Goal: Task Accomplishment & Management: Manage account settings

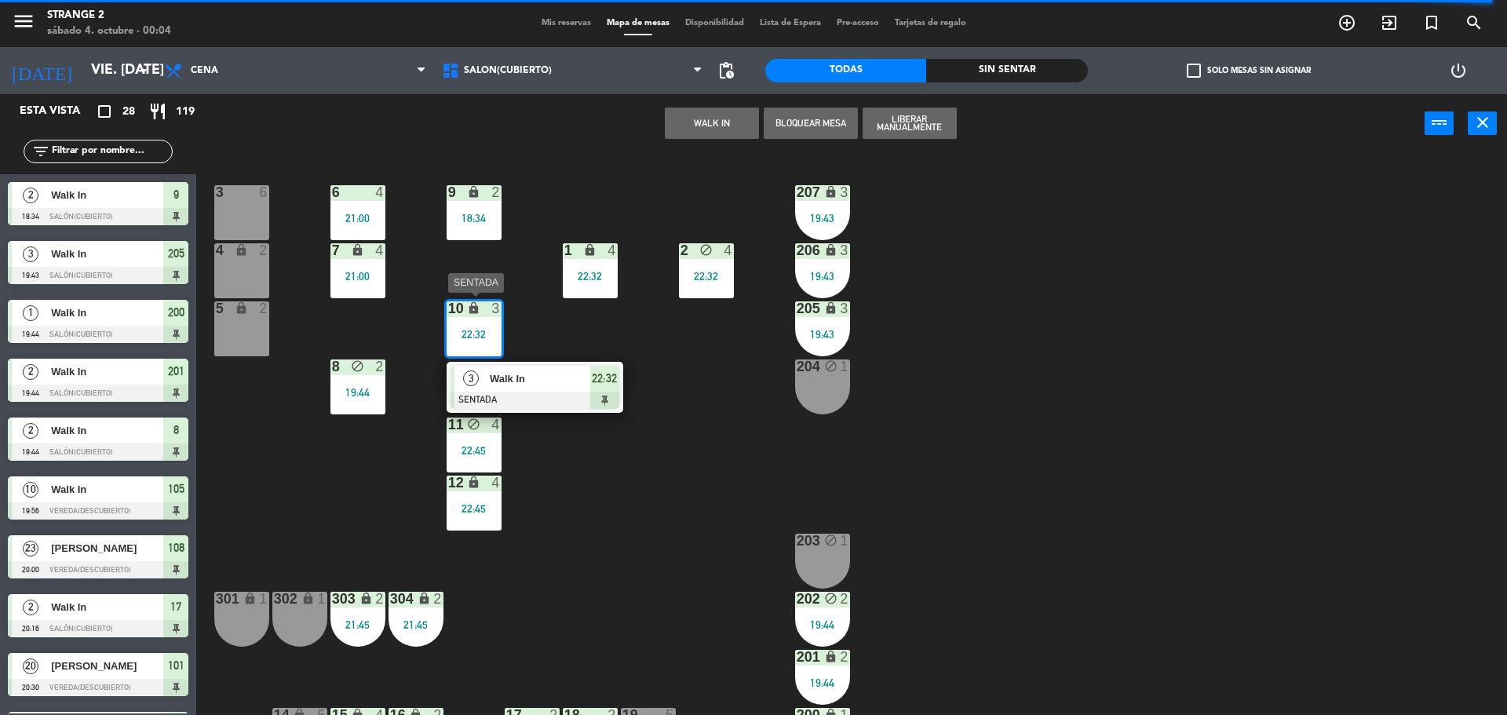
scroll to position [4, 0]
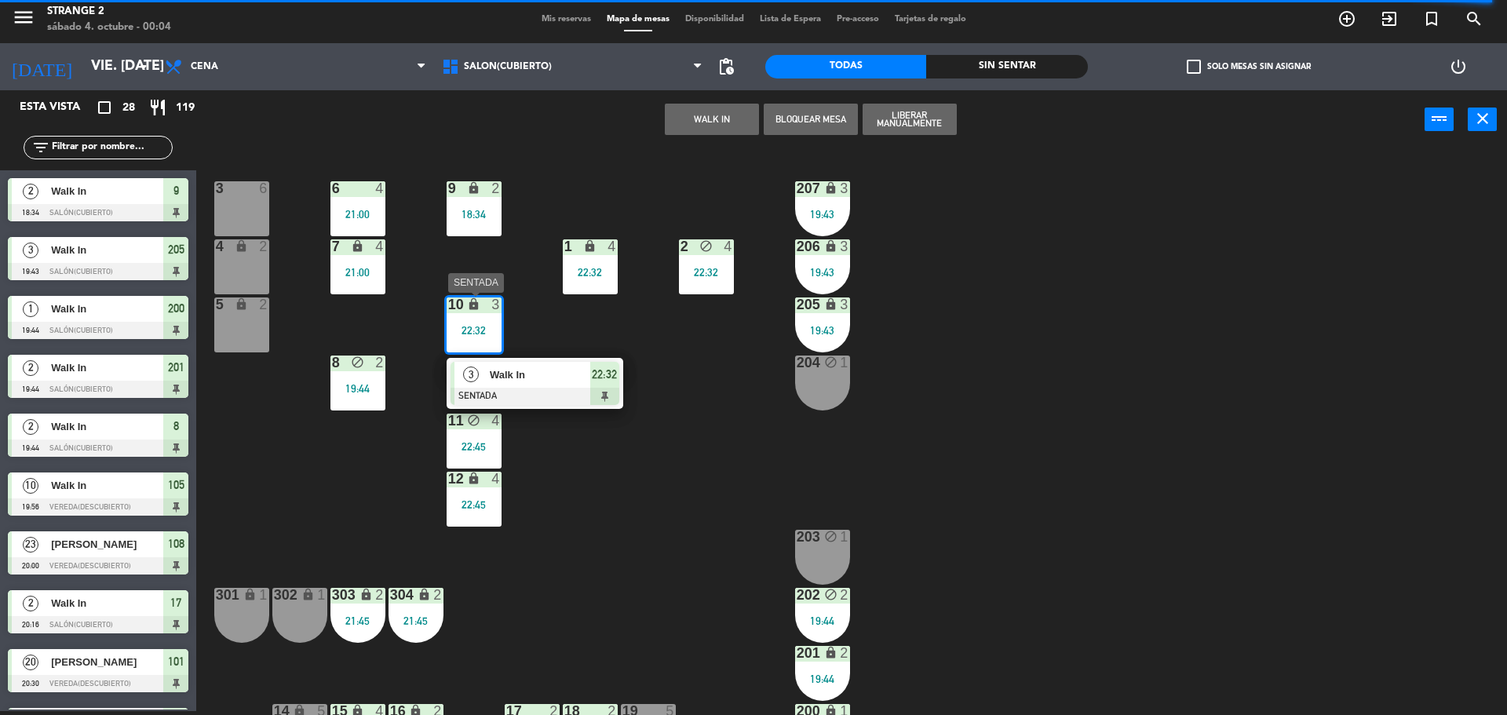
click at [549, 382] on span "Walk In" at bounding box center [540, 375] width 100 height 16
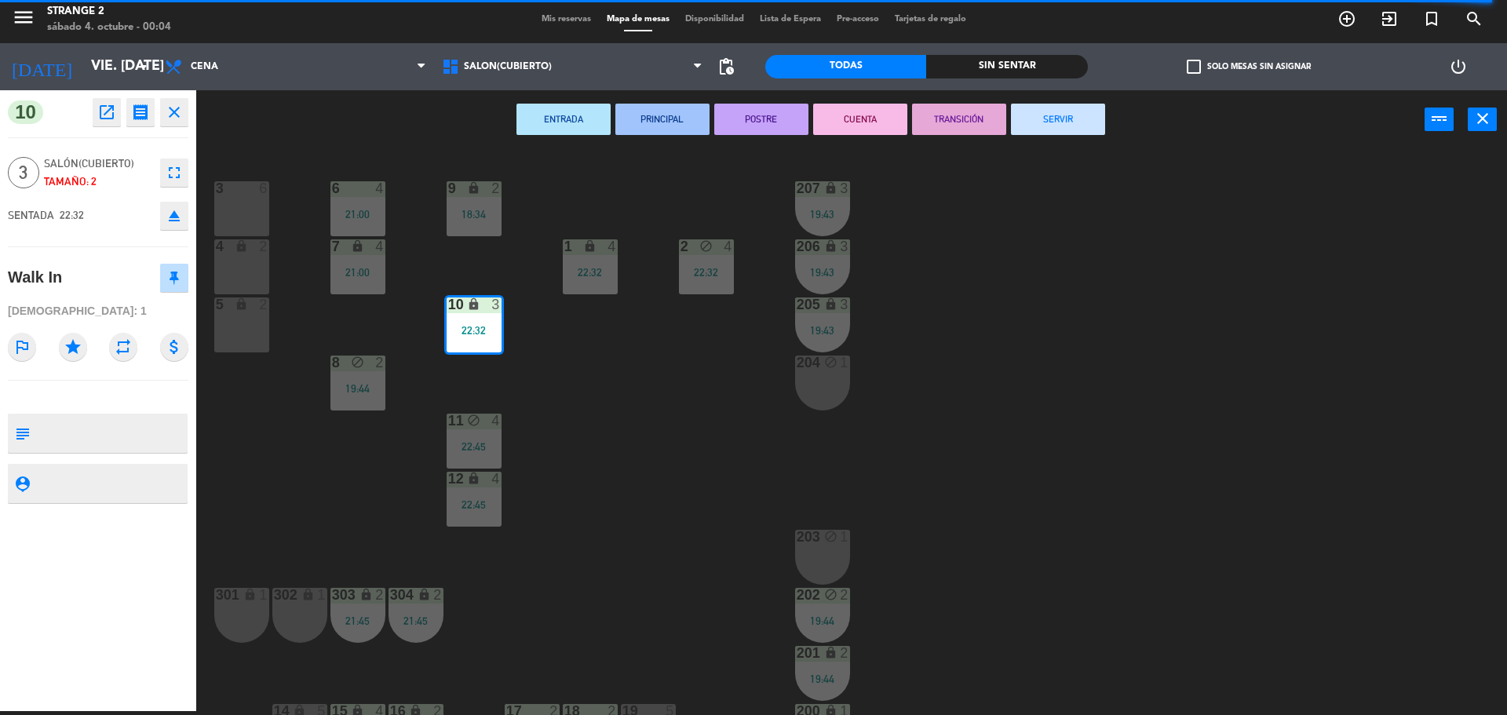
click at [1029, 121] on button "SERVIR" at bounding box center [1058, 119] width 94 height 31
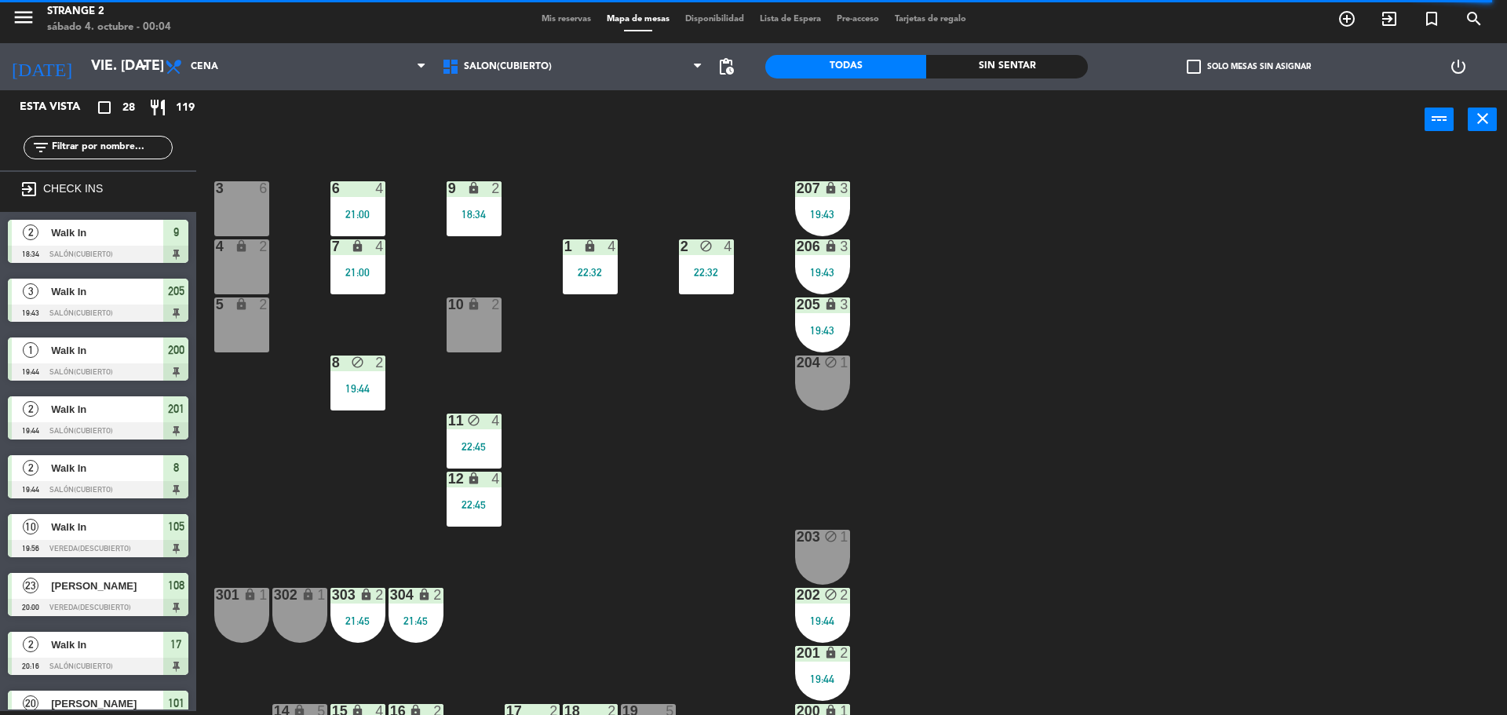
scroll to position [68, 0]
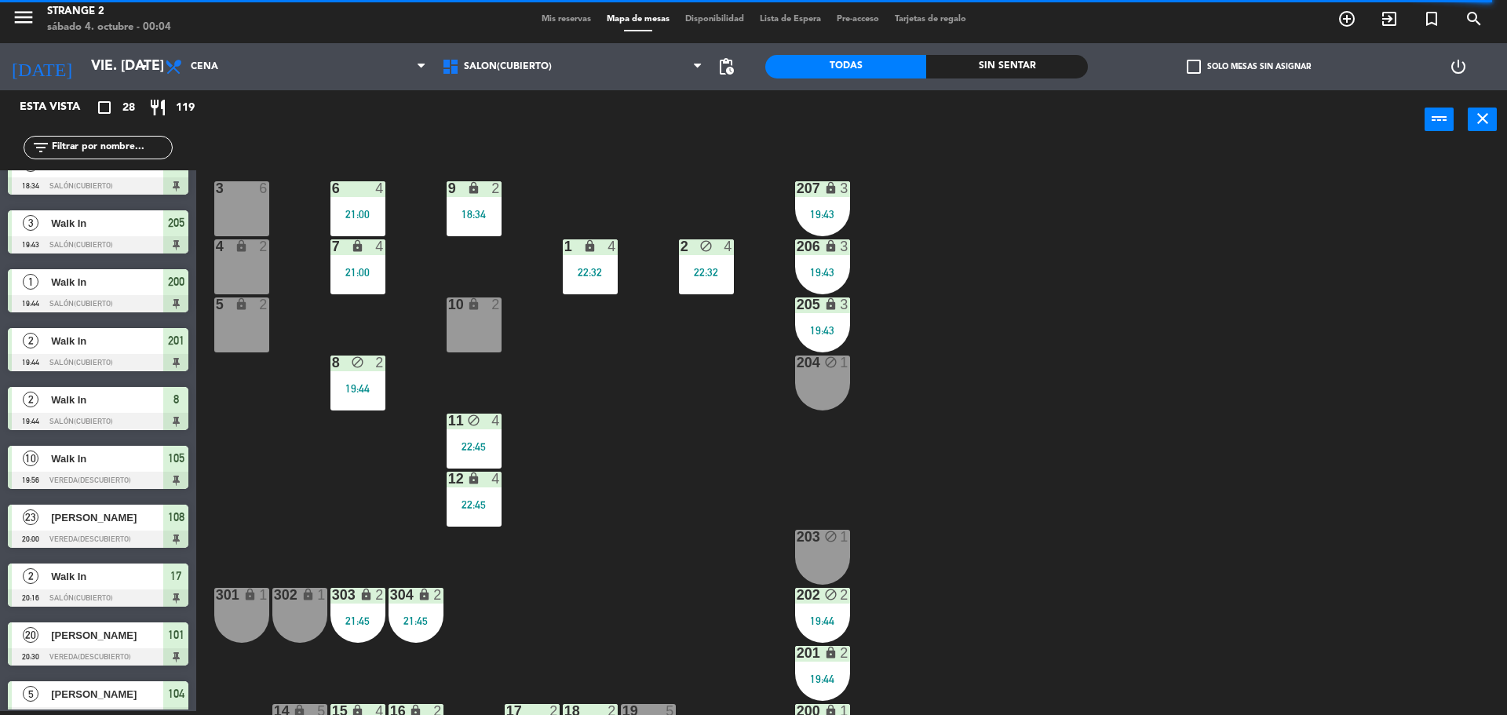
click at [825, 264] on div "206 lock 3 19:43" at bounding box center [822, 266] width 55 height 55
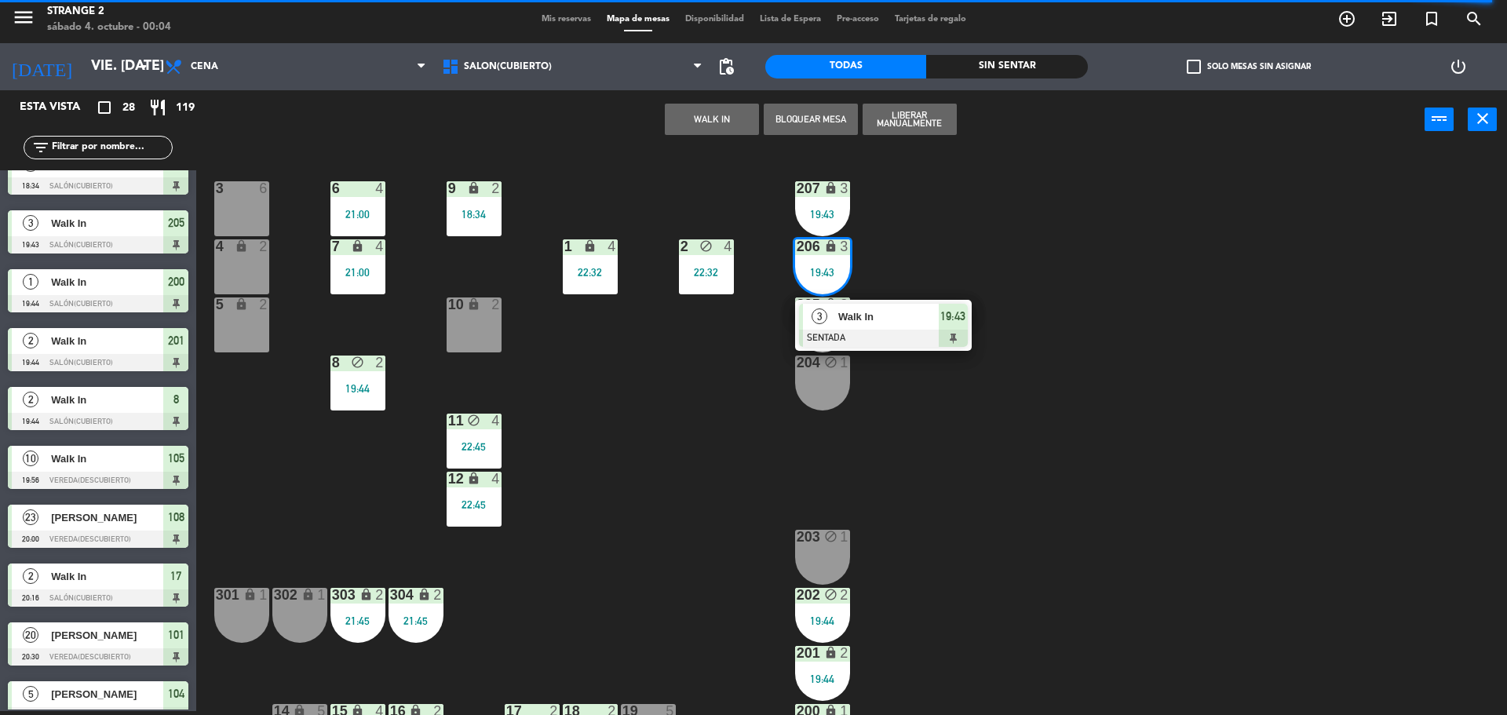
click at [855, 302] on div "3 Walk In SENTADA 19:43" at bounding box center [883, 325] width 177 height 51
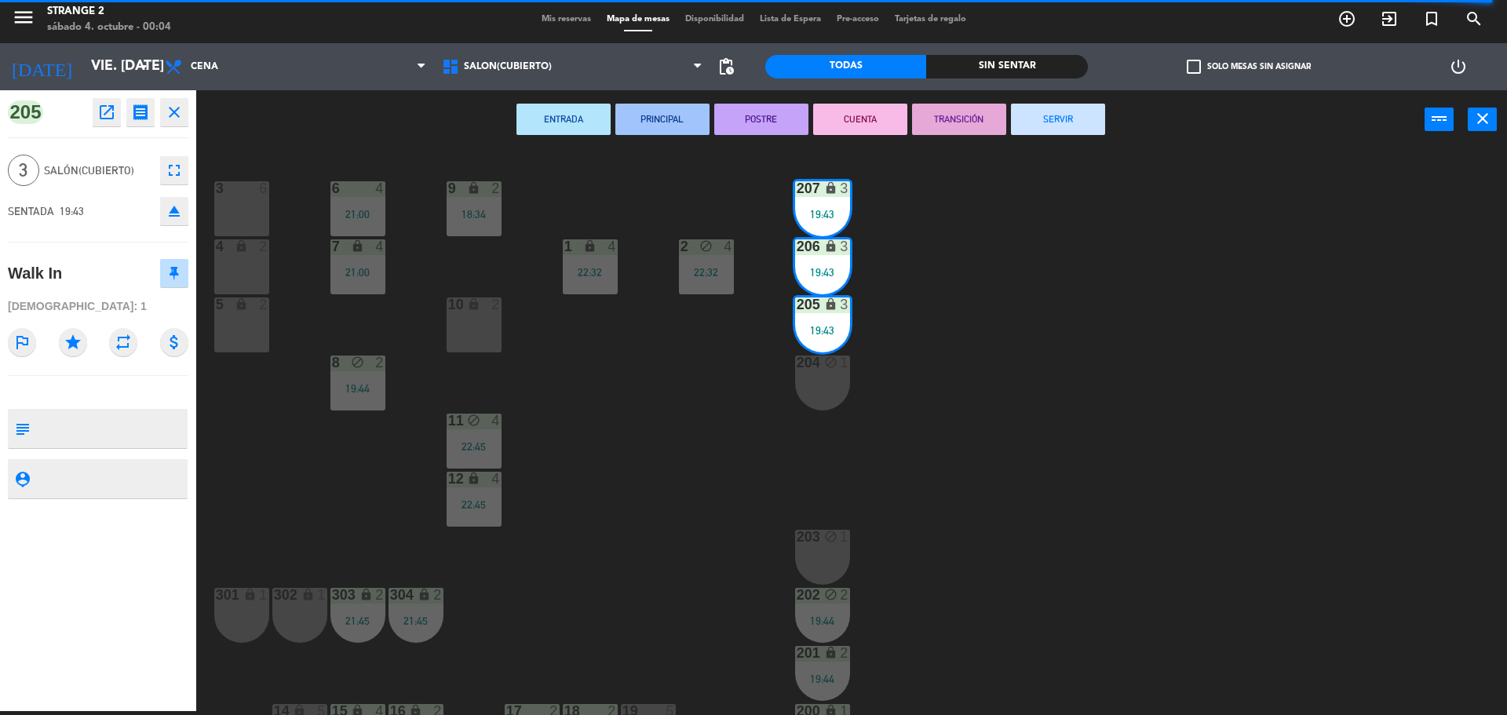
click at [1053, 113] on button "SERVIR" at bounding box center [1058, 119] width 94 height 31
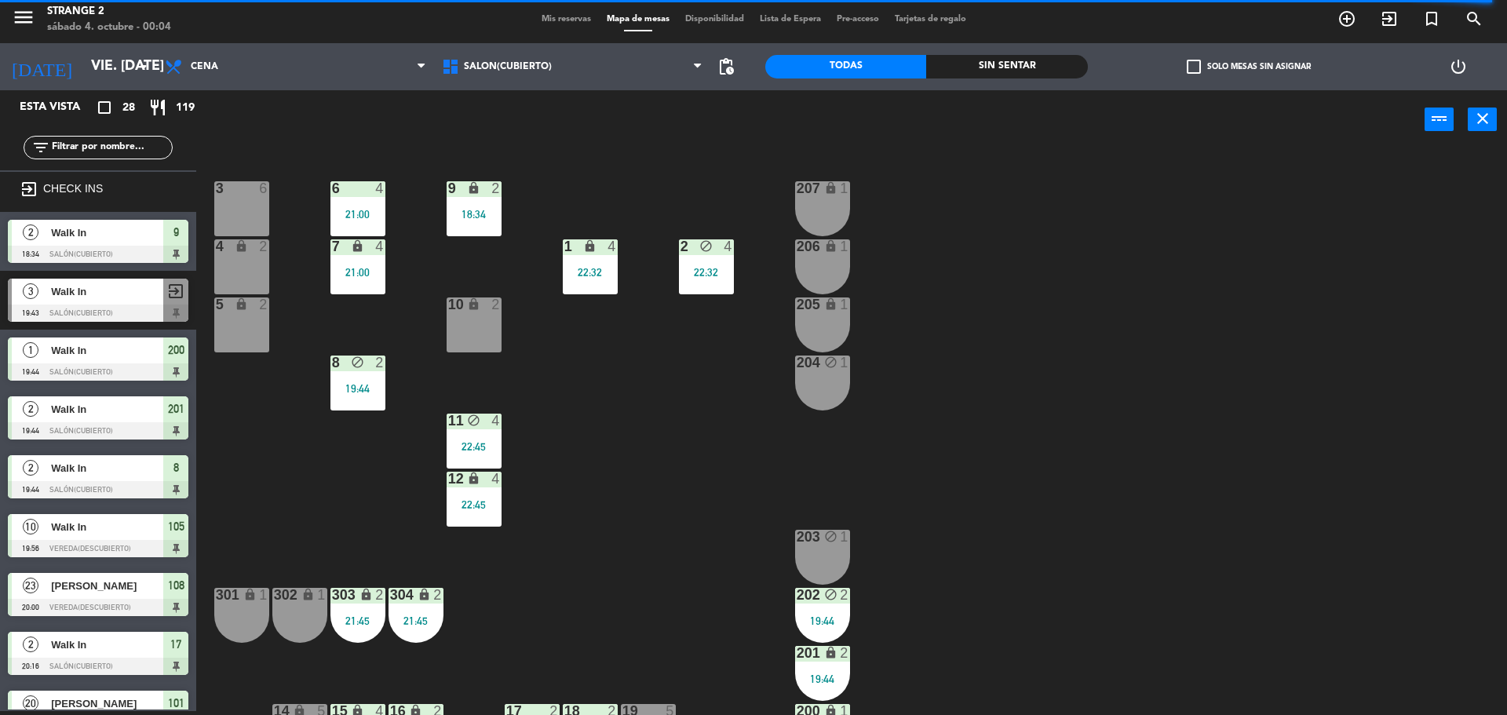
click at [718, 258] on div "2 block 4 22:32" at bounding box center [706, 266] width 55 height 55
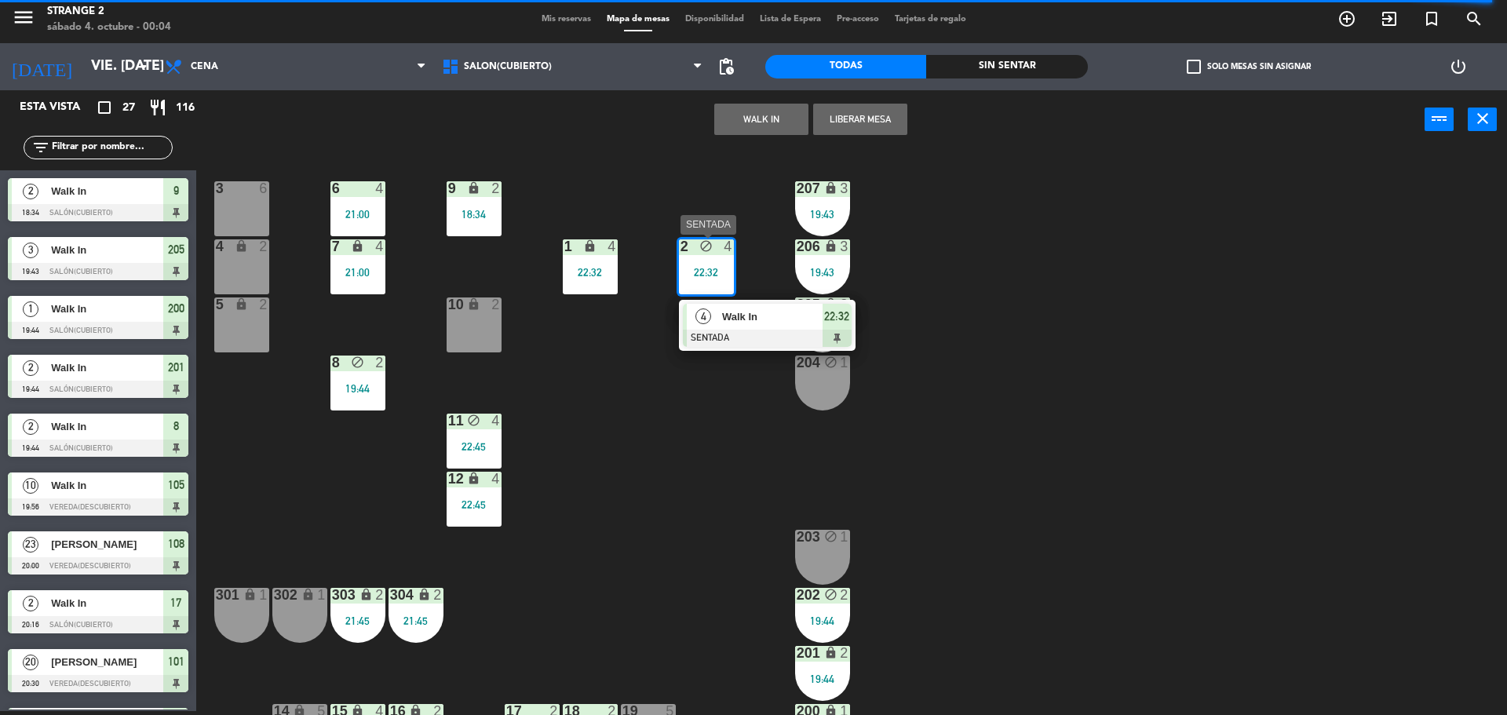
click at [737, 326] on div "Walk In" at bounding box center [772, 317] width 102 height 26
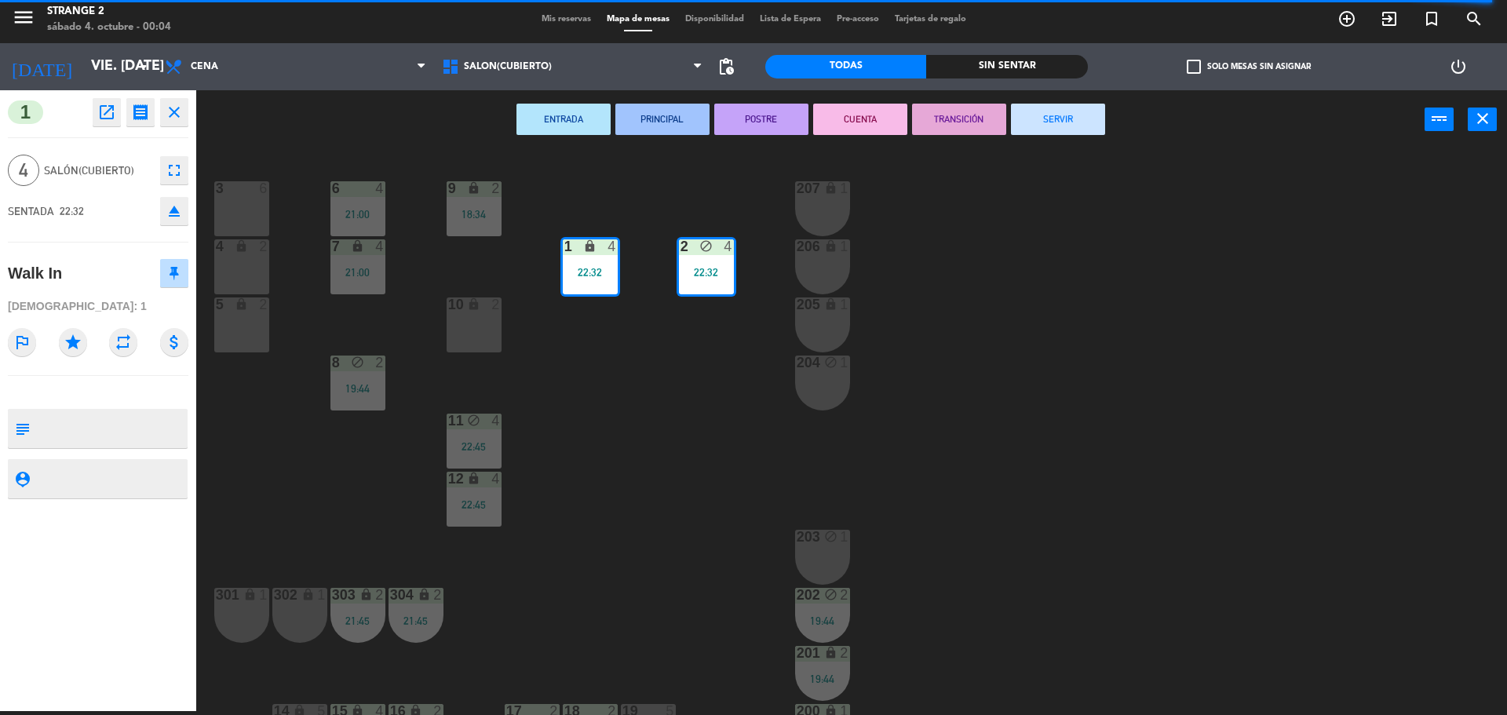
click at [1076, 117] on button "SERVIR" at bounding box center [1058, 119] width 94 height 31
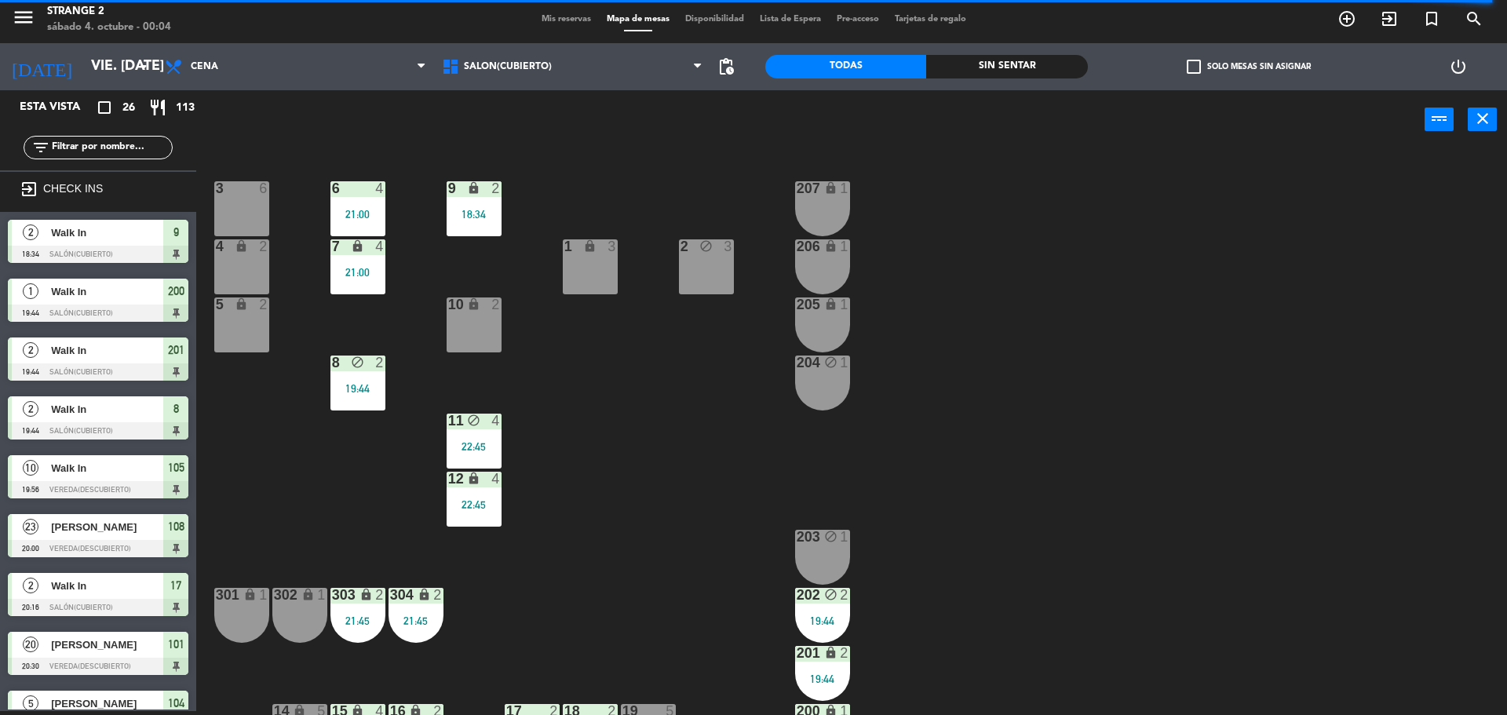
scroll to position [86, 0]
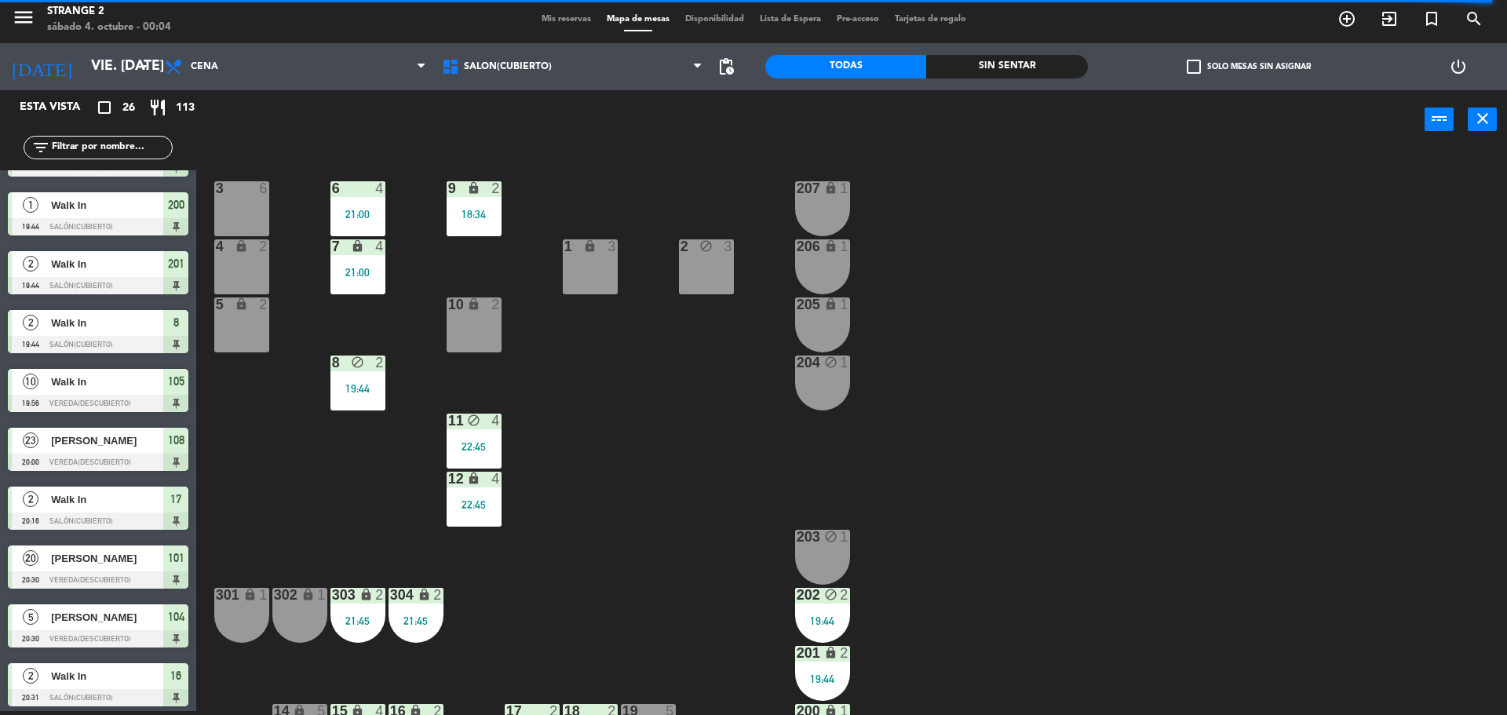
click at [461, 208] on div "18:34" at bounding box center [474, 214] width 55 height 12
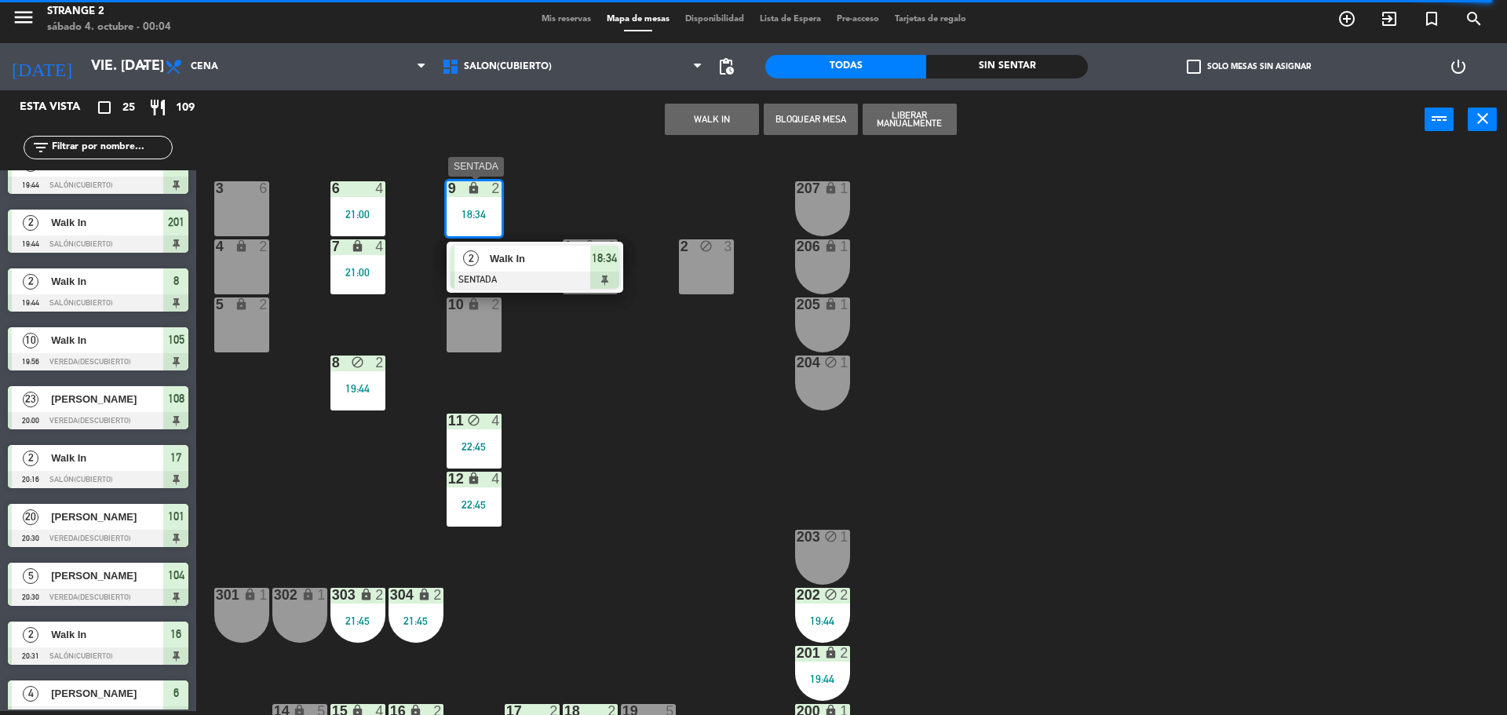
click at [525, 265] on div "2 Walk In SENTADA 18:34" at bounding box center [535, 267] width 200 height 51
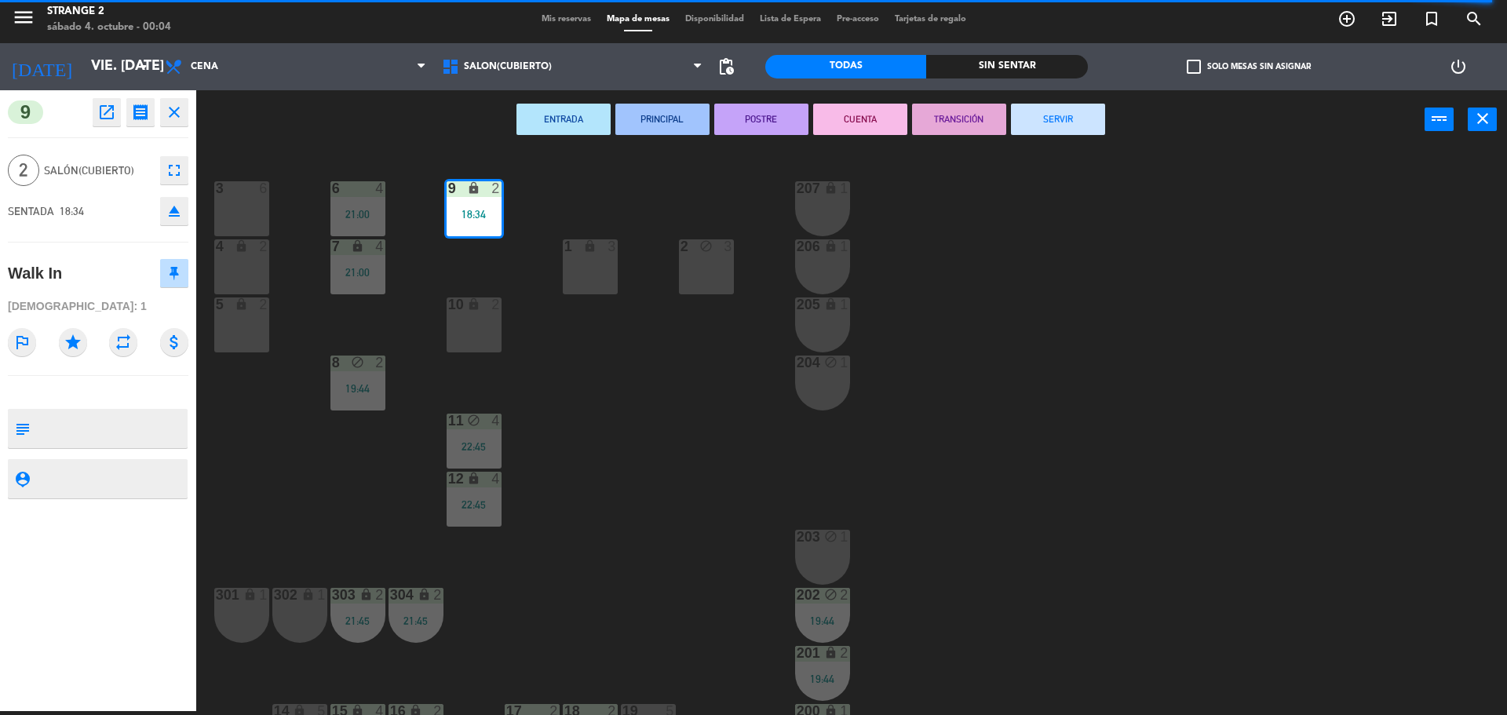
click at [1050, 115] on button "SERVIR" at bounding box center [1058, 119] width 94 height 31
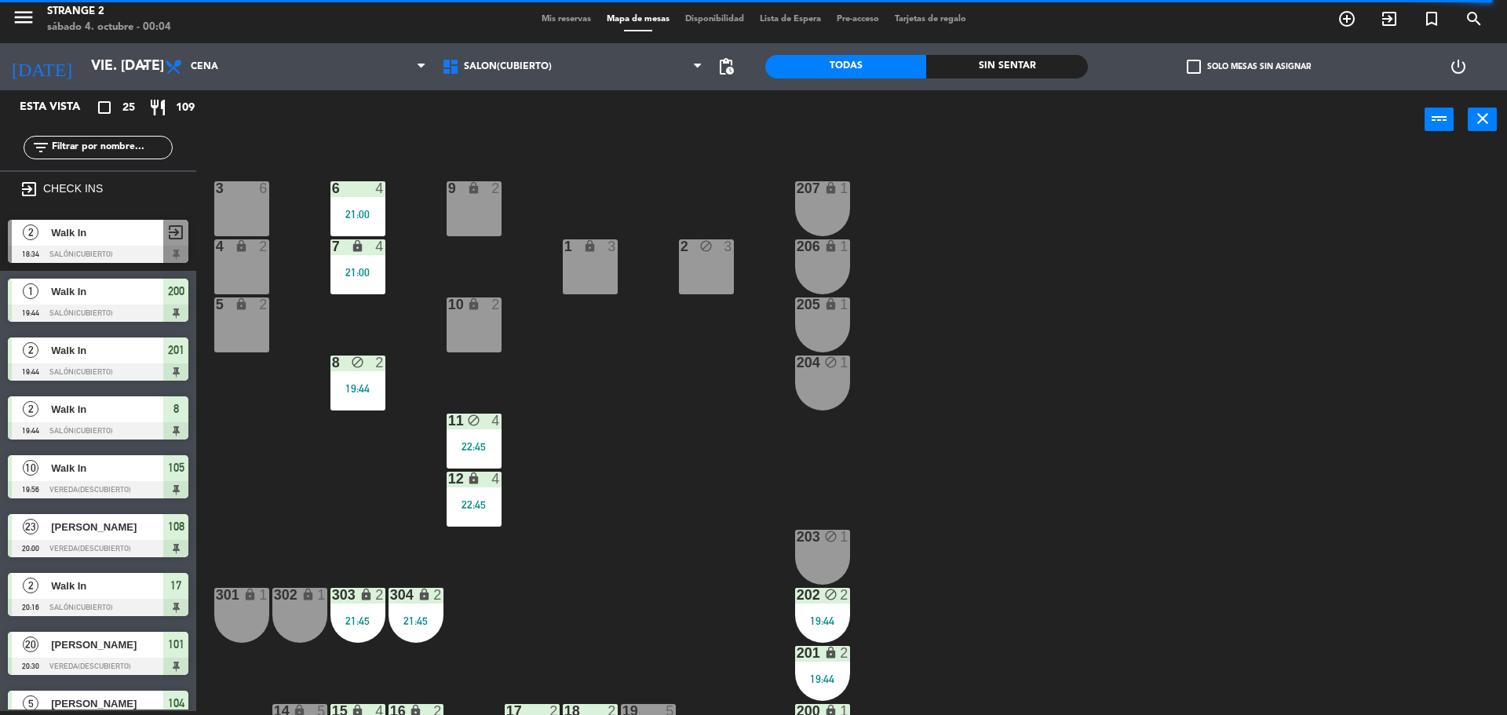
click at [360, 252] on icon "lock" at bounding box center [357, 245] width 13 height 13
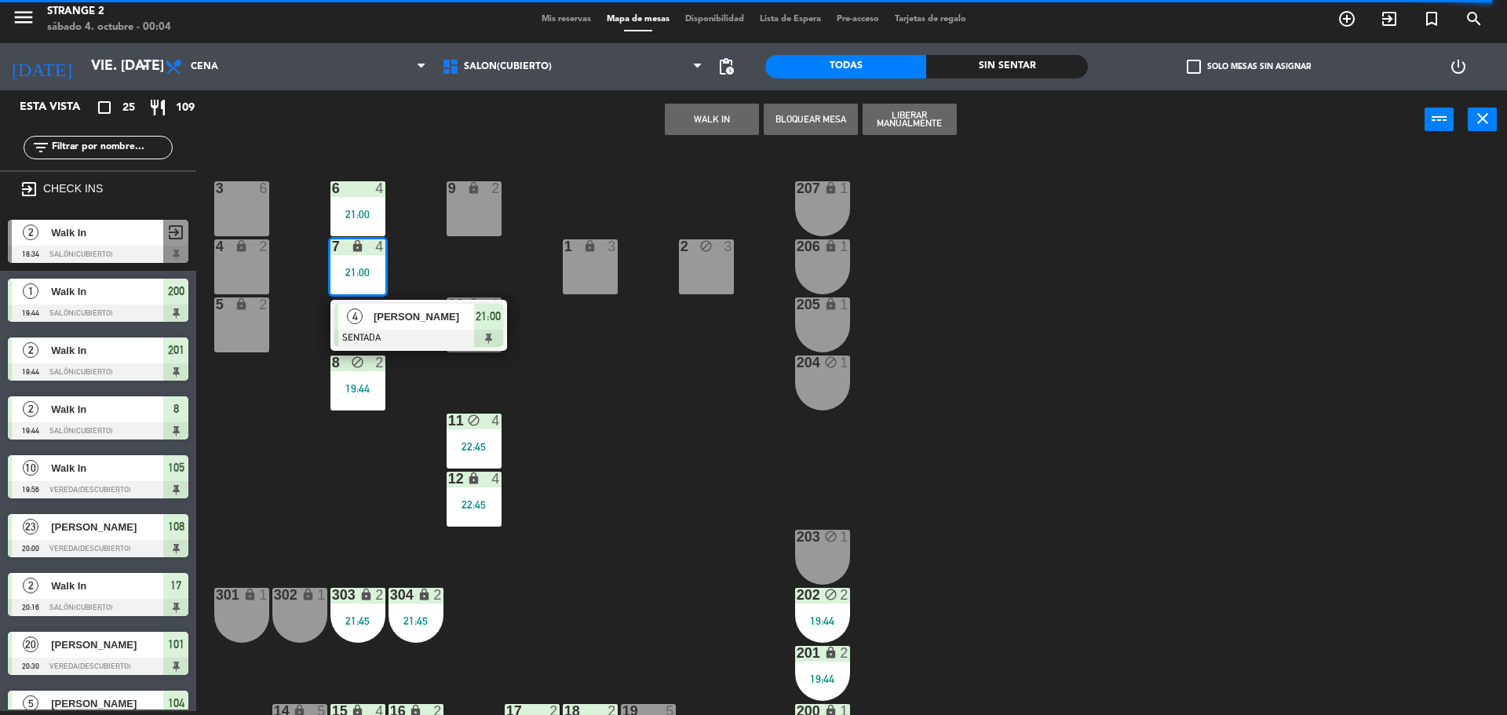
click at [387, 298] on div "3 6 6 4 21:00 9 lock 2 207 lock 1 4 lock 2 7 lock 4 21:00 4 [PERSON_NAME] SENTA…" at bounding box center [859, 434] width 1296 height 562
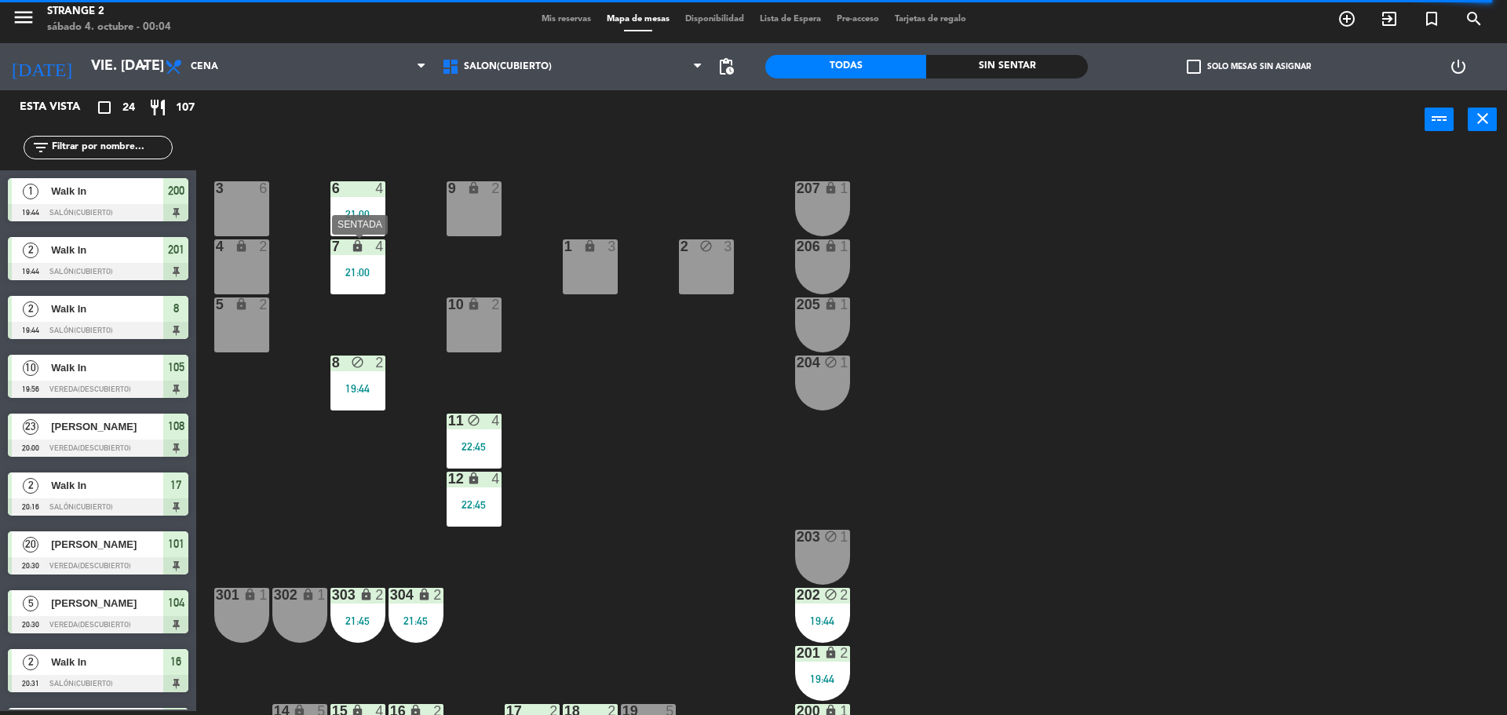
click at [370, 261] on div "7 lock 4 21:00" at bounding box center [358, 266] width 55 height 55
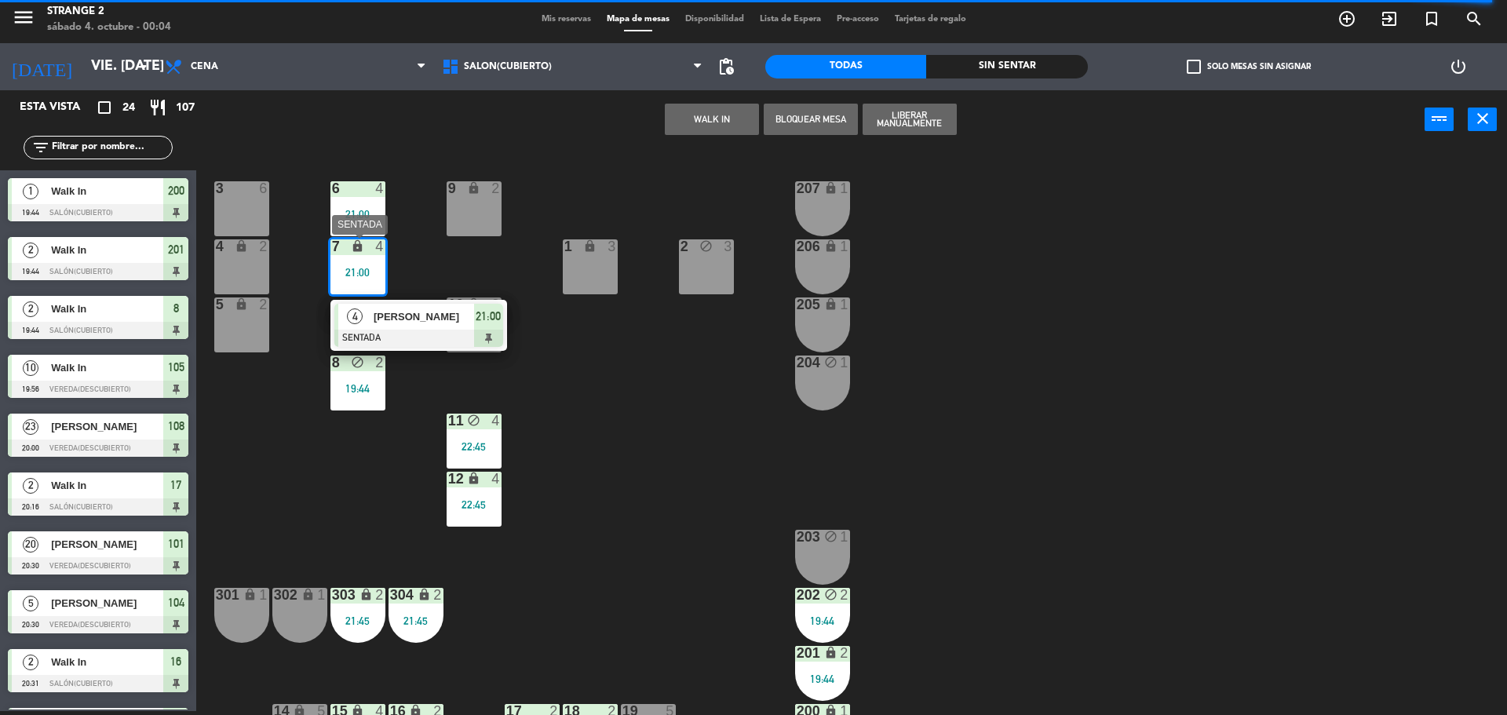
click at [393, 309] on span "[PERSON_NAME]" at bounding box center [424, 317] width 100 height 16
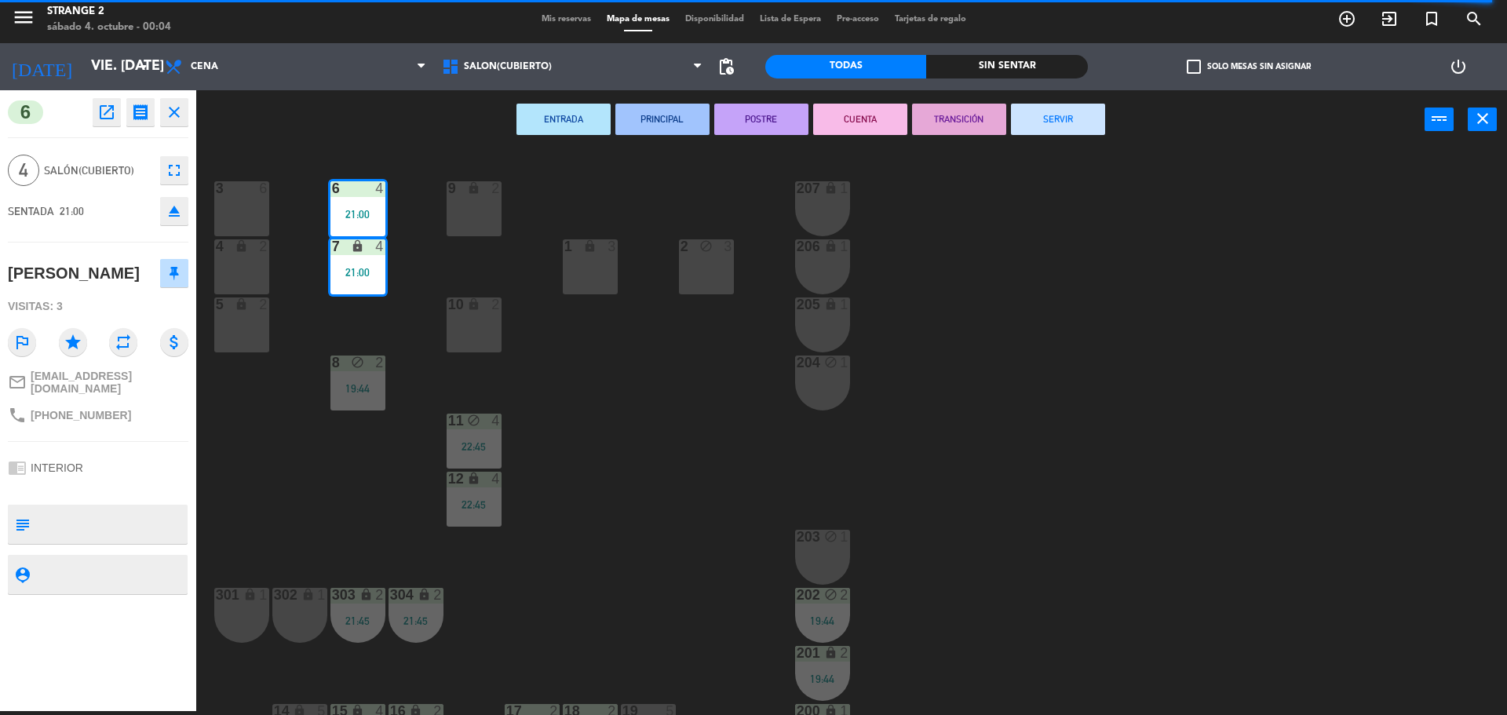
drag, startPoint x: 1057, startPoint y: 97, endPoint x: 1057, endPoint y: 111, distance: 14.1
click at [1057, 100] on div "ENTRADA PRINCIPAL POSTRE CUENTA TRANSICIÓN SERVIR power_input close" at bounding box center [810, 120] width 1229 height 60
click at [1057, 124] on button "SERVIR" at bounding box center [1058, 119] width 94 height 31
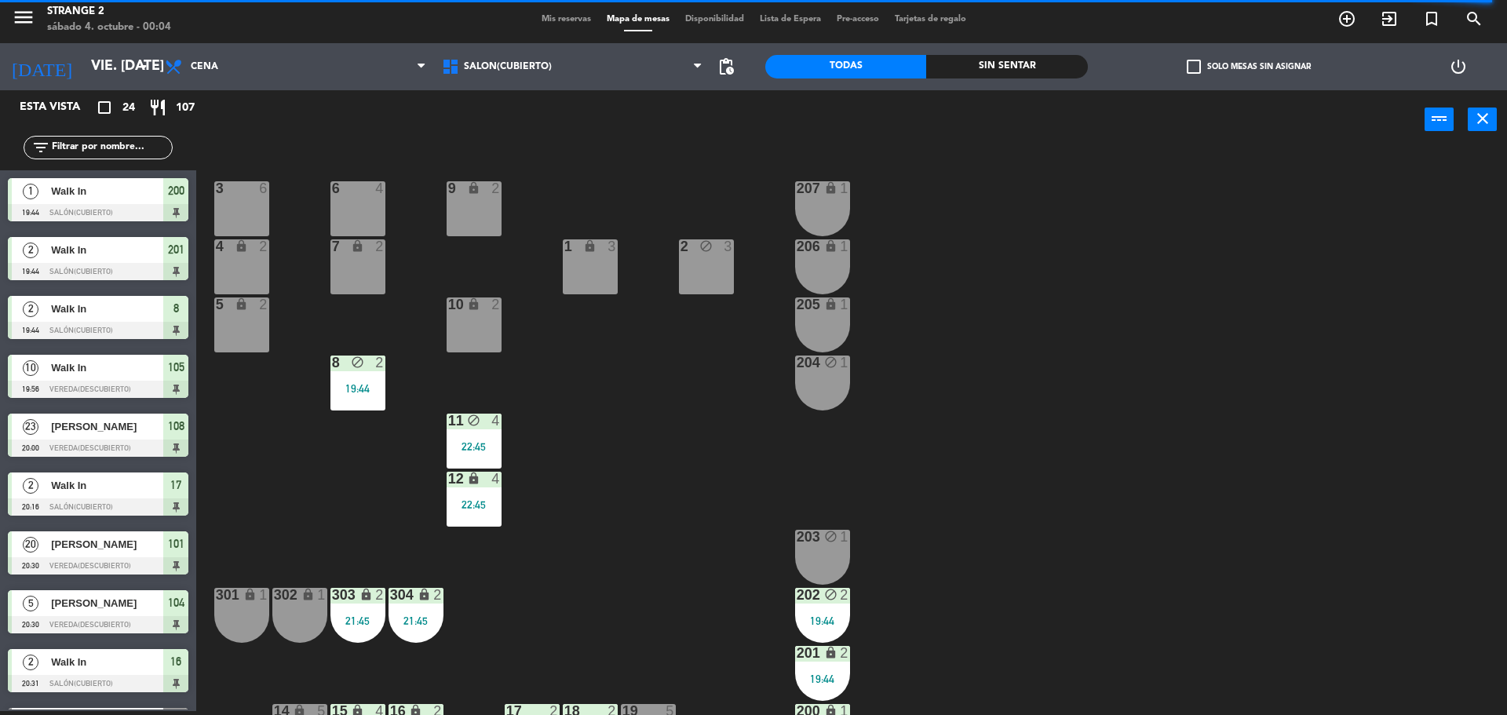
scroll to position [4, 0]
click at [465, 429] on div "11 block 4 22:45" at bounding box center [474, 441] width 55 height 55
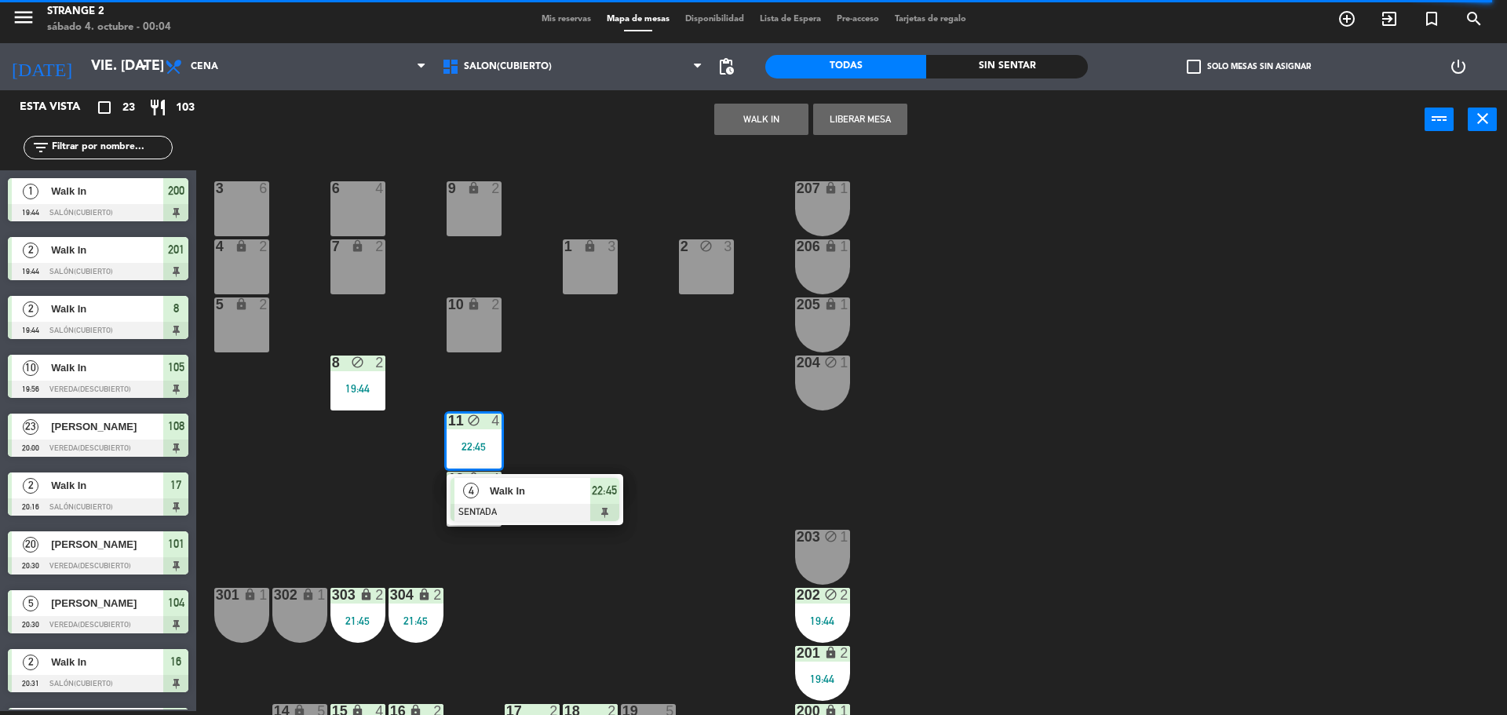
click at [509, 500] on div "Walk In" at bounding box center [539, 491] width 102 height 26
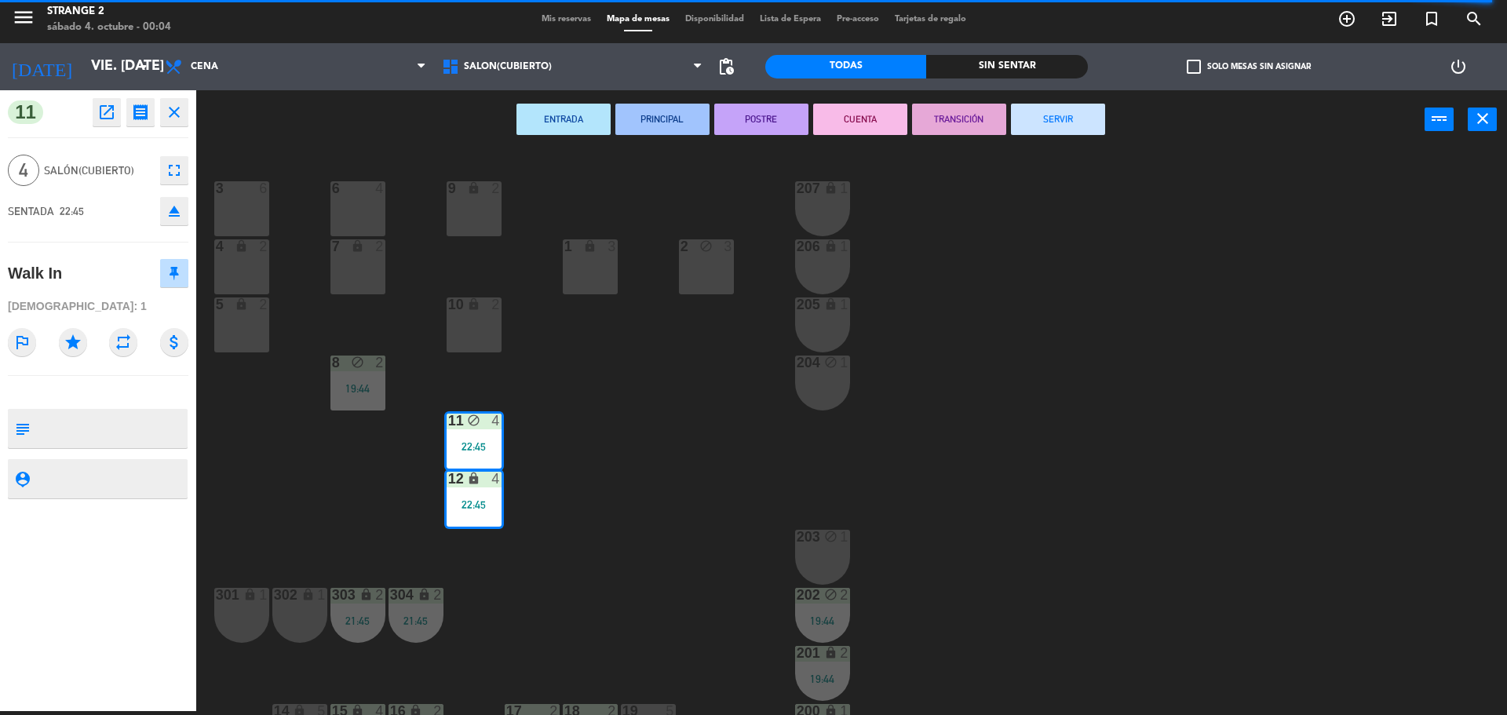
click at [1078, 119] on button "SERVIR" at bounding box center [1058, 119] width 94 height 31
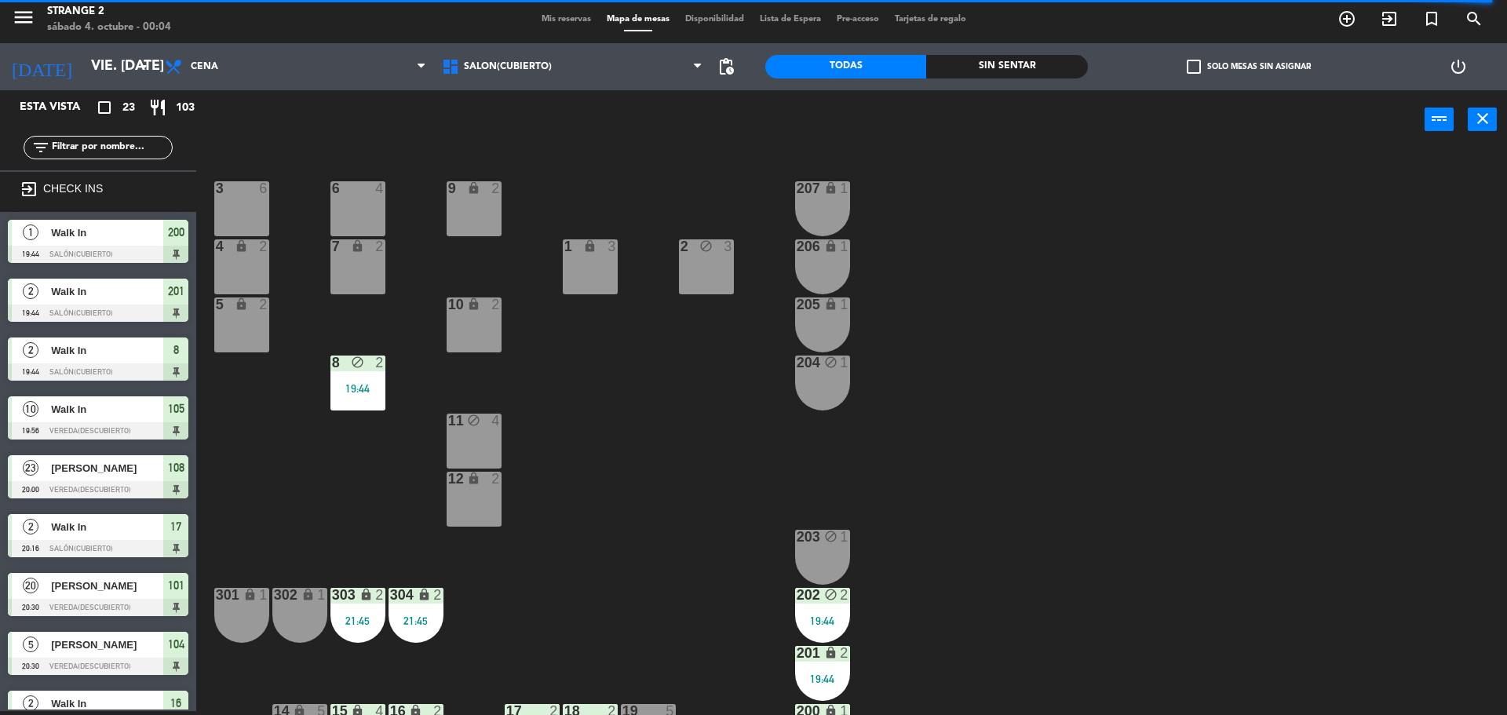
scroll to position [319, 0]
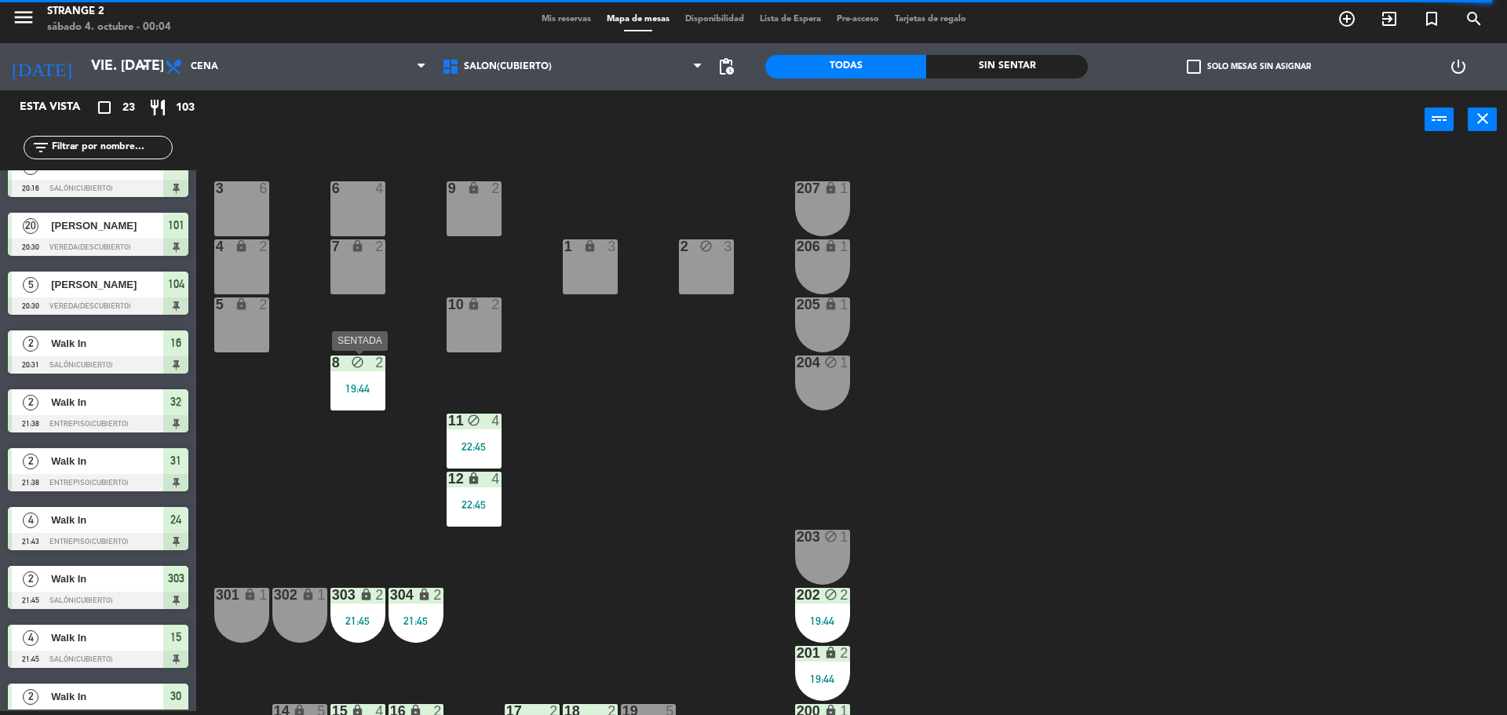
click at [351, 379] on div "8 block 2 19:44" at bounding box center [358, 383] width 55 height 55
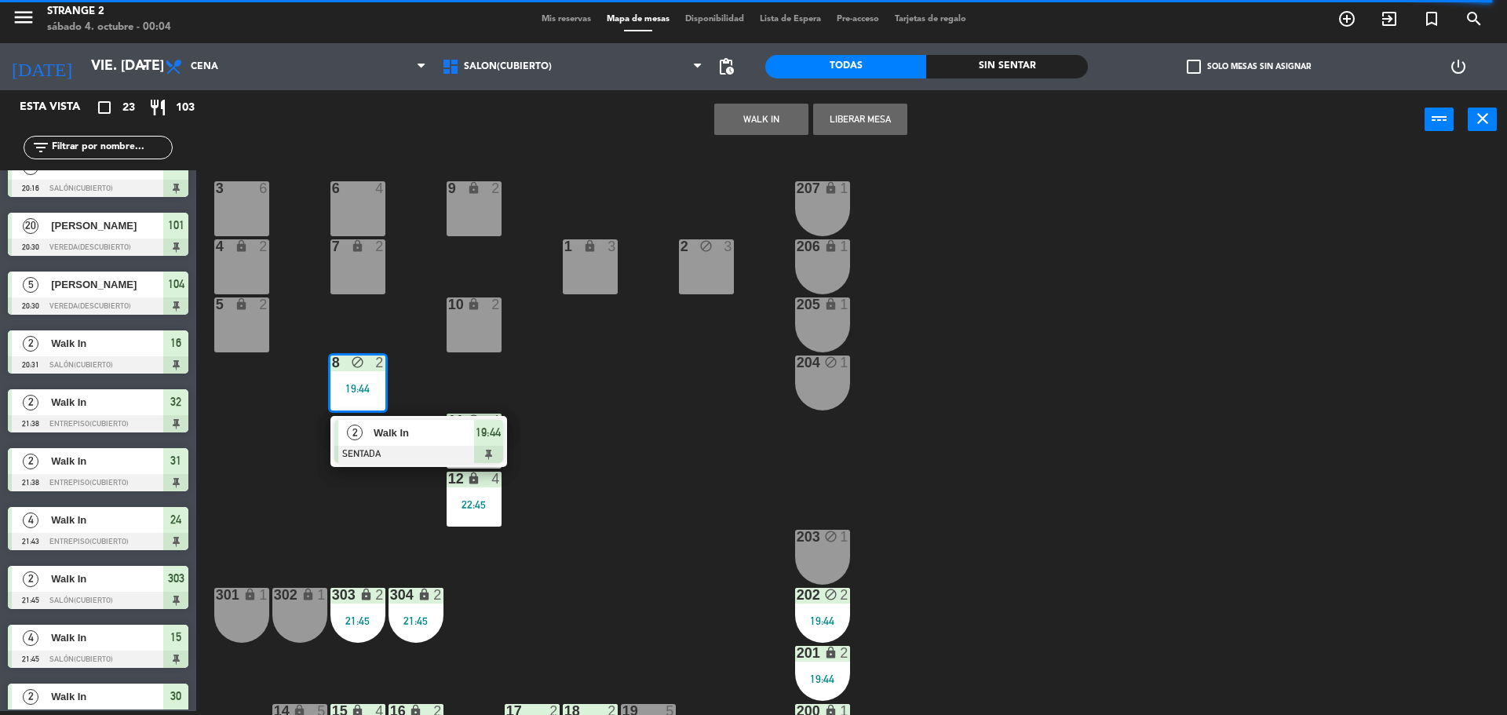
click at [393, 415] on div "3 6 6 4 9 lock 2 207 lock 1 4 lock 2 7 lock 2 206 lock 1 2 block 3 1 lock 3 5 l…" at bounding box center [859, 434] width 1296 height 562
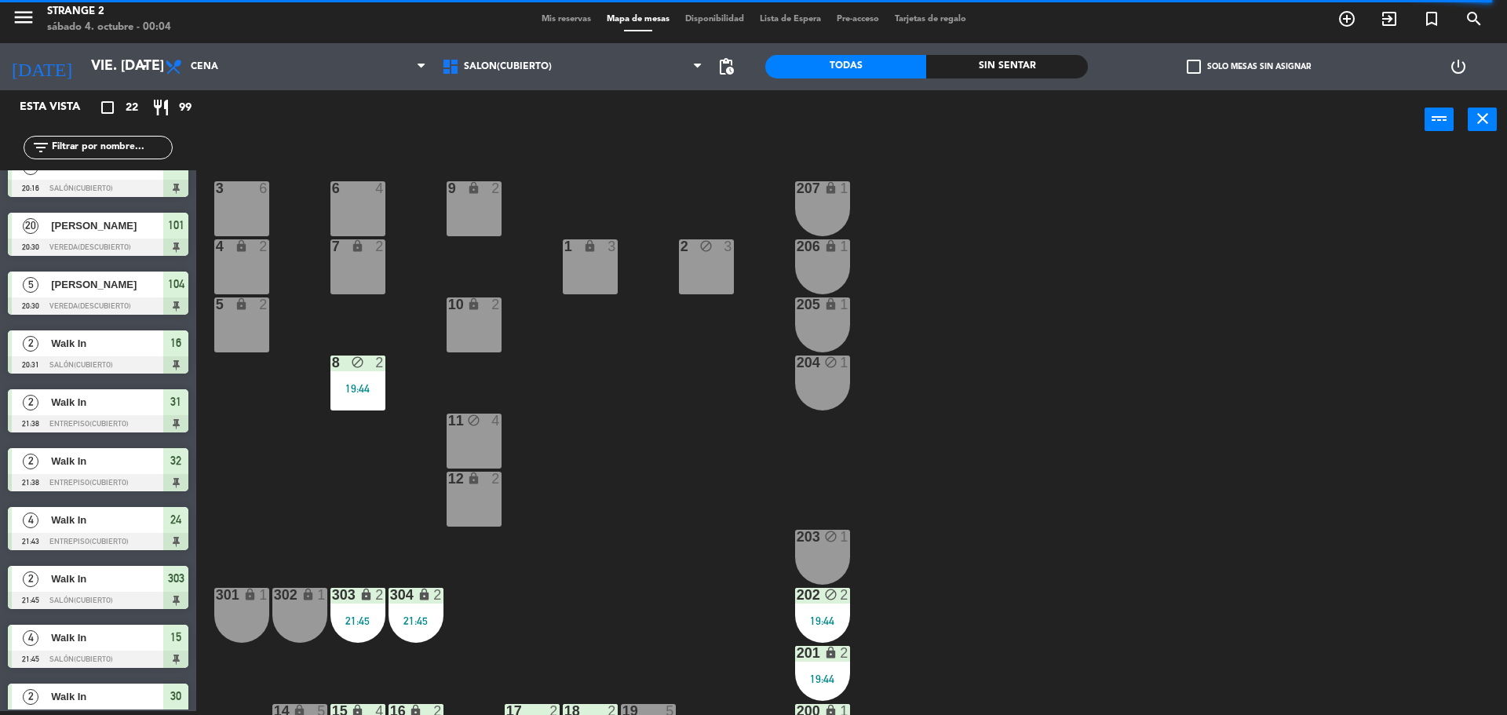
click at [401, 426] on div "3 6 6 4 9 lock 2 207 lock 1 4 lock 2 7 lock 2 206 lock 1 2 block 3 1 lock 3 5 l…" at bounding box center [859, 434] width 1296 height 562
click at [371, 387] on div "19:44" at bounding box center [358, 388] width 55 height 11
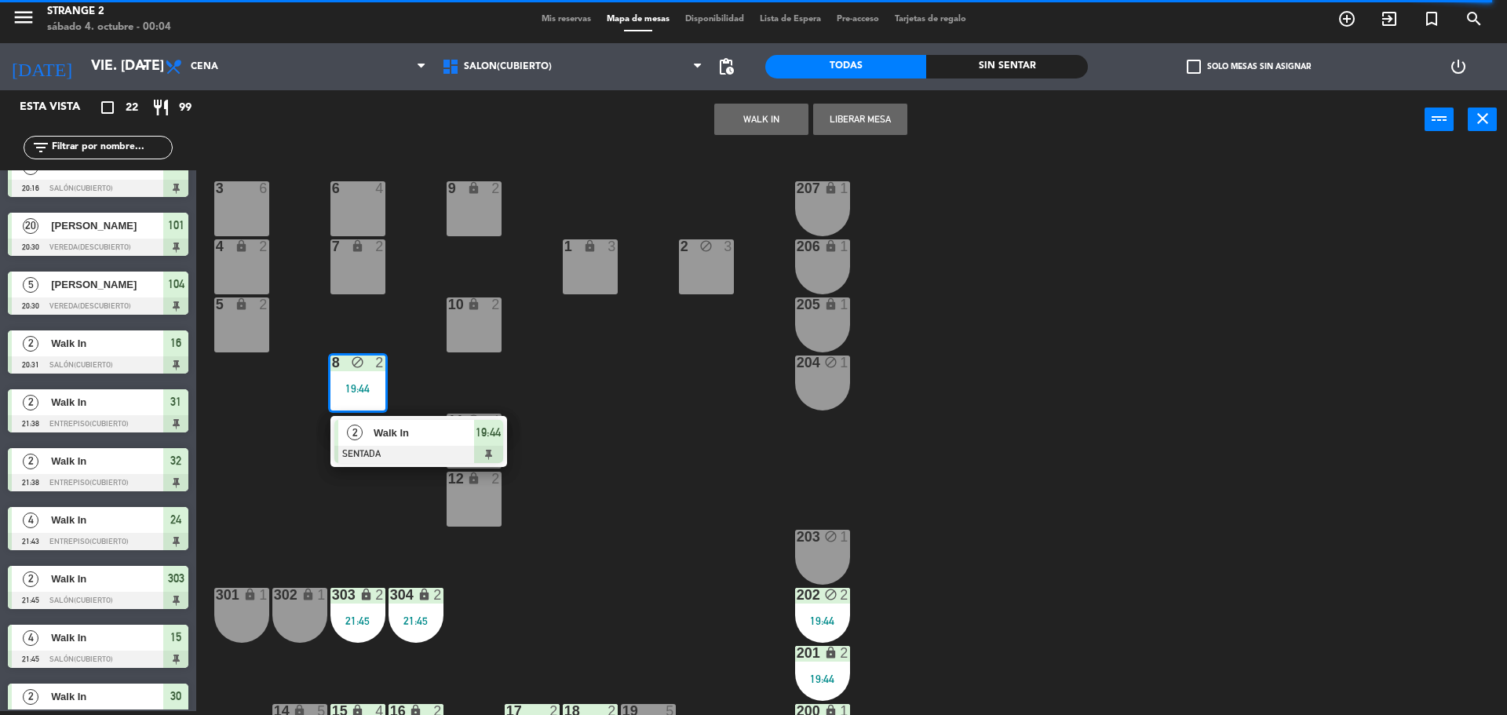
click at [401, 444] on div "Walk In" at bounding box center [423, 433] width 102 height 26
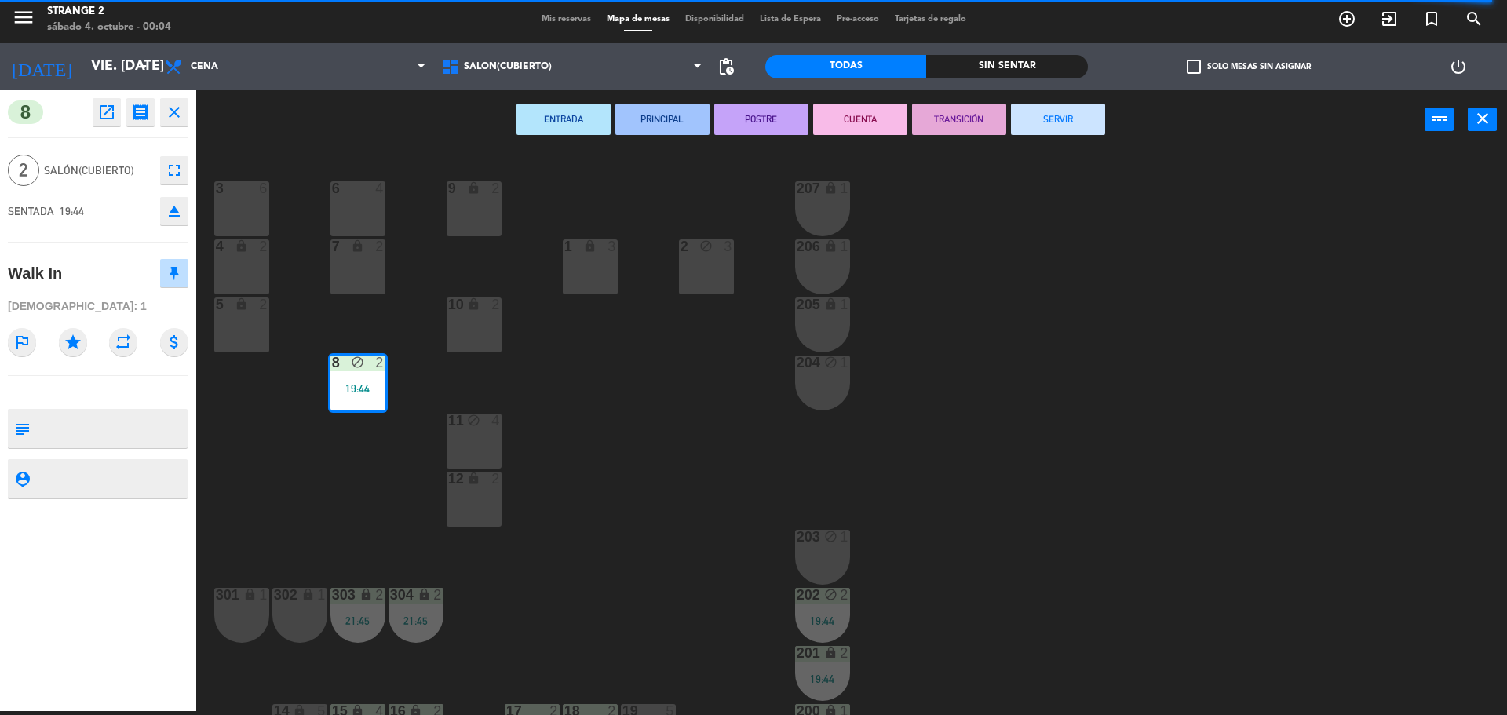
click at [1092, 119] on button "SERVIR" at bounding box center [1058, 119] width 94 height 31
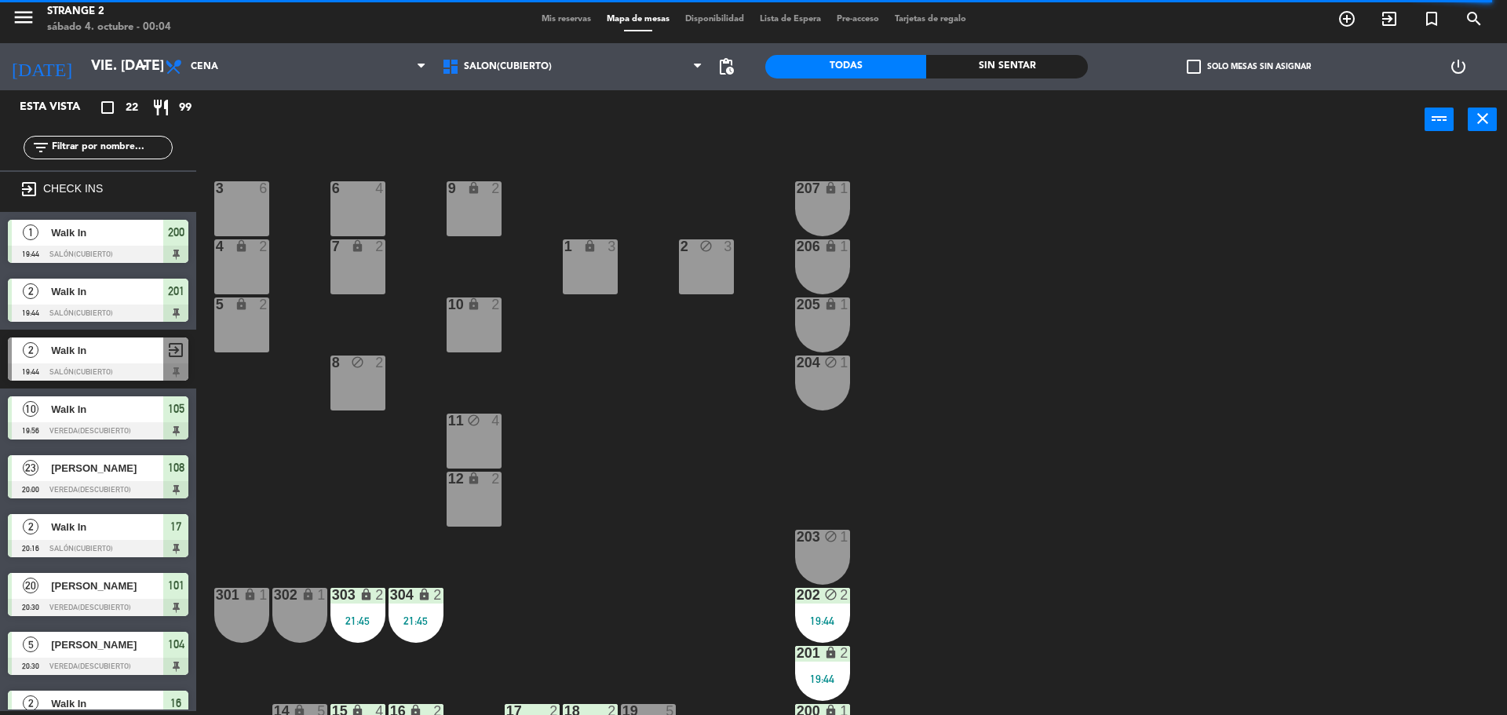
click at [804, 616] on div "19:44" at bounding box center [822, 621] width 55 height 11
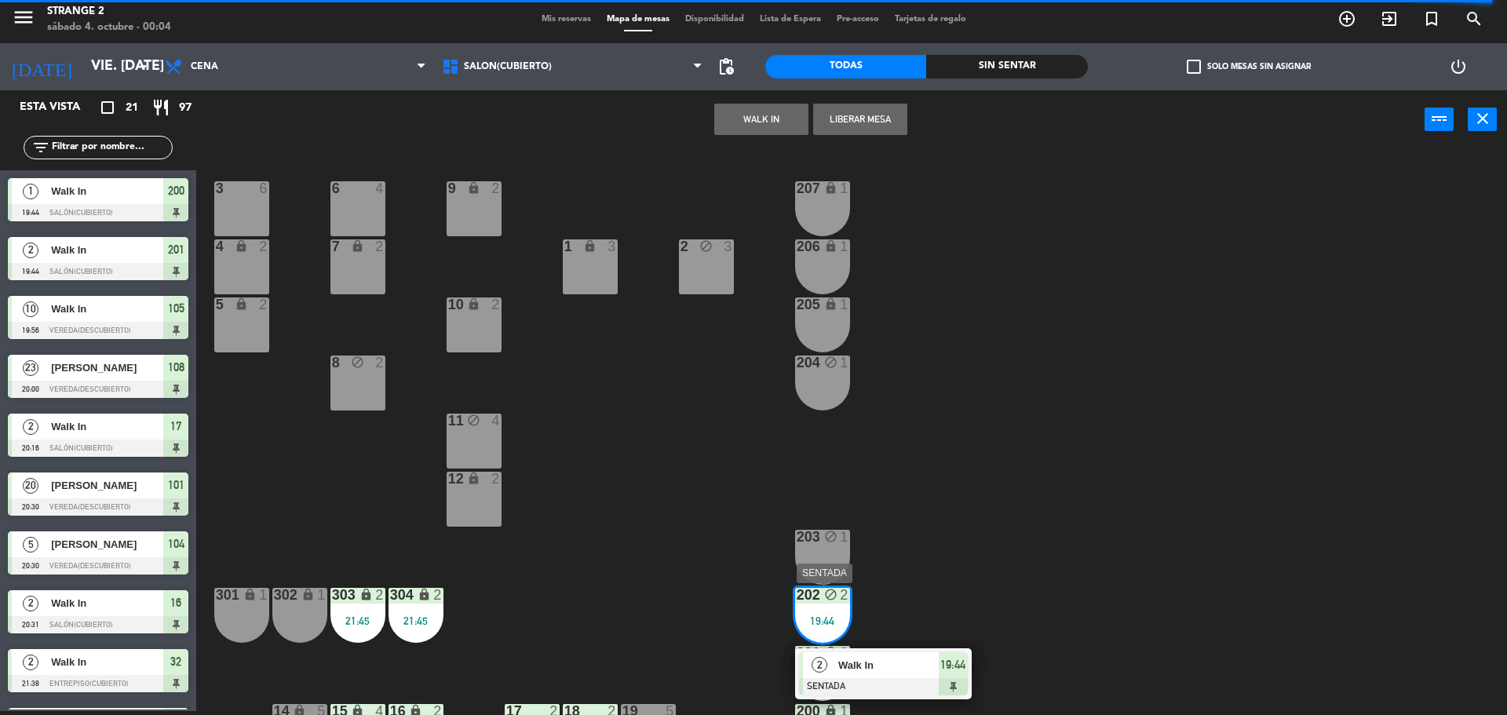
click at [885, 681] on div at bounding box center [883, 686] width 169 height 17
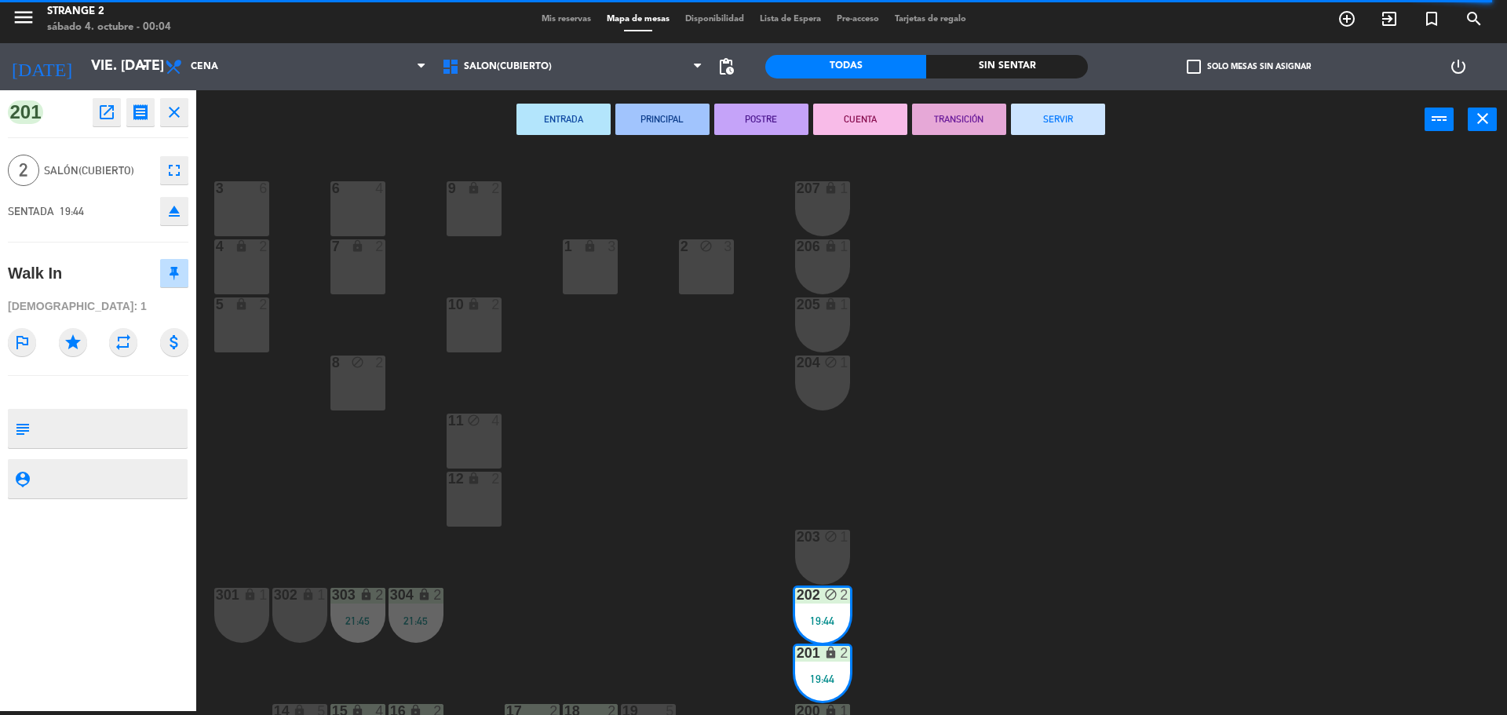
click at [1076, 118] on button "SERVIR" at bounding box center [1058, 119] width 94 height 31
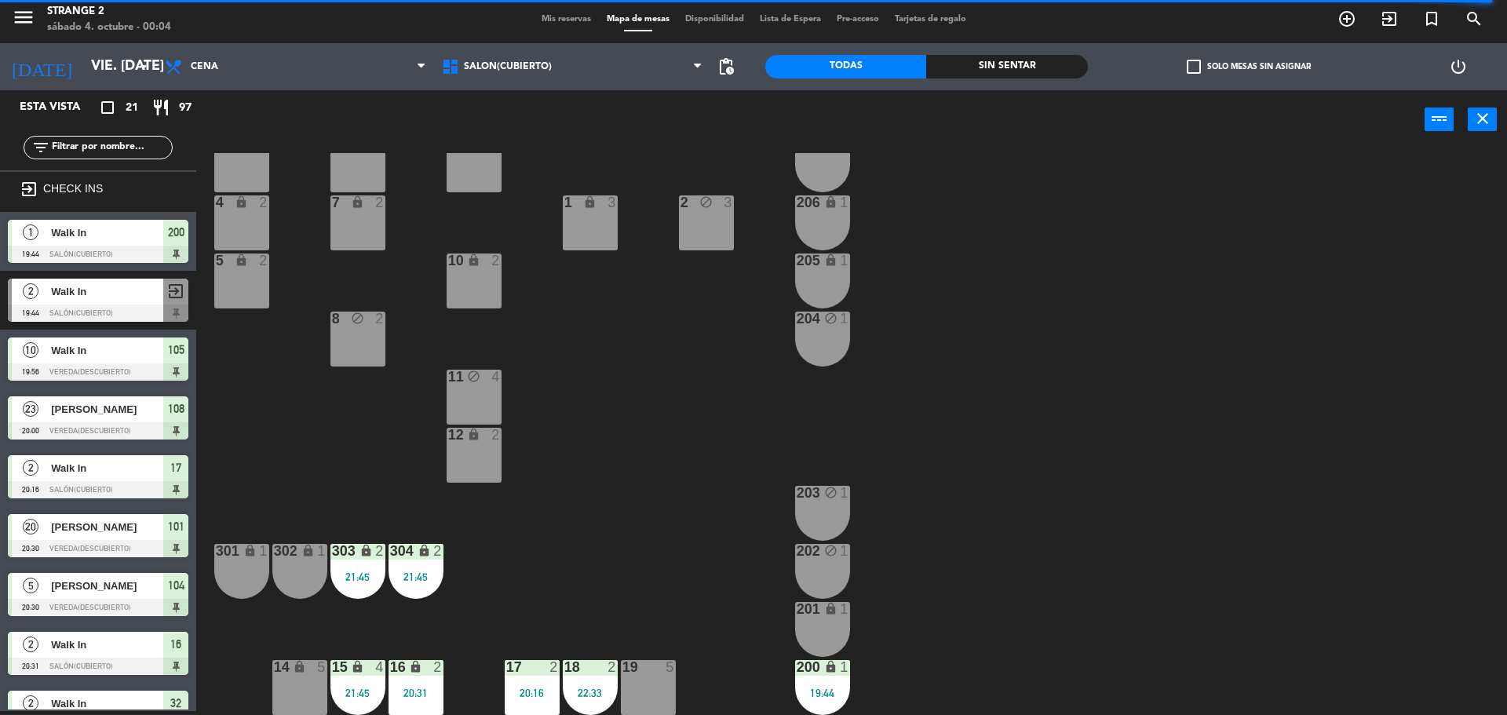
click at [824, 679] on div "200 lock 1 19:44" at bounding box center [822, 687] width 55 height 55
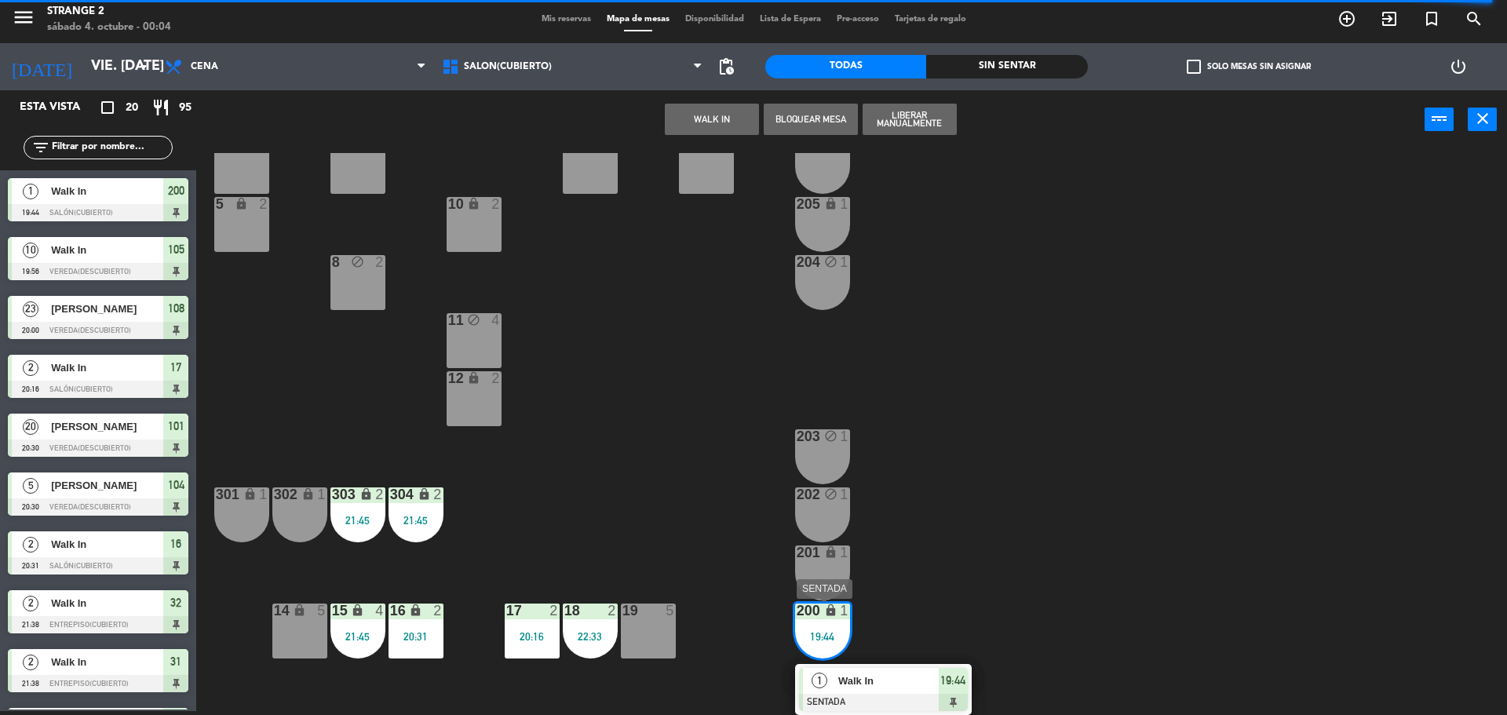
click at [879, 689] on div "Walk In" at bounding box center [888, 681] width 102 height 26
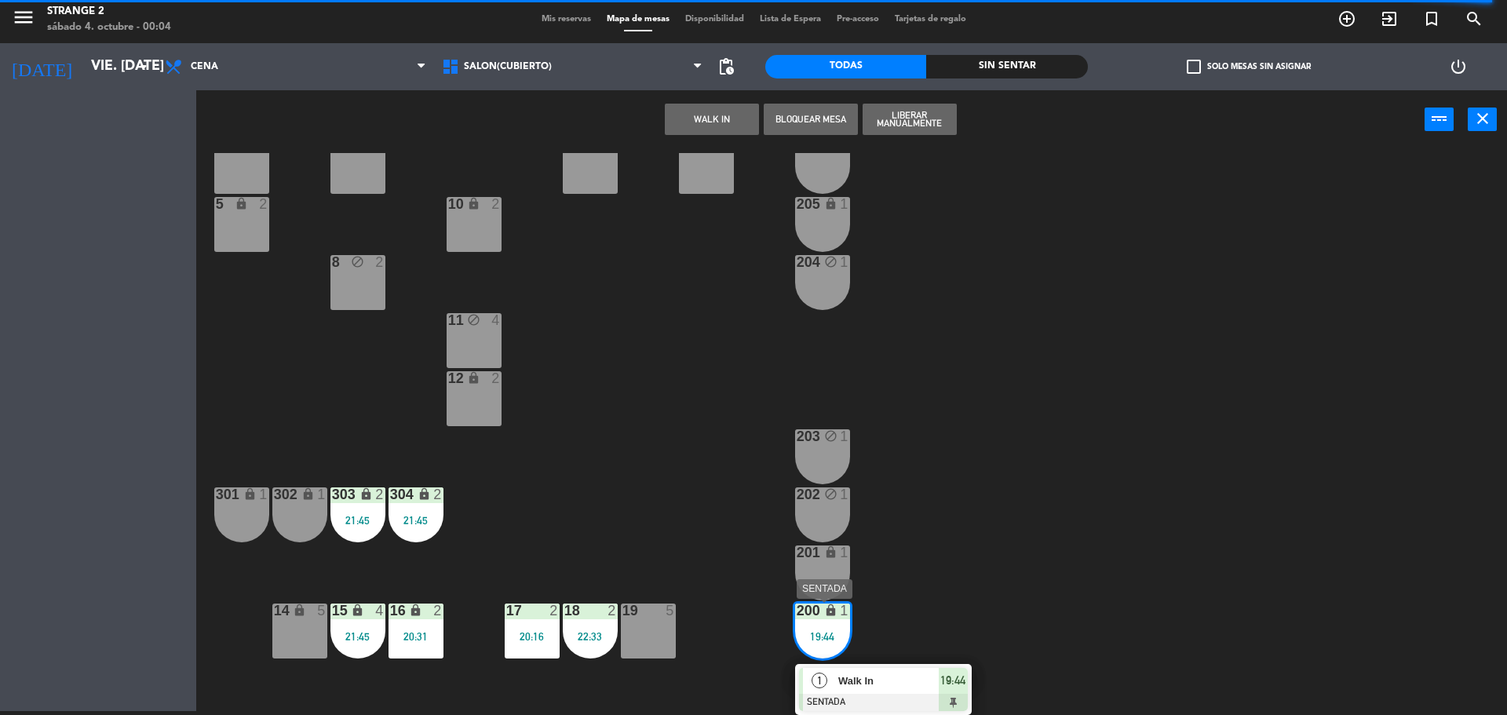
scroll to position [44, 0]
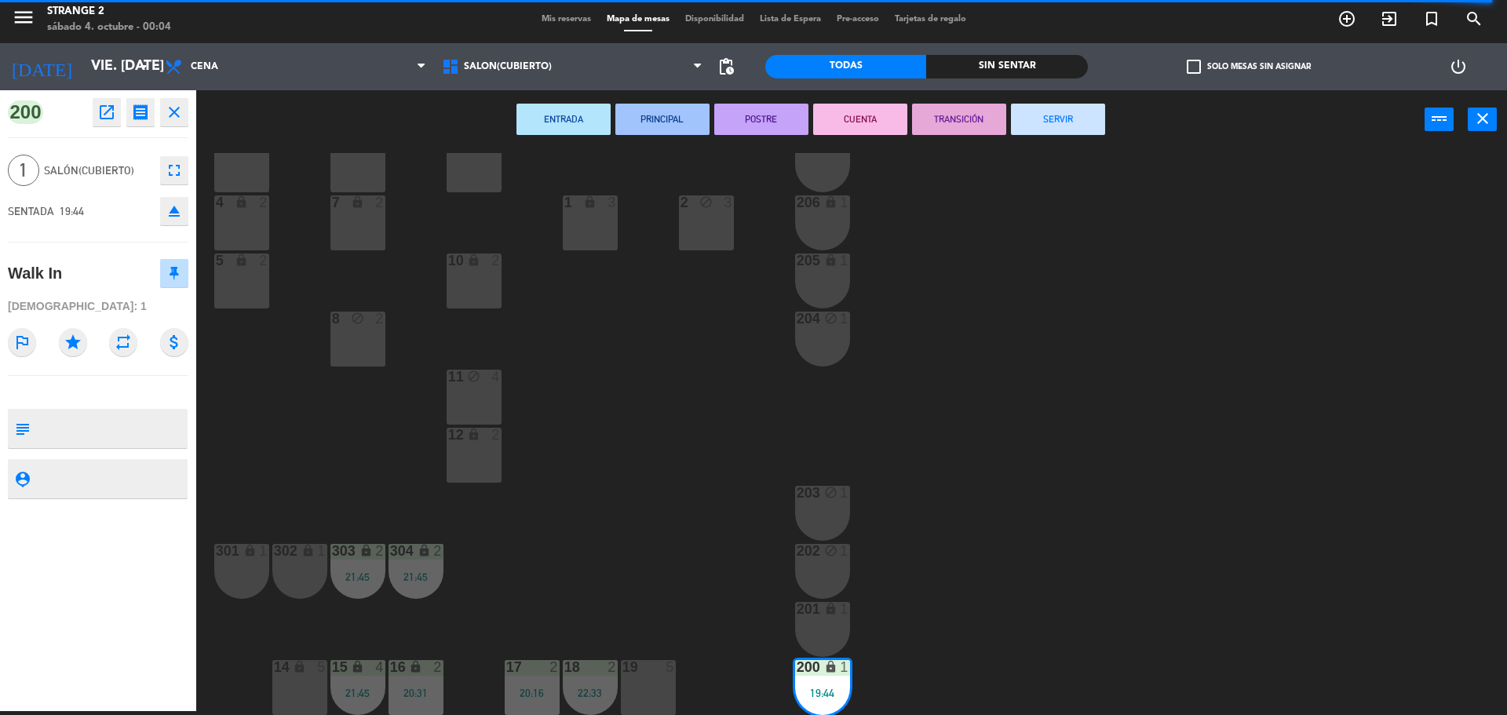
click at [1083, 109] on button "SERVIR" at bounding box center [1058, 119] width 94 height 31
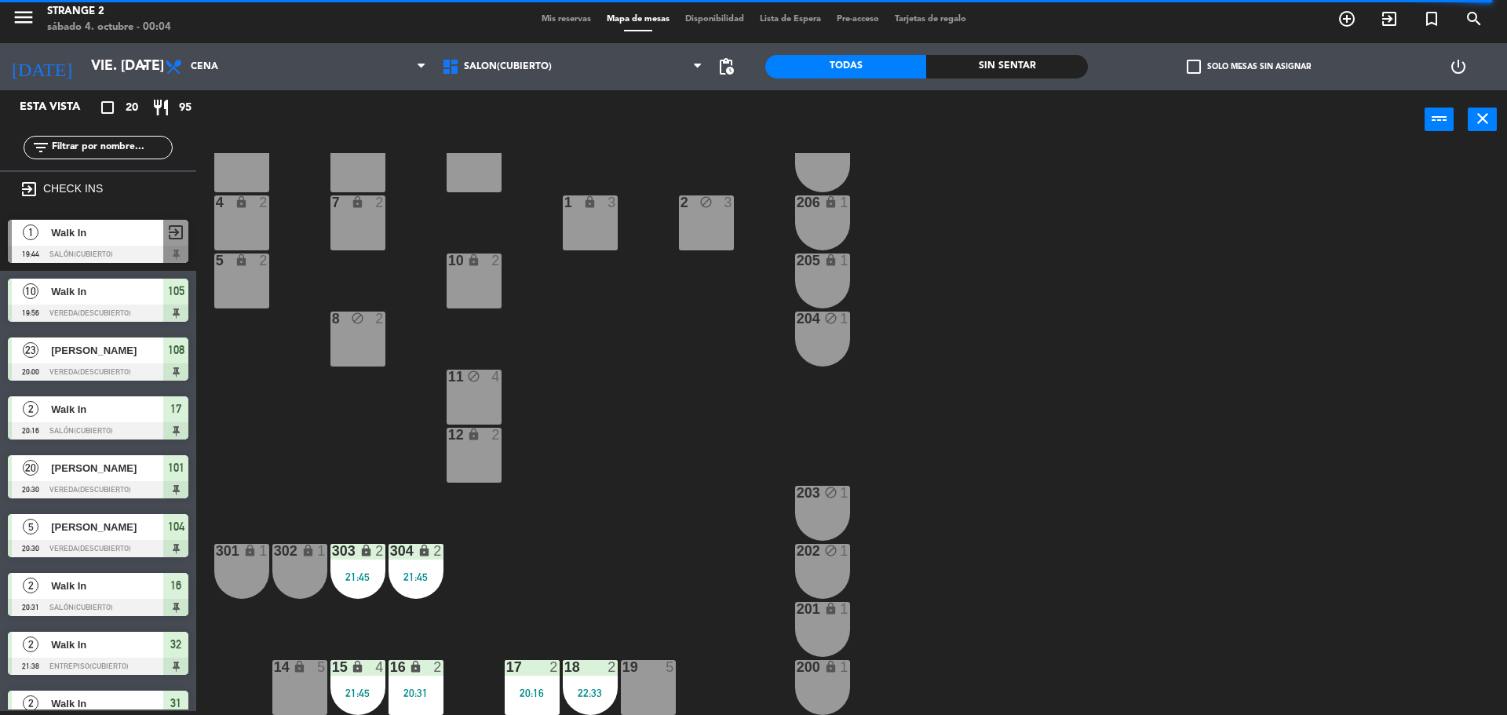
click at [578, 689] on div "22:33" at bounding box center [590, 693] width 55 height 11
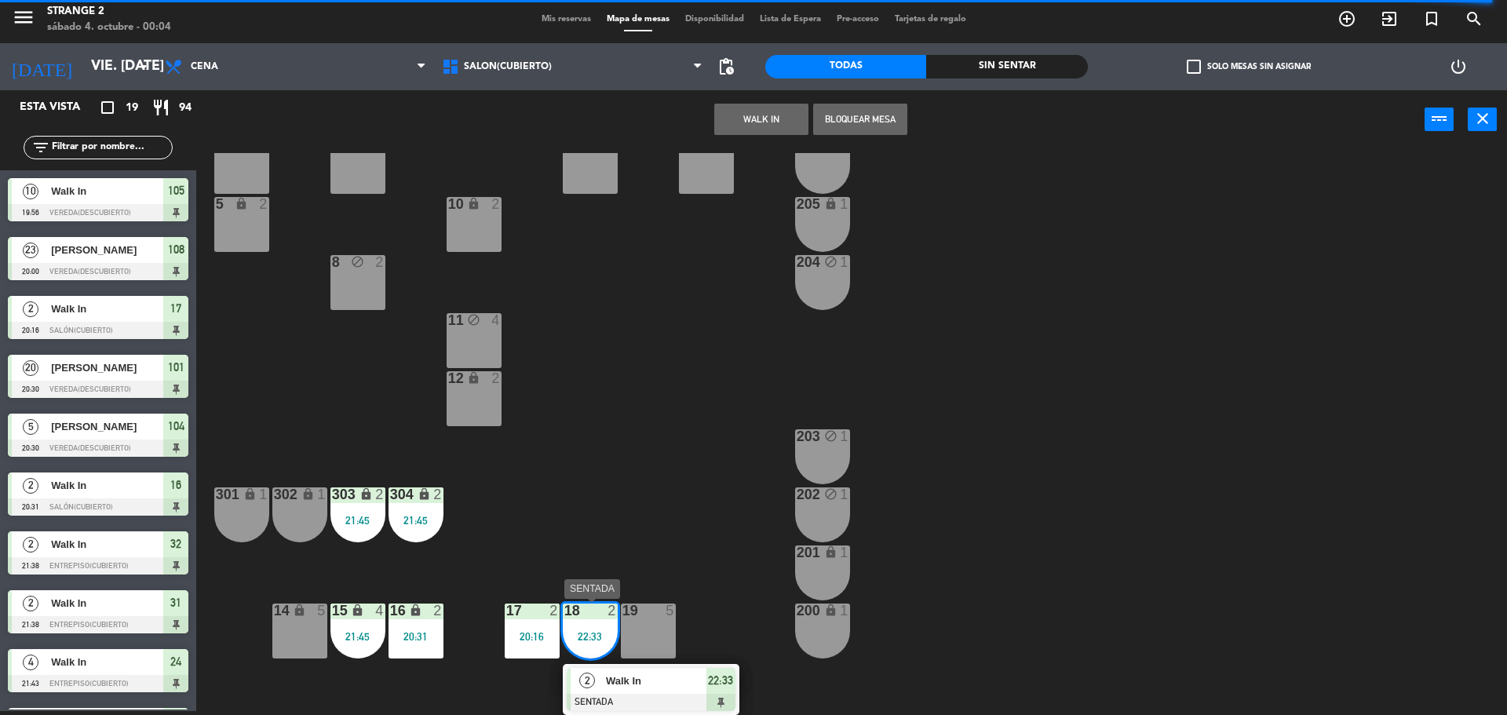
click at [688, 692] on div "Walk In" at bounding box center [656, 681] width 102 height 26
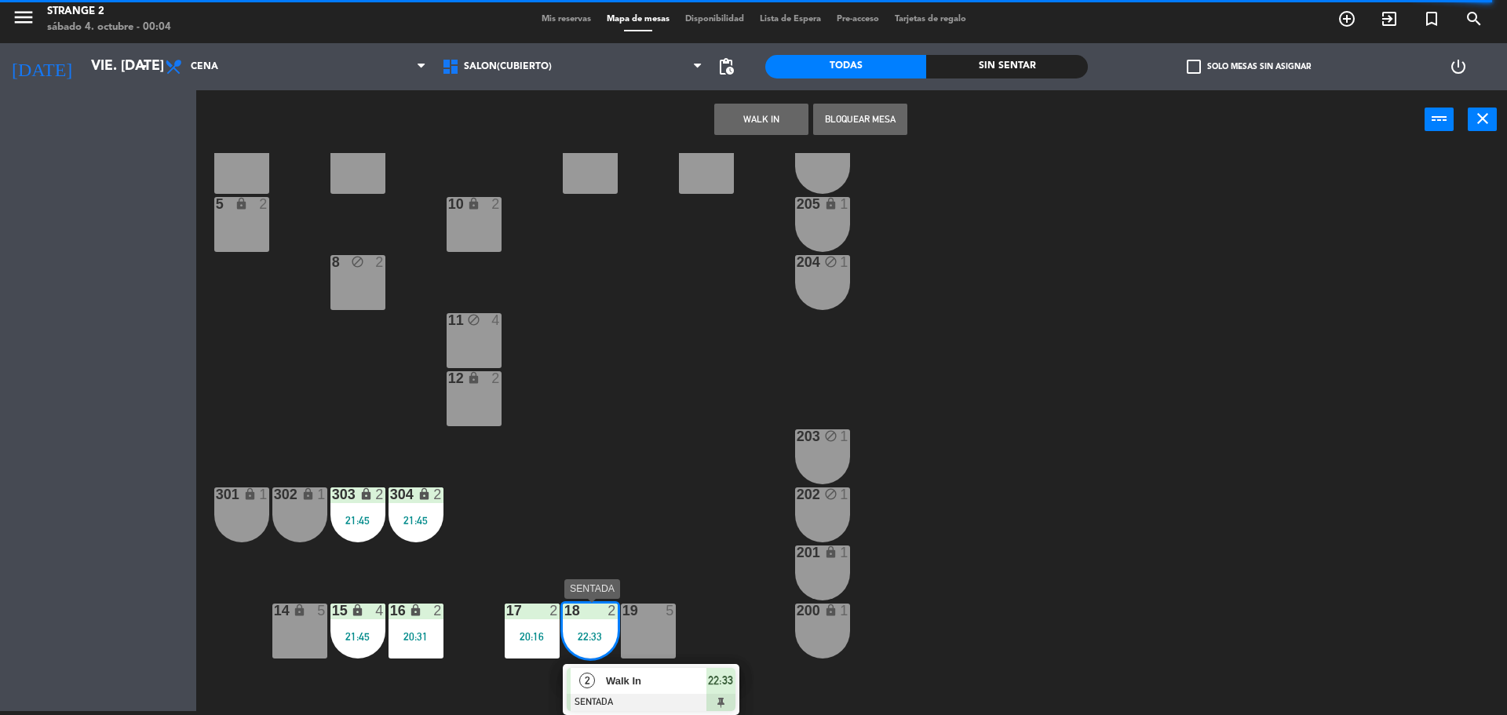
scroll to position [44, 0]
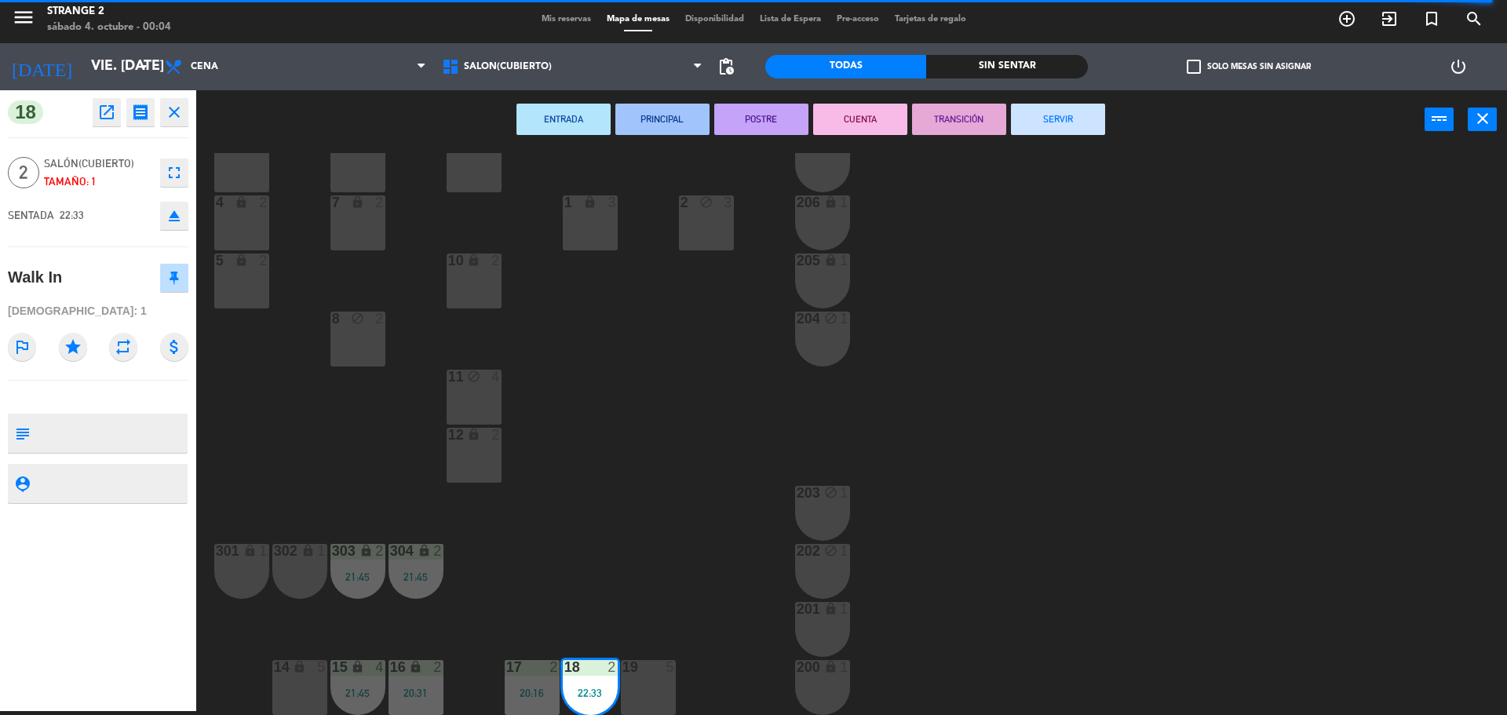
click at [1067, 121] on button "SERVIR" at bounding box center [1058, 119] width 94 height 31
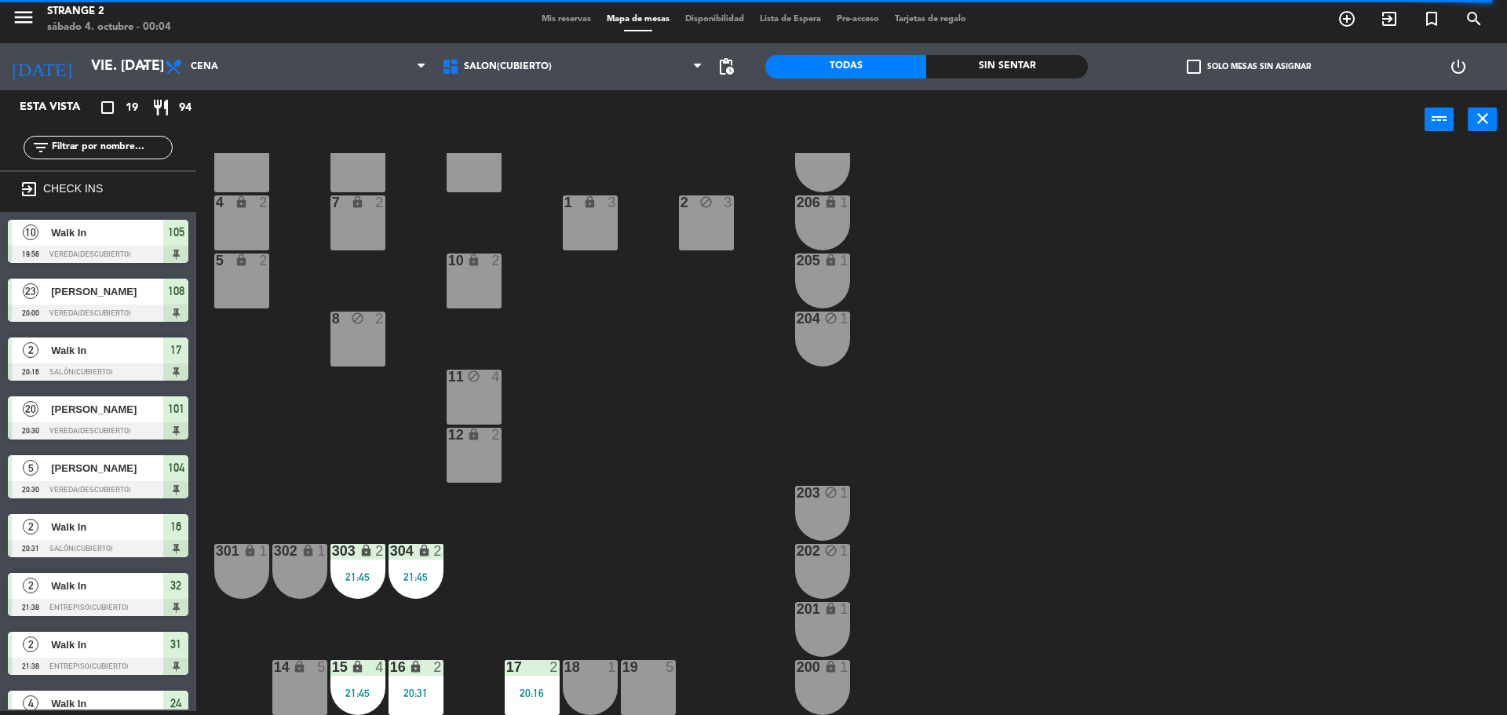
scroll to position [60, 0]
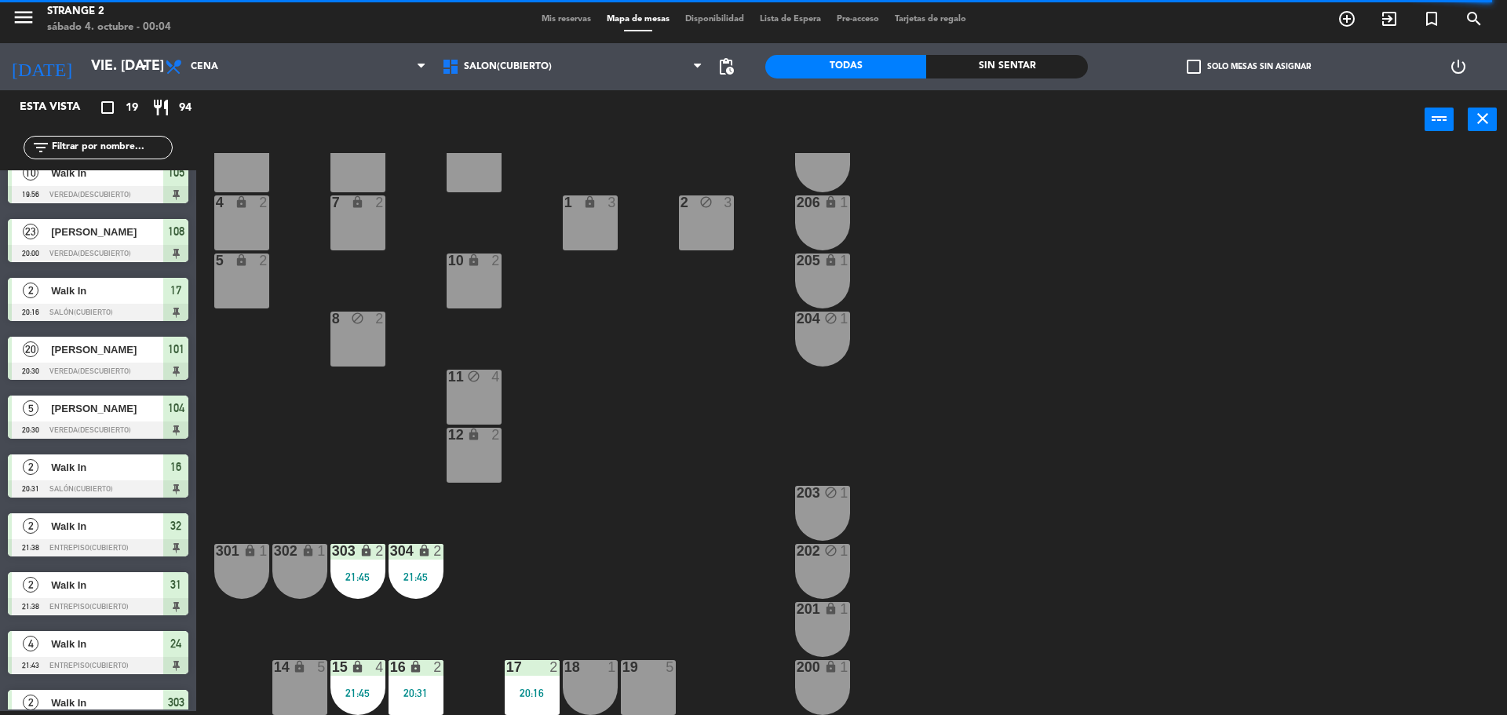
click at [513, 696] on div "20:16" at bounding box center [532, 693] width 55 height 11
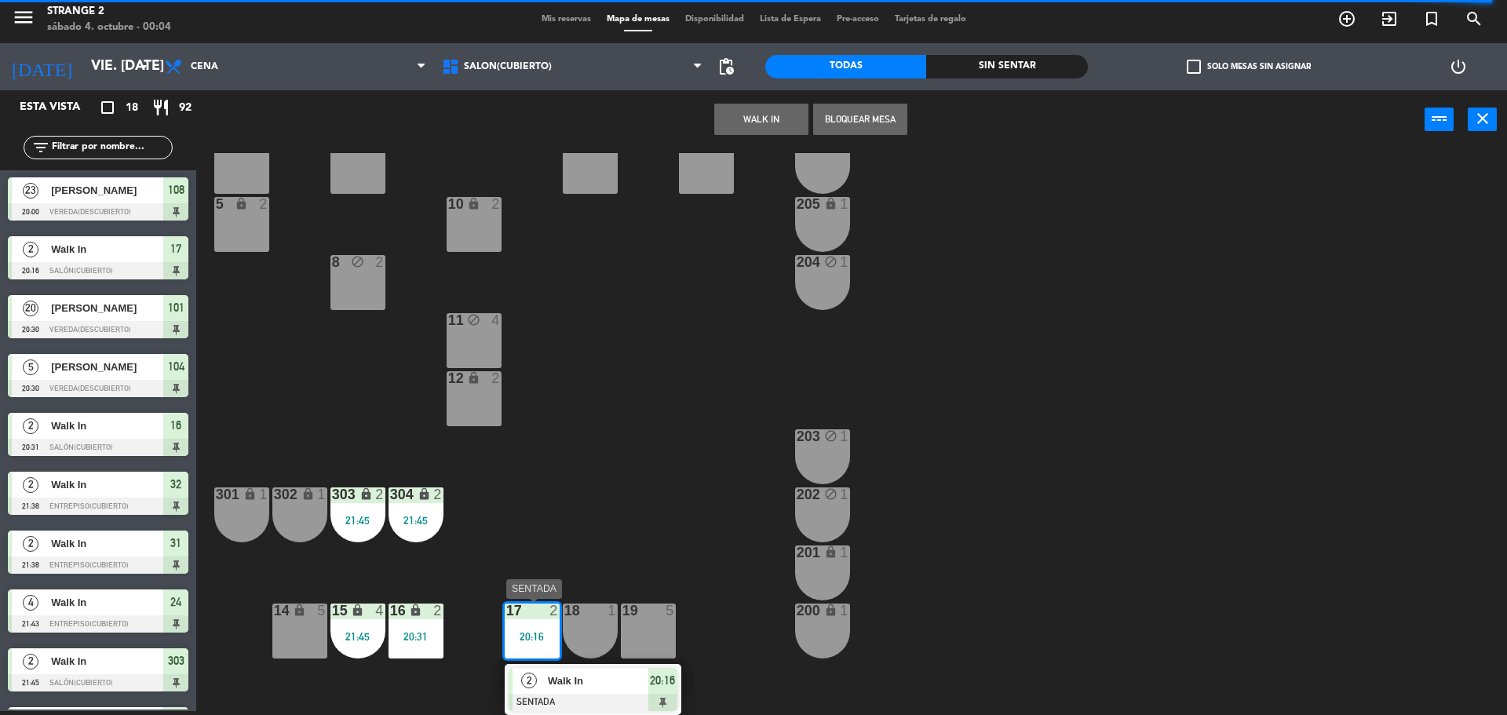
click at [567, 665] on div "2 Walk In SENTADA 20:16" at bounding box center [593, 689] width 177 height 51
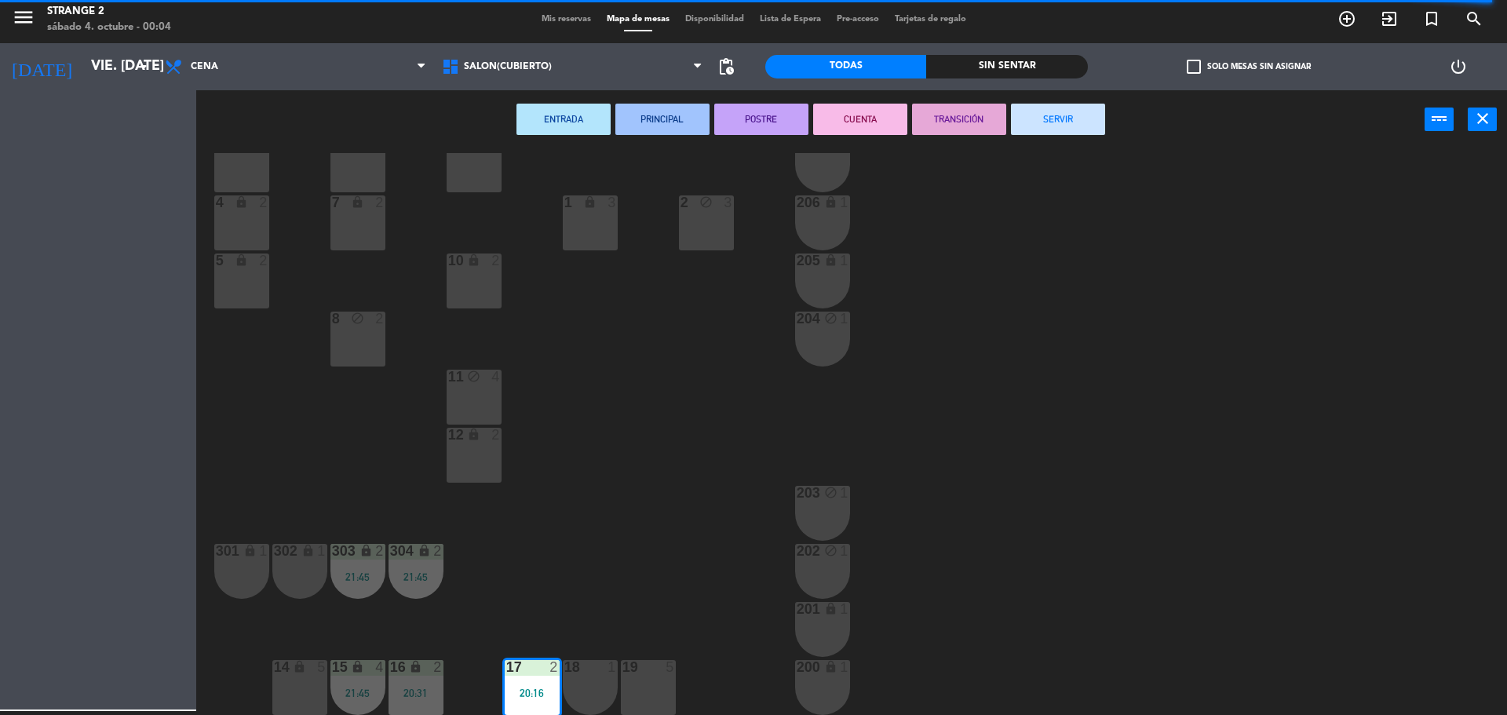
scroll to position [44, 0]
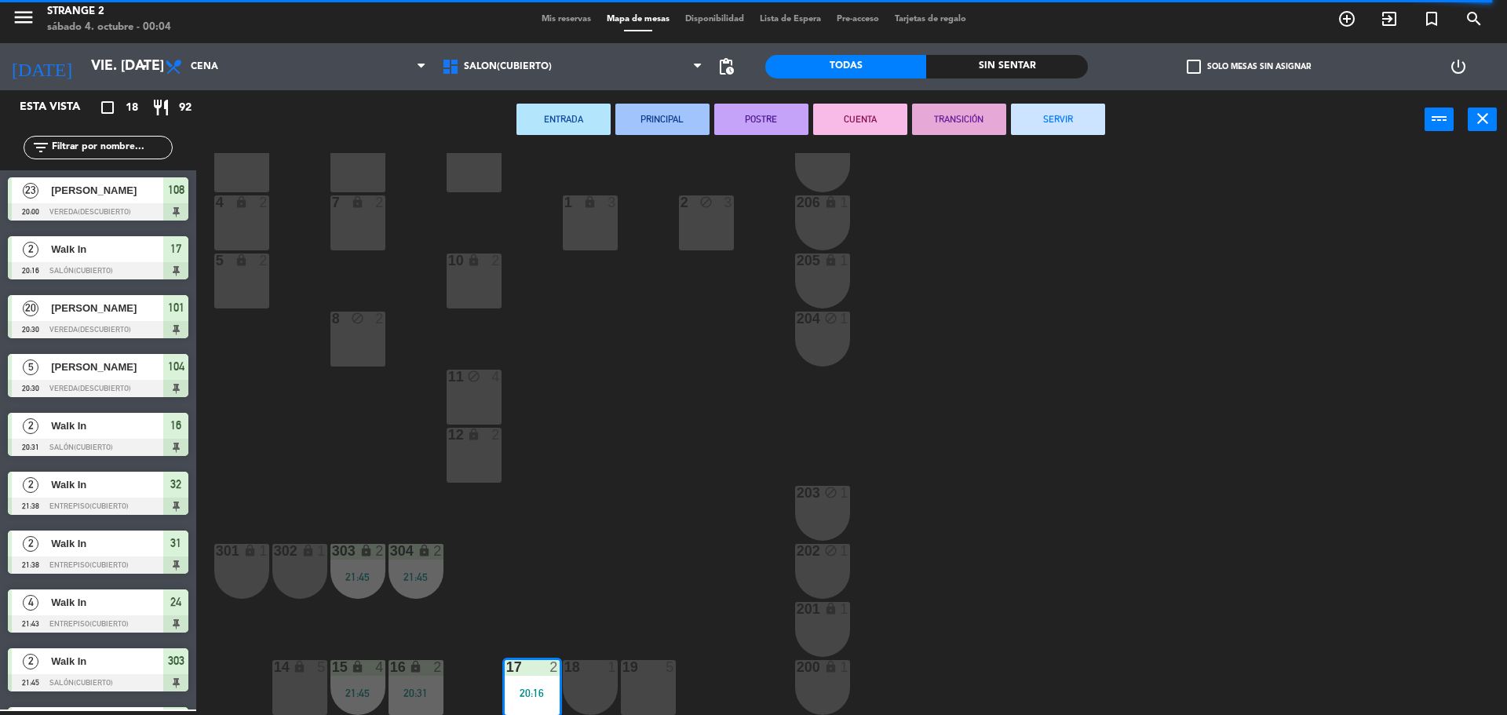
click at [561, 686] on div "3 6 6 4 9 lock 2 207 lock 1 4 lock 2 7 lock 2 206 lock 1 2 block 3 1 lock 3 5 l…" at bounding box center [859, 434] width 1296 height 562
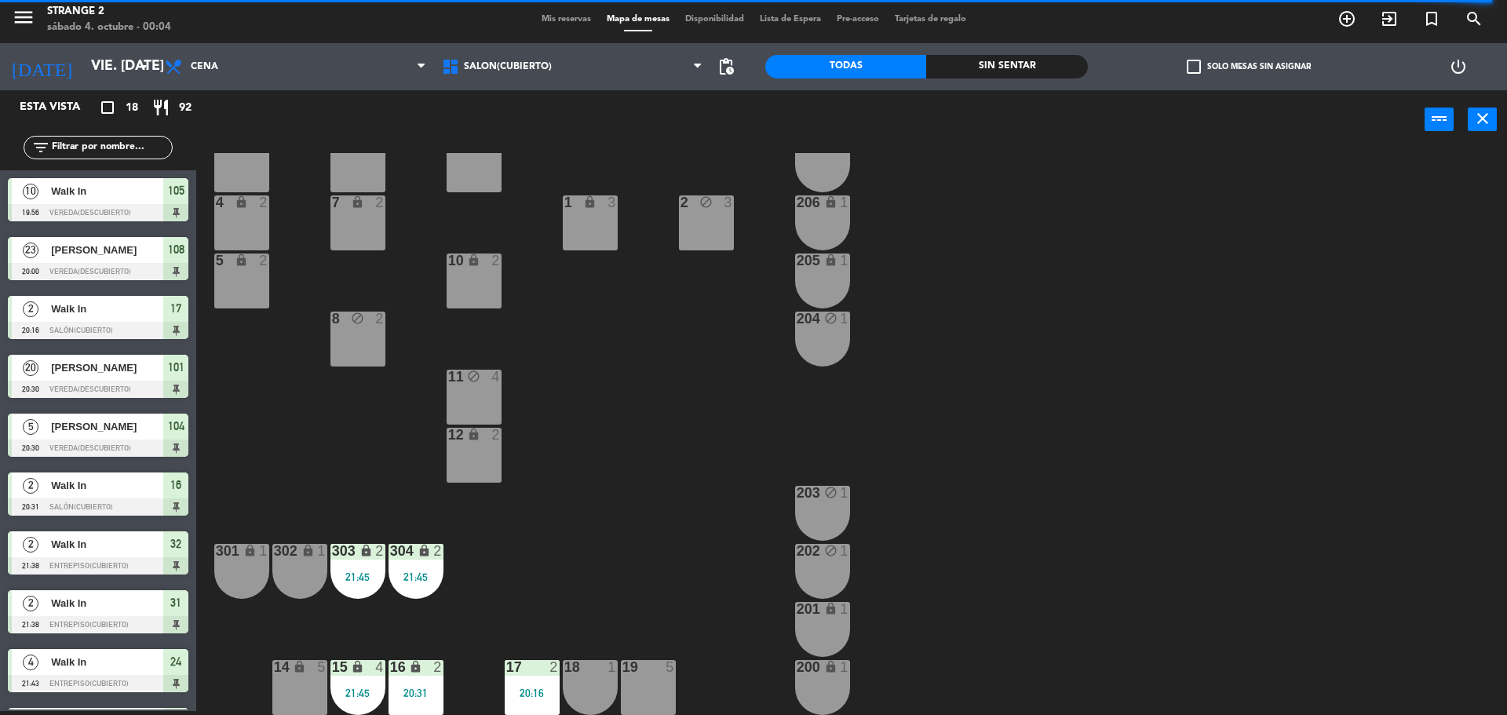
scroll to position [4, 0]
click at [542, 682] on div "17 2 20:16" at bounding box center [532, 687] width 55 height 55
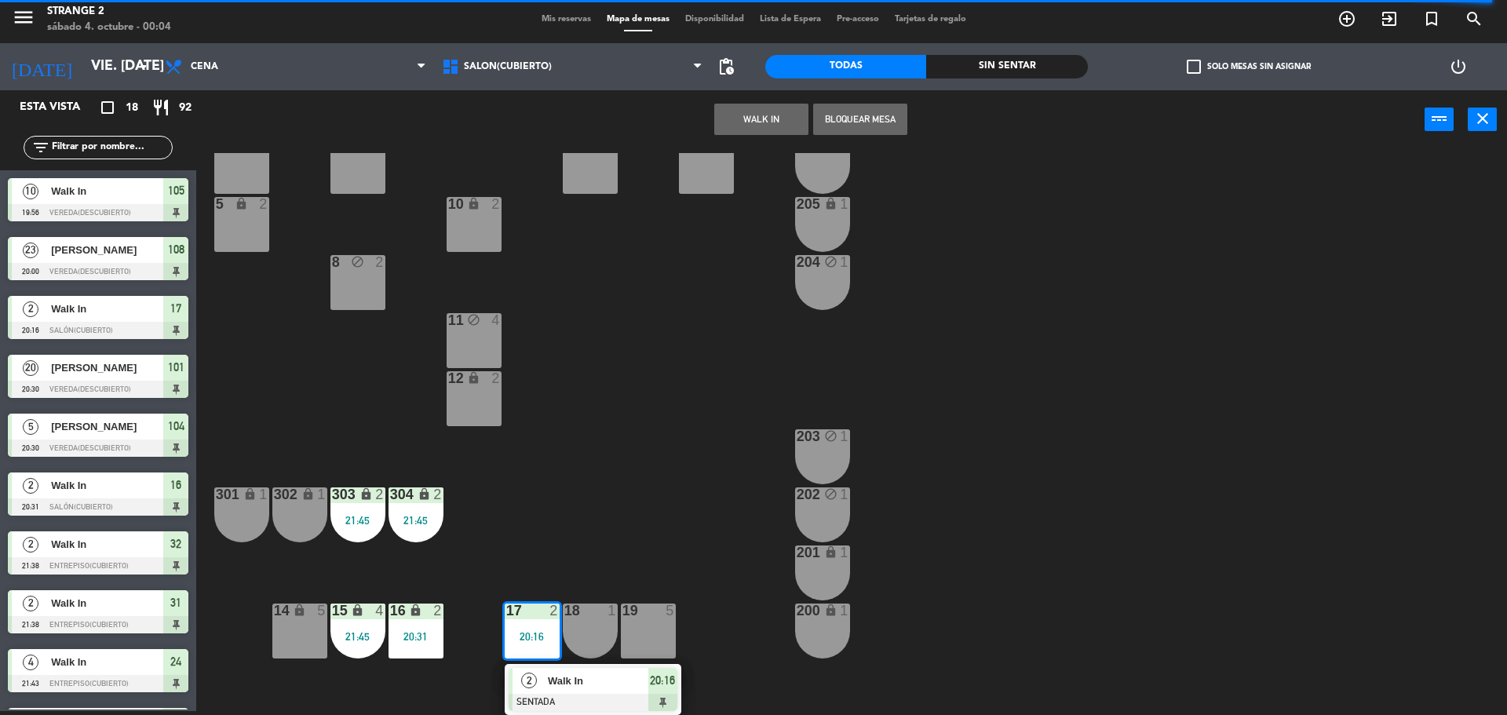
click at [545, 707] on div at bounding box center [593, 702] width 169 height 17
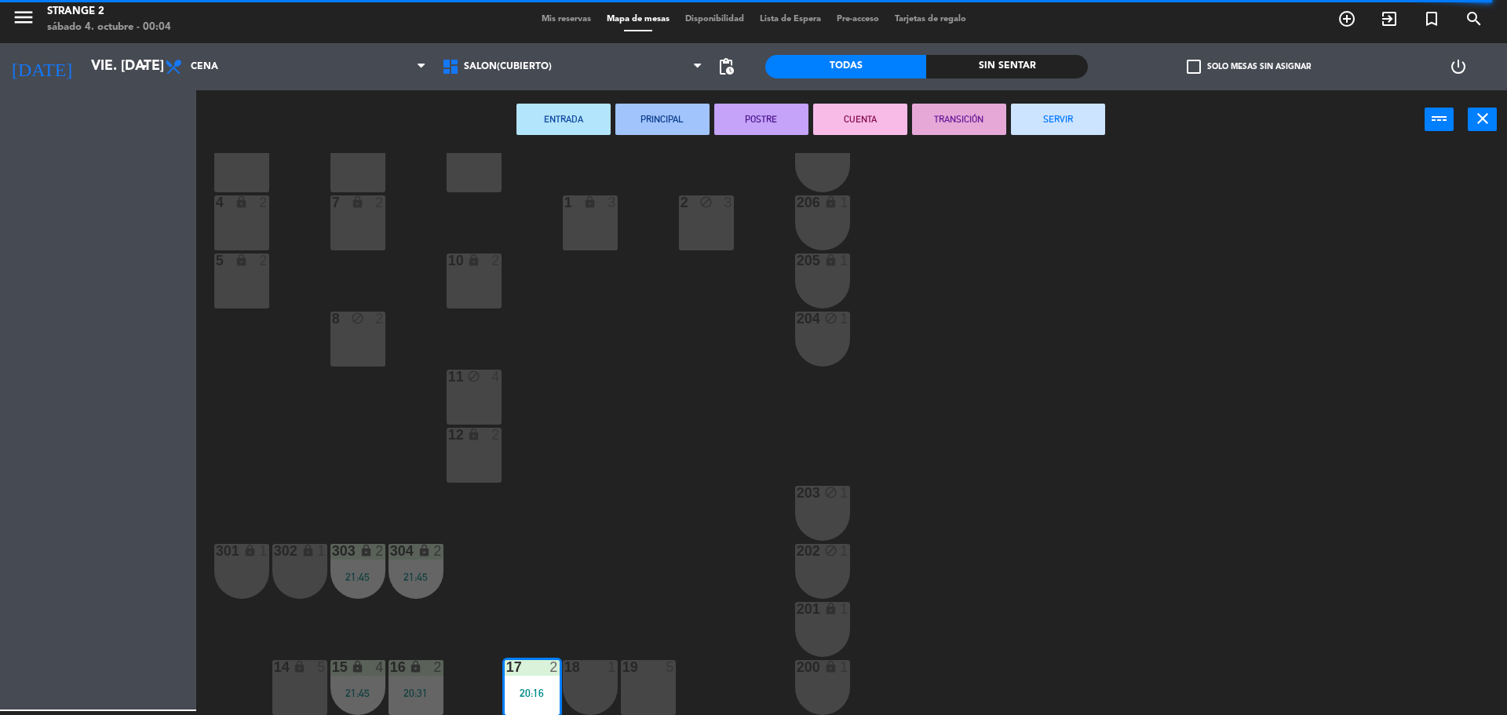
scroll to position [44, 0]
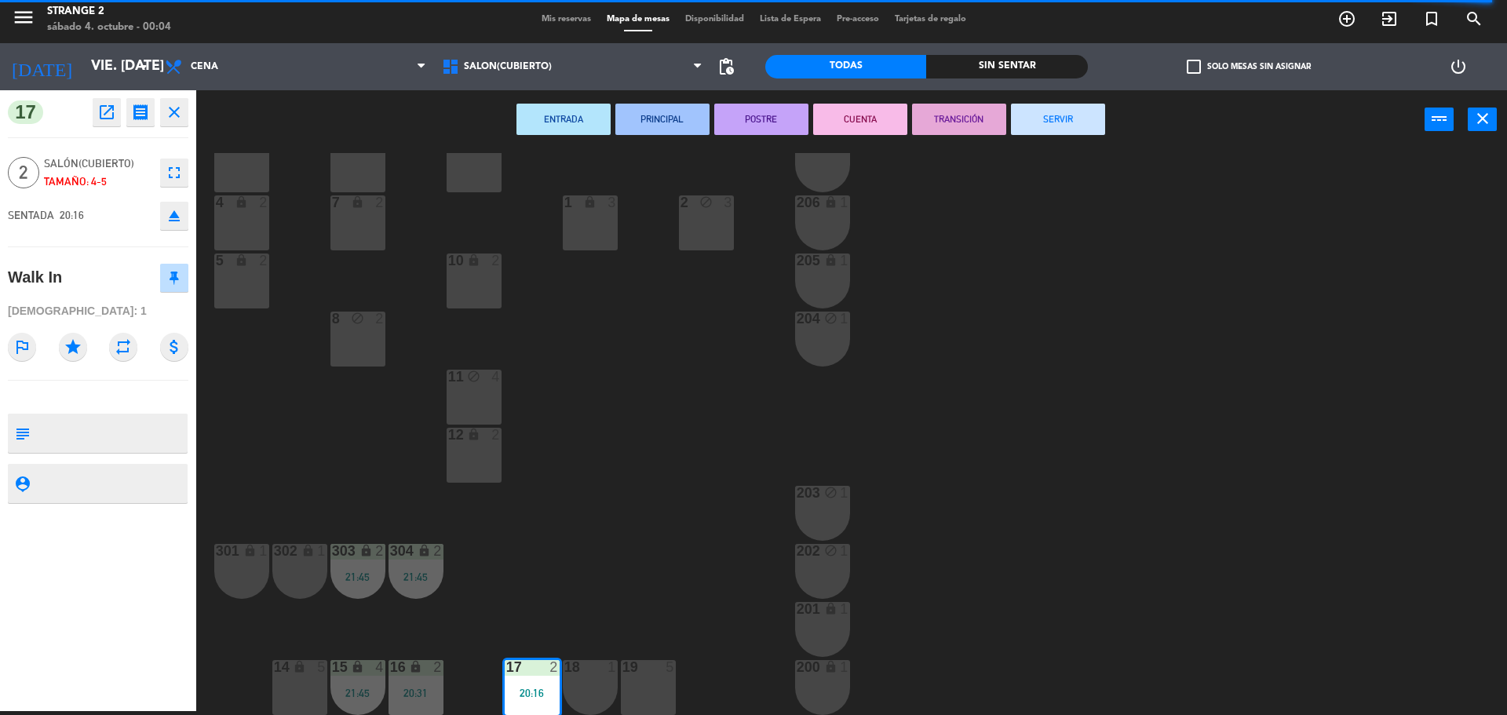
click at [1078, 126] on button "SERVIR" at bounding box center [1058, 119] width 94 height 31
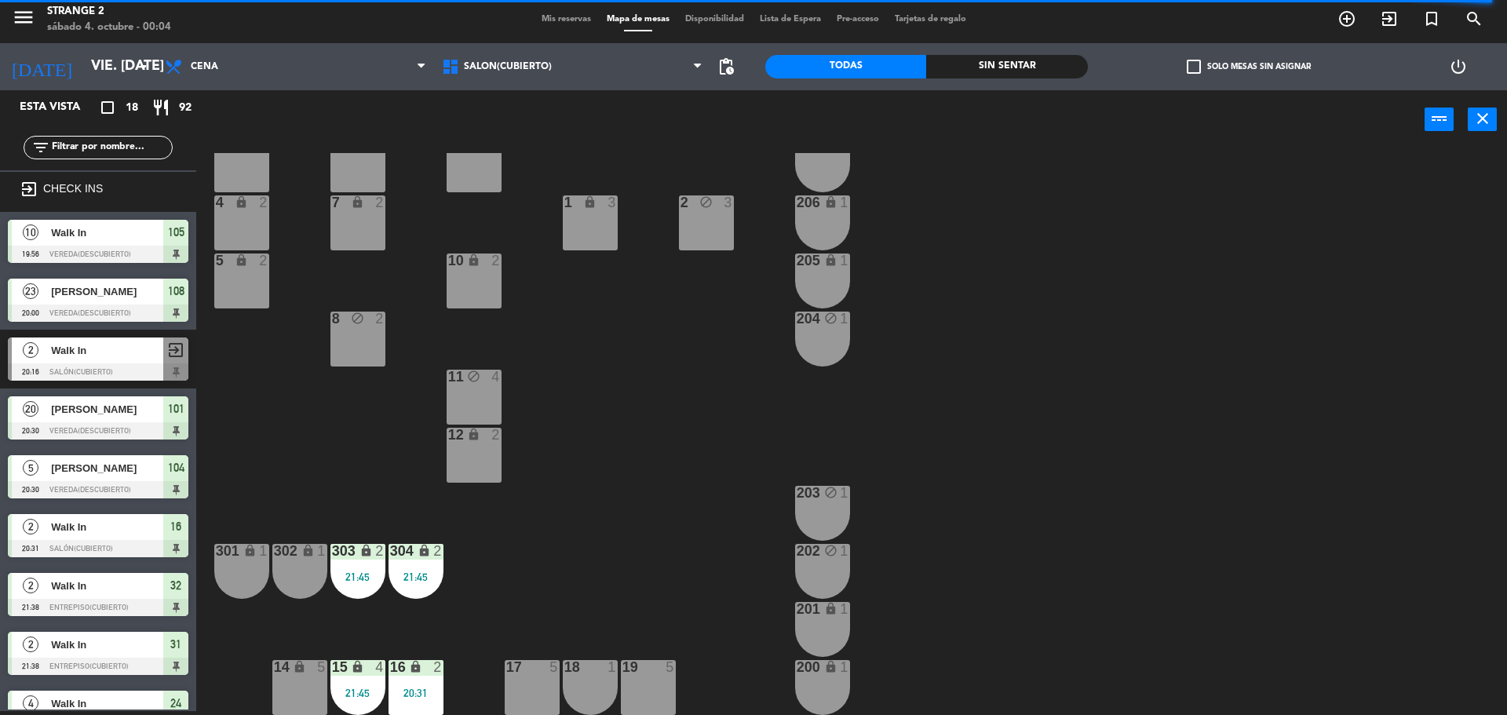
click at [428, 555] on div "304 lock 2" at bounding box center [416, 551] width 79 height 15
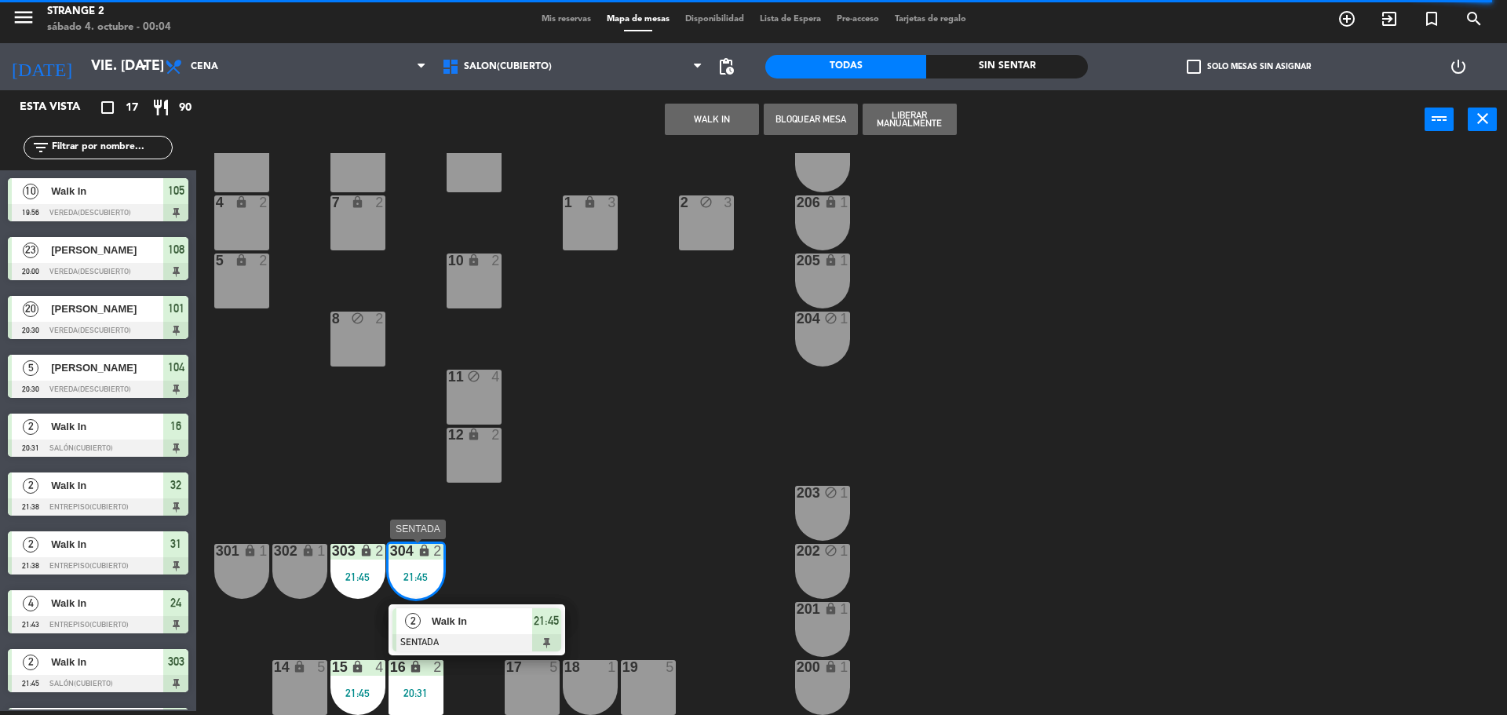
click at [473, 637] on div at bounding box center [477, 642] width 169 height 17
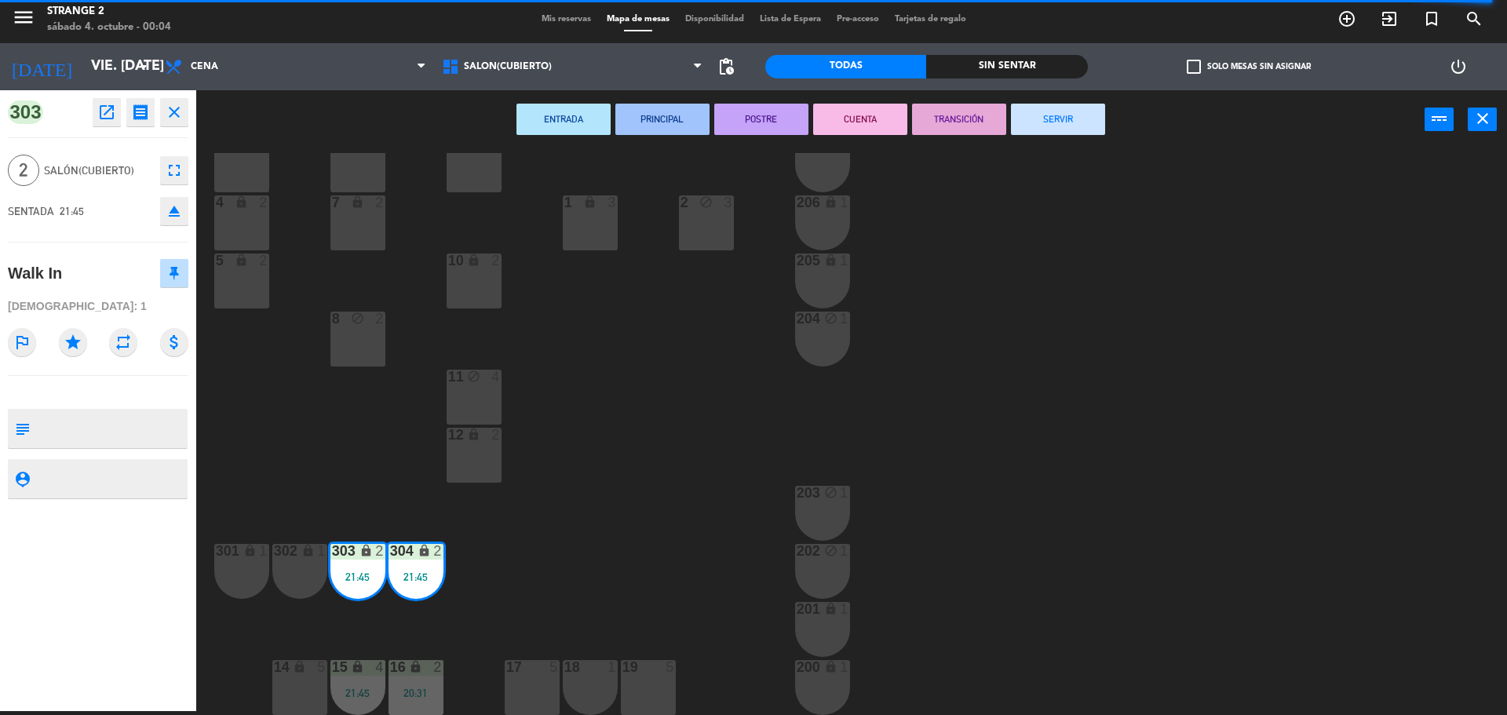
click at [1050, 116] on button "SERVIR" at bounding box center [1058, 119] width 94 height 31
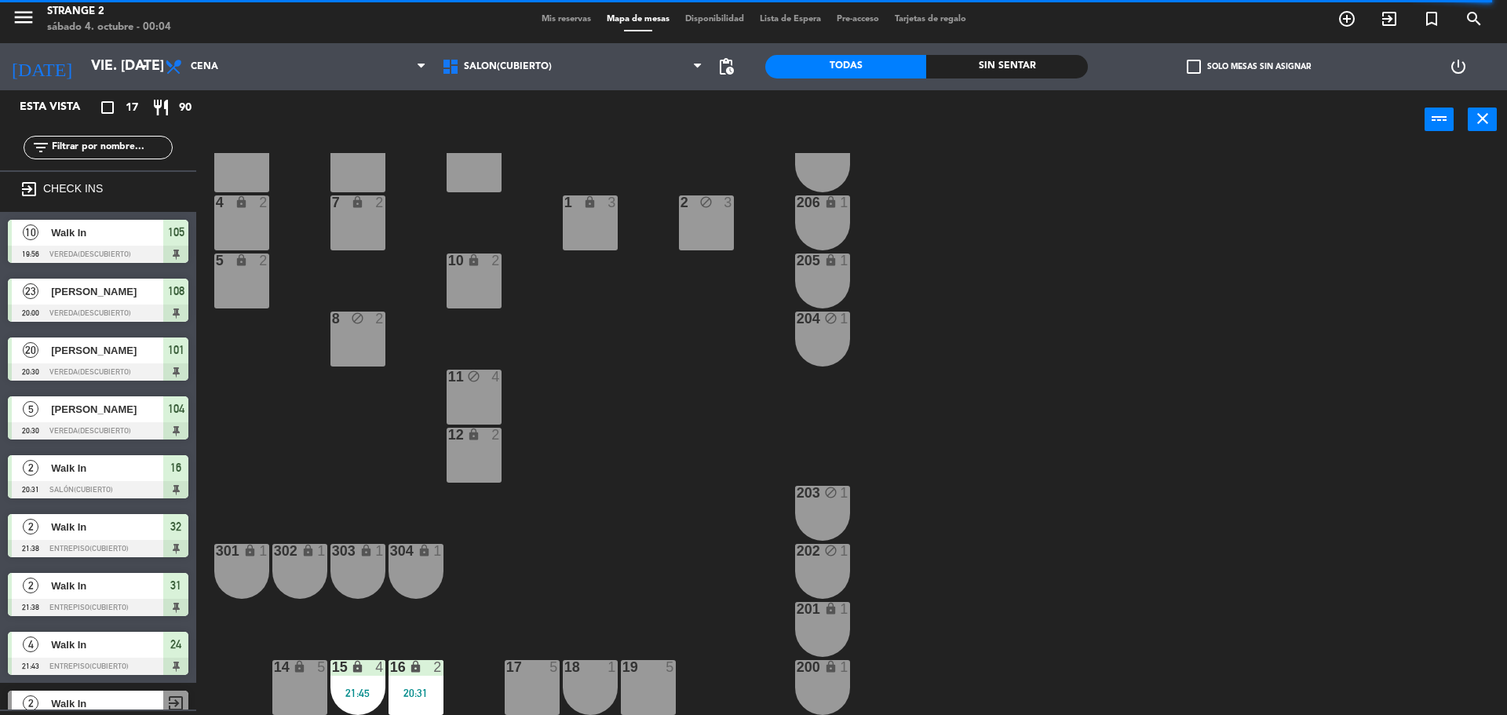
scroll to position [4, 0]
click at [385, 685] on div "3 6 6 4 9 lock 2 207 lock 1 4 lock 2 7 lock 2 206 lock 1 2 block 3 1 lock 3 5 l…" at bounding box center [859, 434] width 1296 height 562
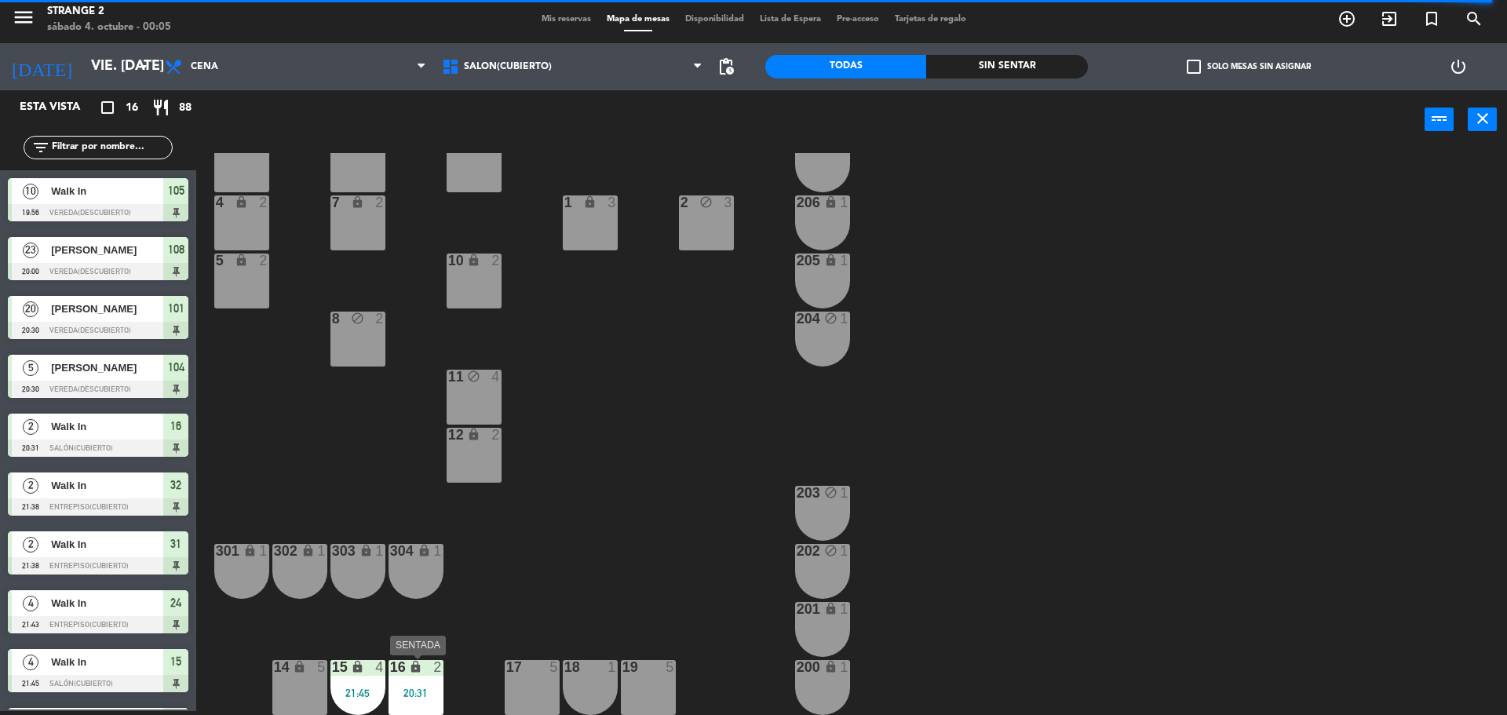
click at [405, 691] on div "20:31" at bounding box center [416, 693] width 55 height 11
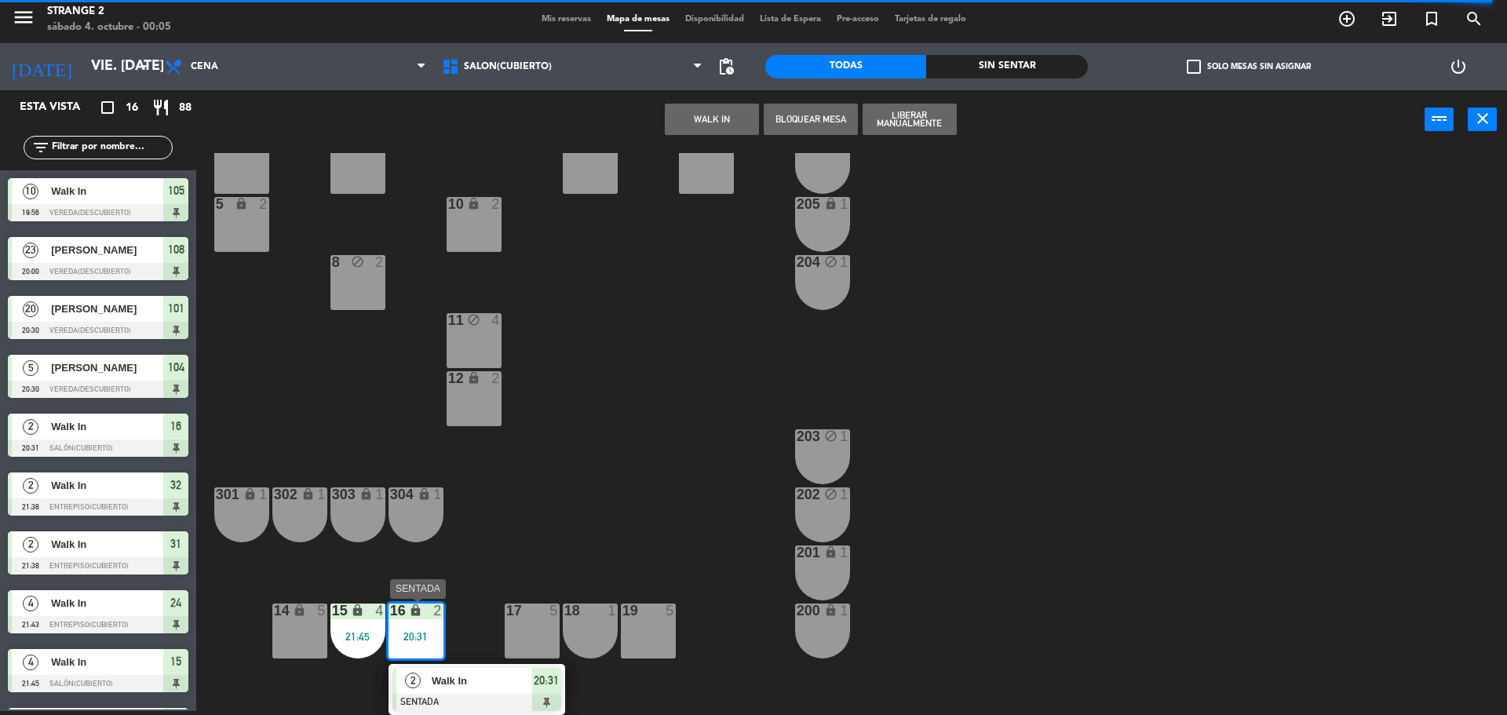
click at [451, 694] on div at bounding box center [477, 702] width 169 height 17
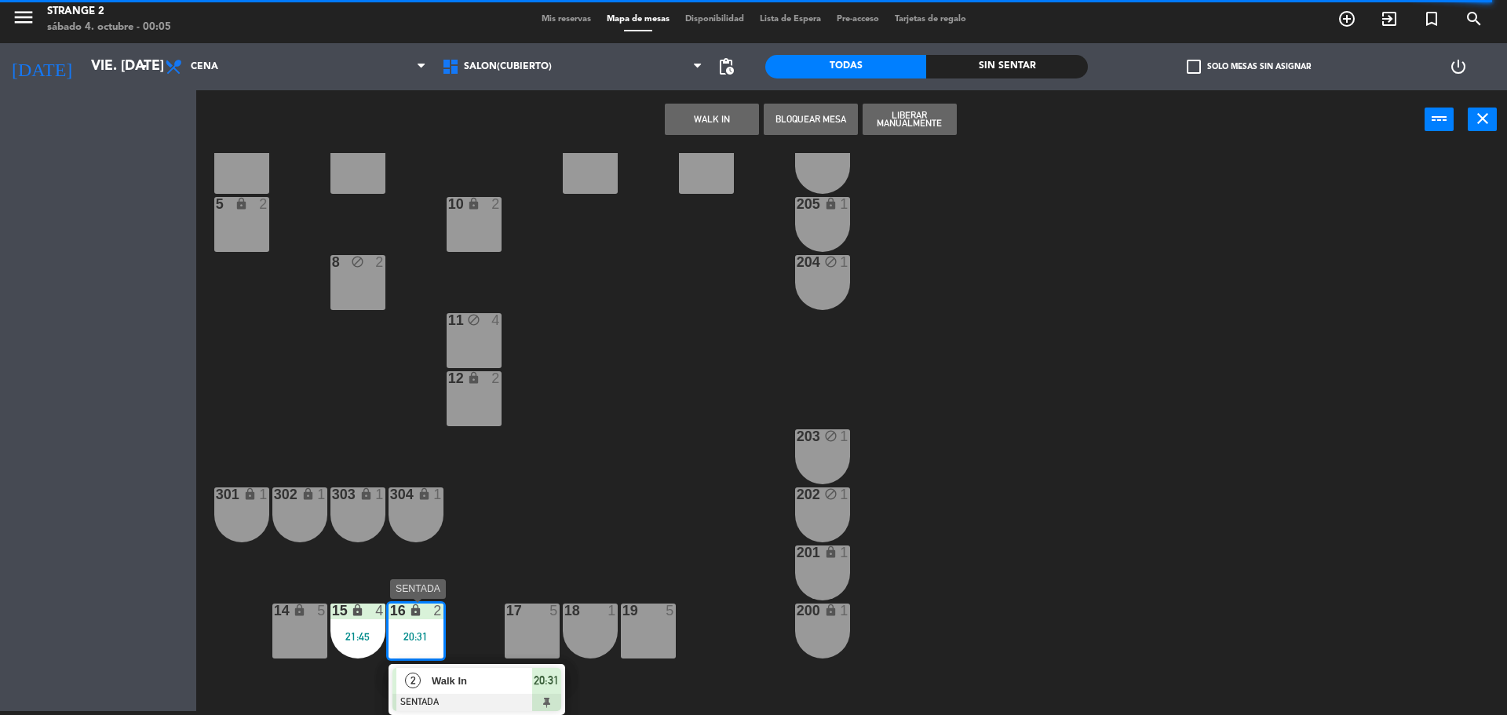
scroll to position [44, 0]
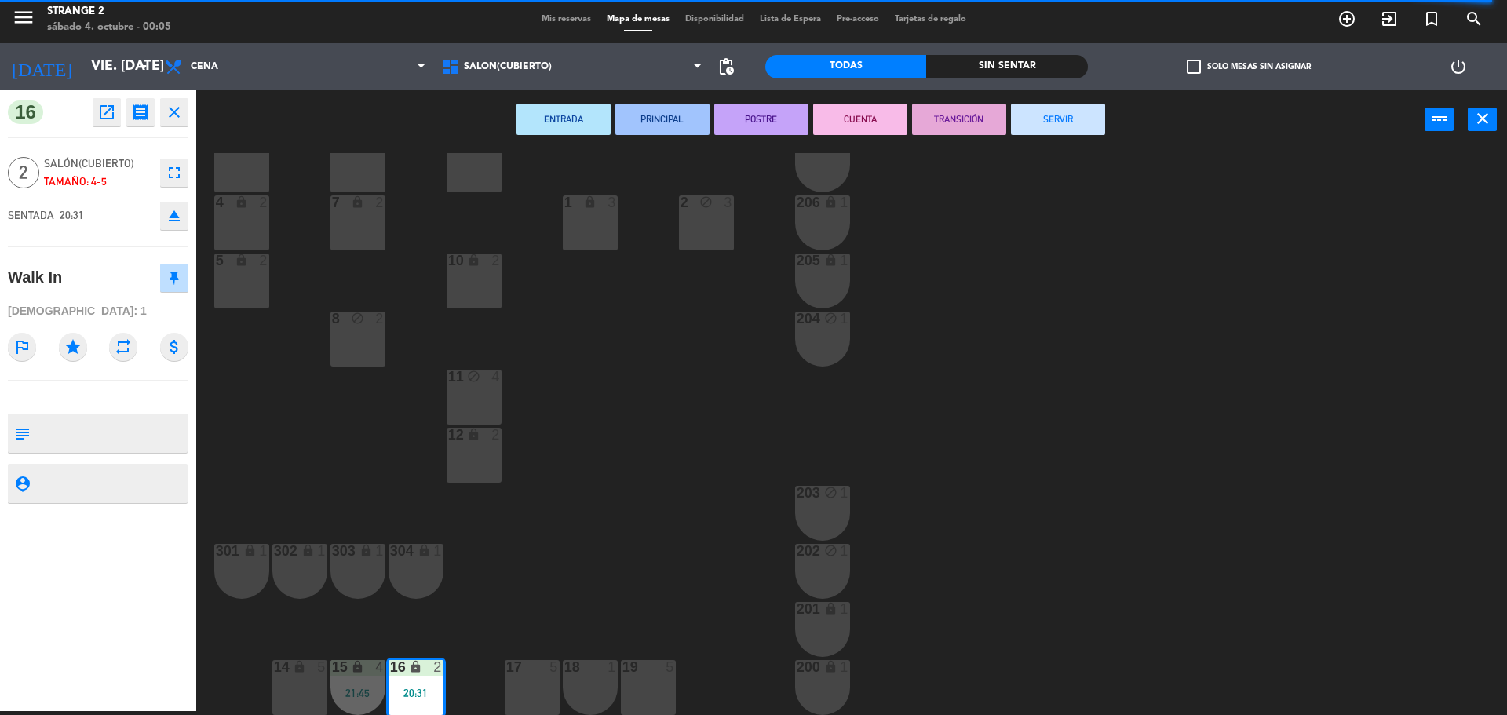
click at [1062, 125] on button "SERVIR" at bounding box center [1058, 119] width 94 height 31
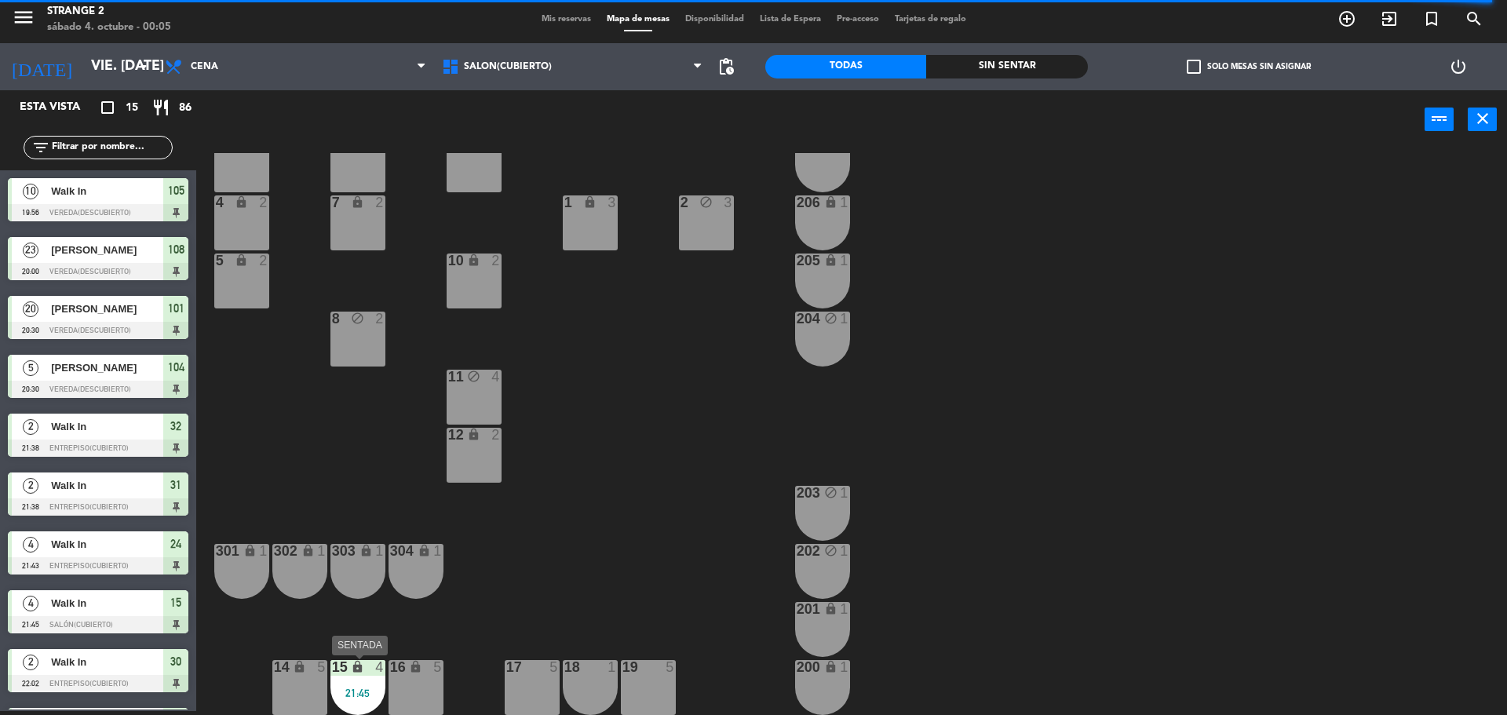
click at [367, 683] on div "15 lock 4 21:45" at bounding box center [358, 687] width 55 height 55
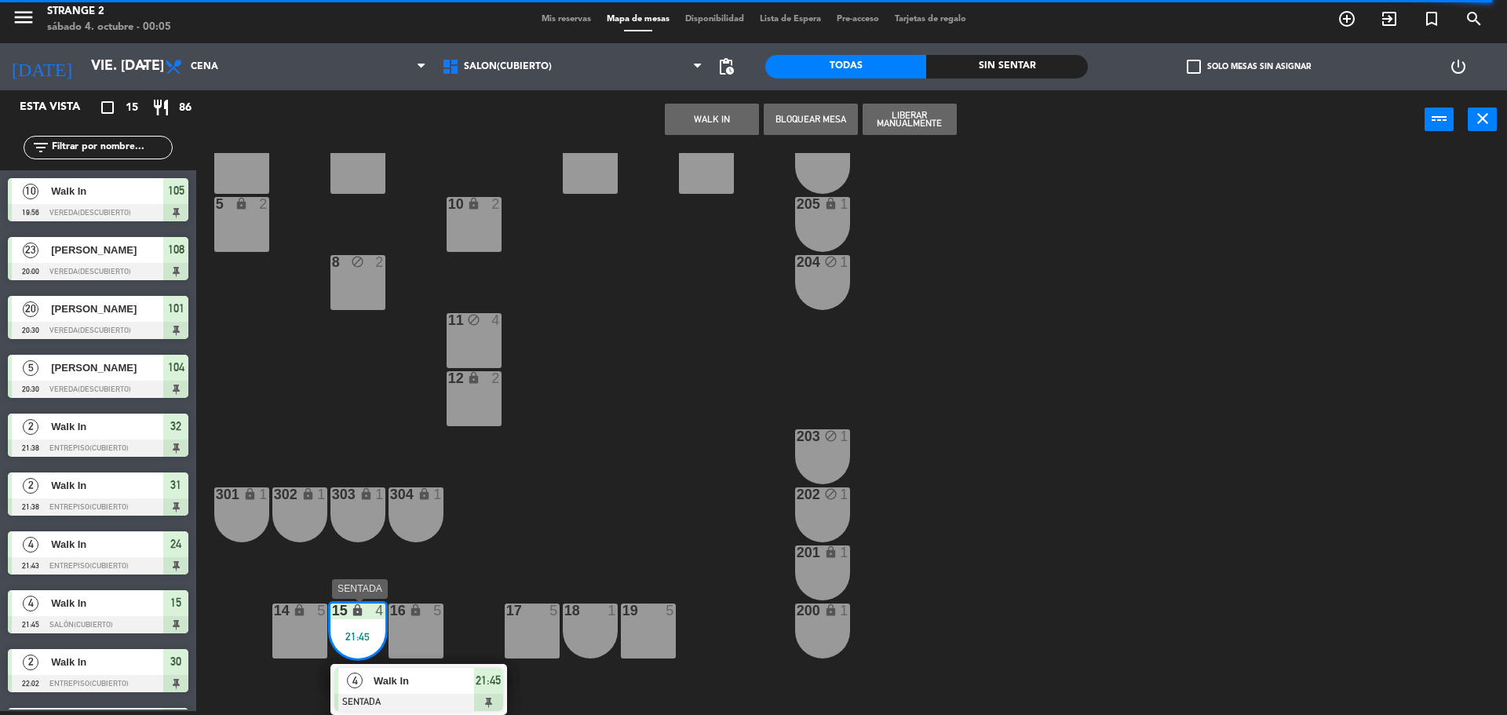
click at [396, 689] on span "Walk In" at bounding box center [424, 681] width 100 height 16
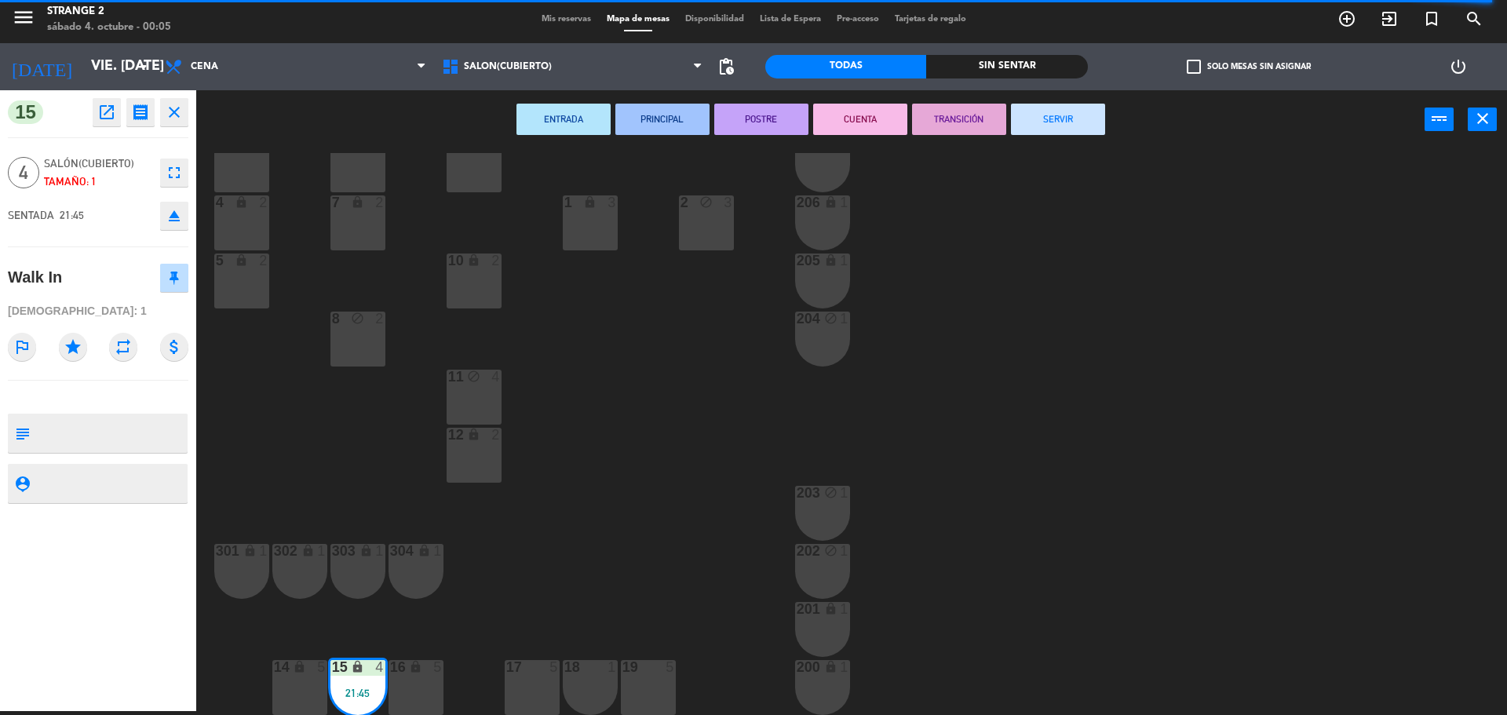
drag, startPoint x: 1061, startPoint y: 99, endPoint x: 1078, endPoint y: 129, distance: 34.1
click at [1069, 109] on div "ENTRADA PRINCIPAL POSTRE CUENTA TRANSICIÓN SERVIR power_input close" at bounding box center [810, 120] width 1229 height 60
click at [1078, 129] on button "SERVIR" at bounding box center [1058, 119] width 94 height 31
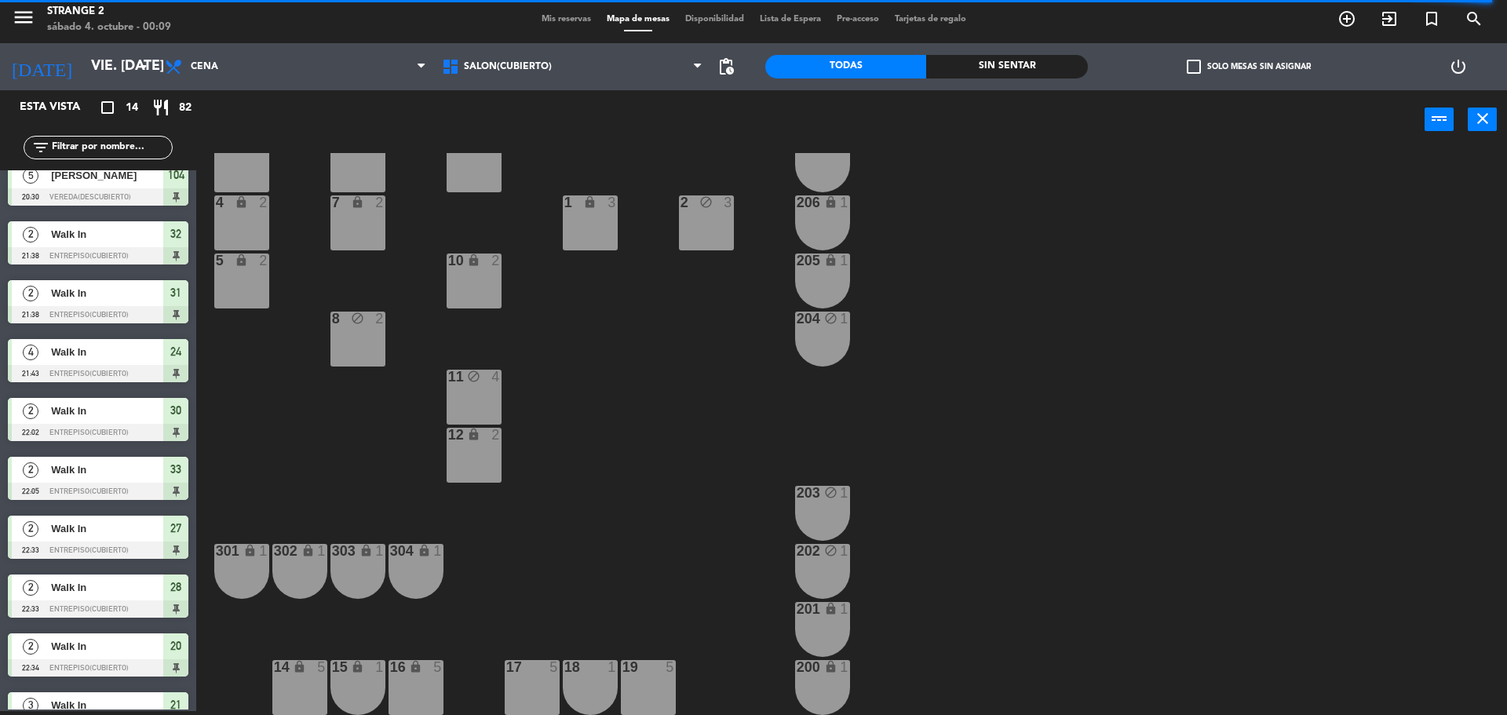
scroll to position [285, 0]
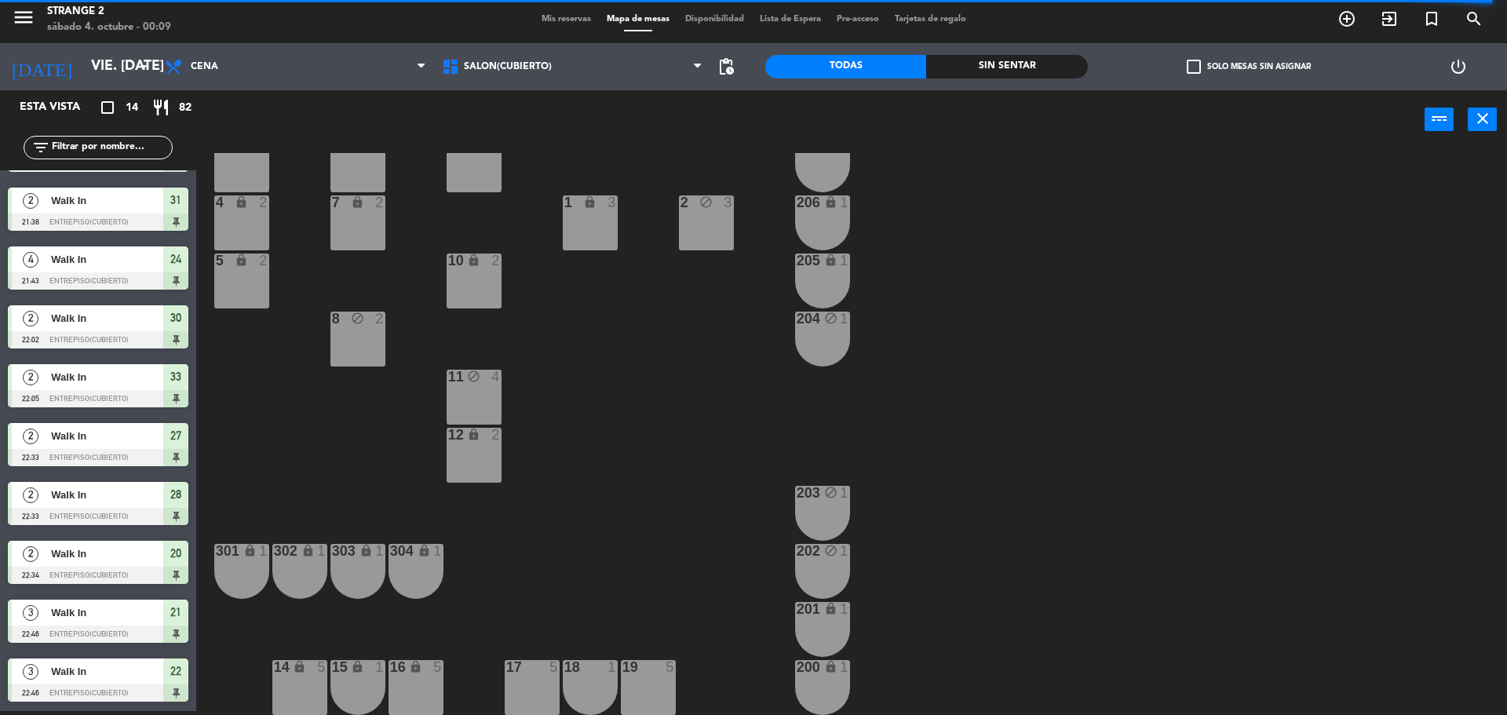
click at [135, 421] on div "2 Walk In 22:33 Entrepiso(Cubierto) 27" at bounding box center [98, 444] width 196 height 59
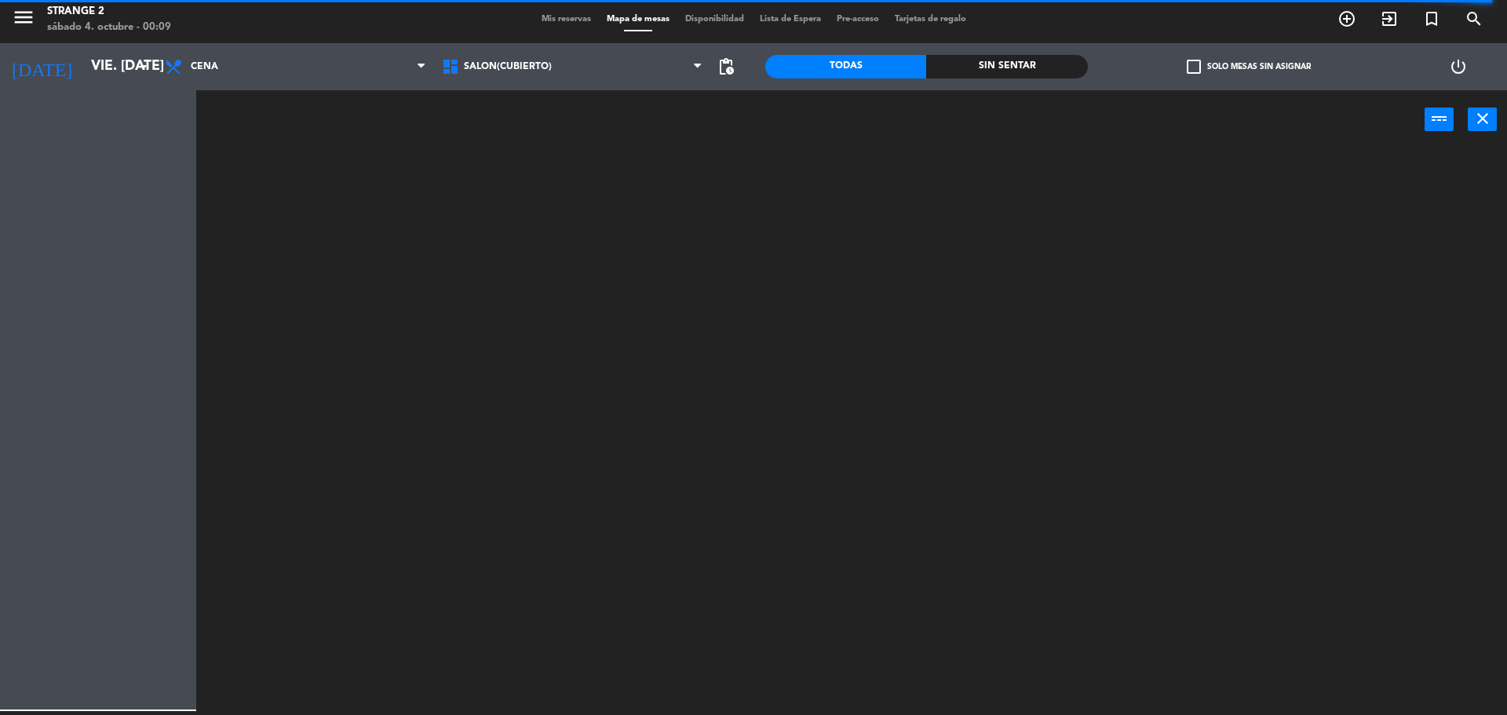
scroll to position [0, 0]
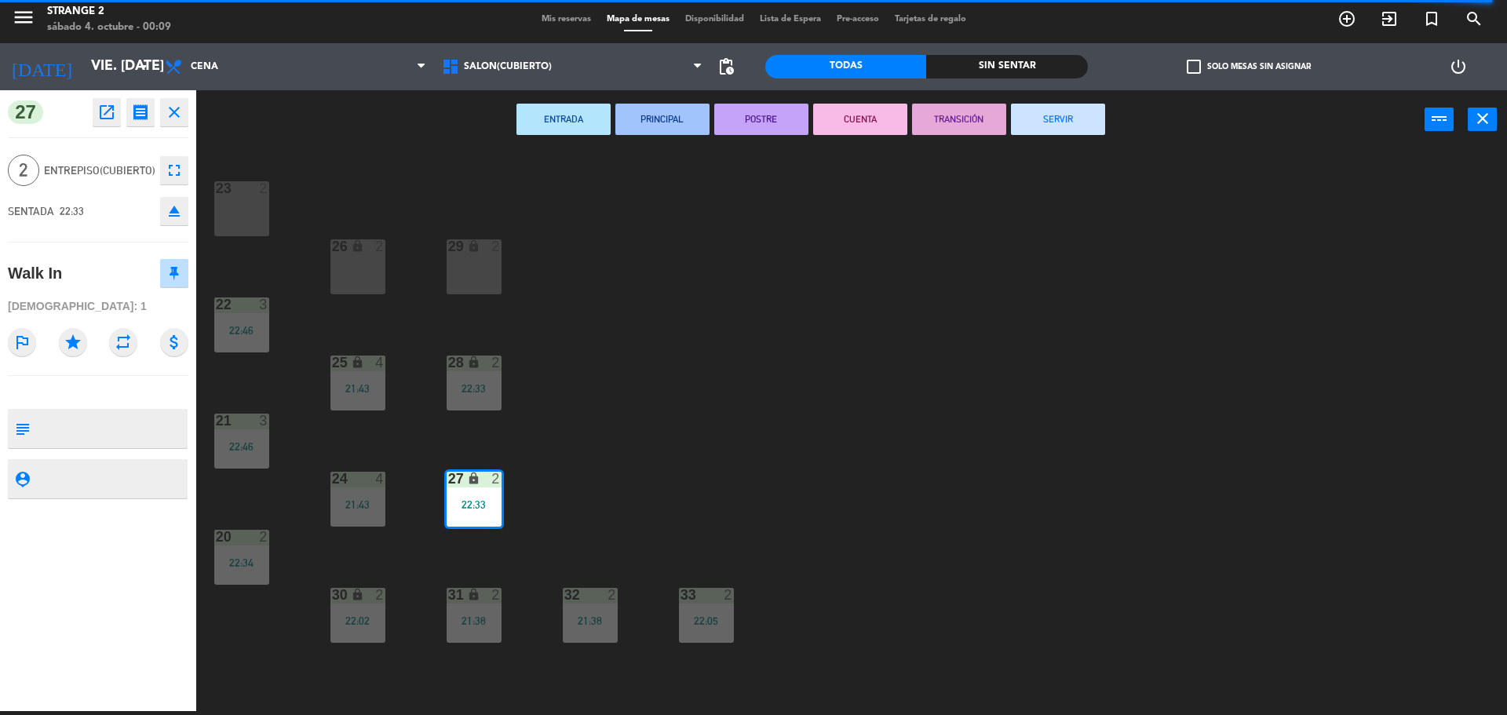
click at [1046, 130] on button "SERVIR" at bounding box center [1058, 119] width 94 height 31
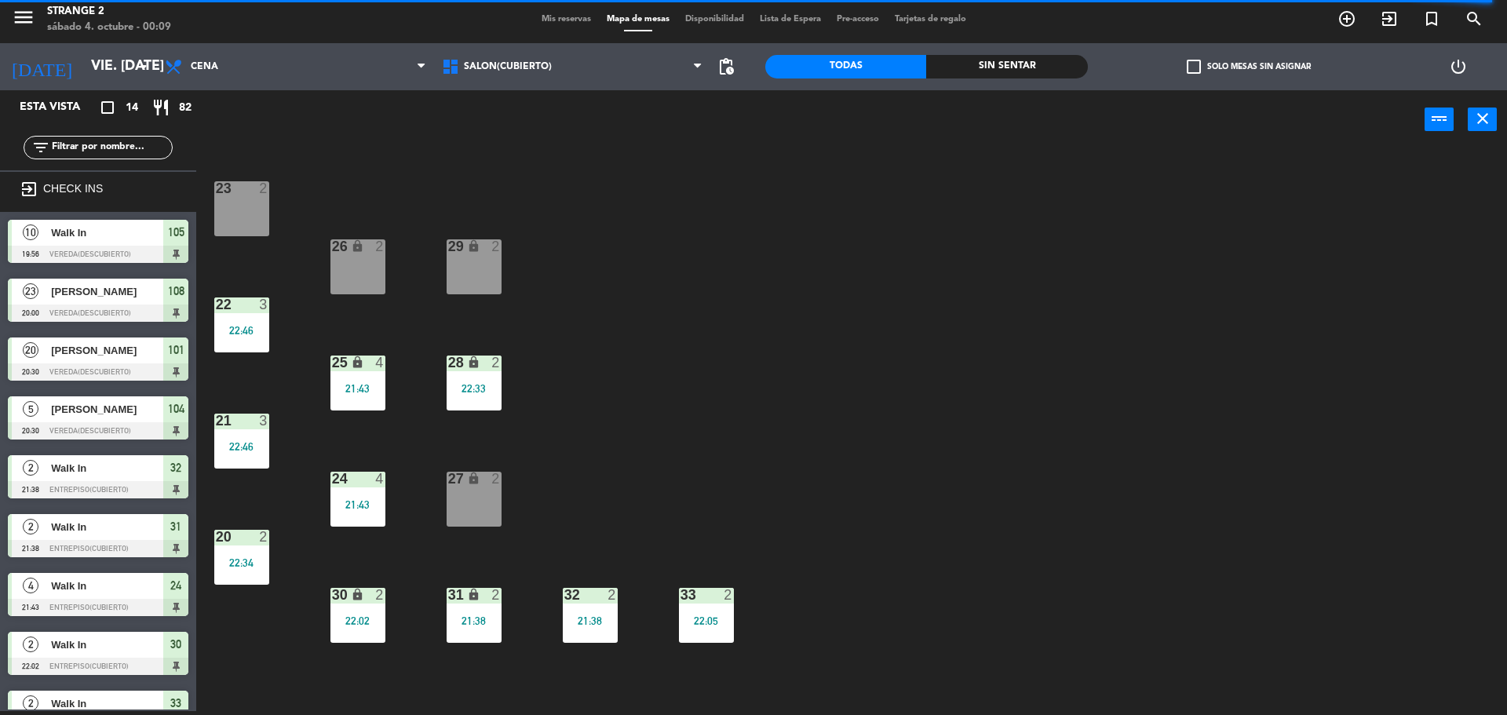
scroll to position [16, 0]
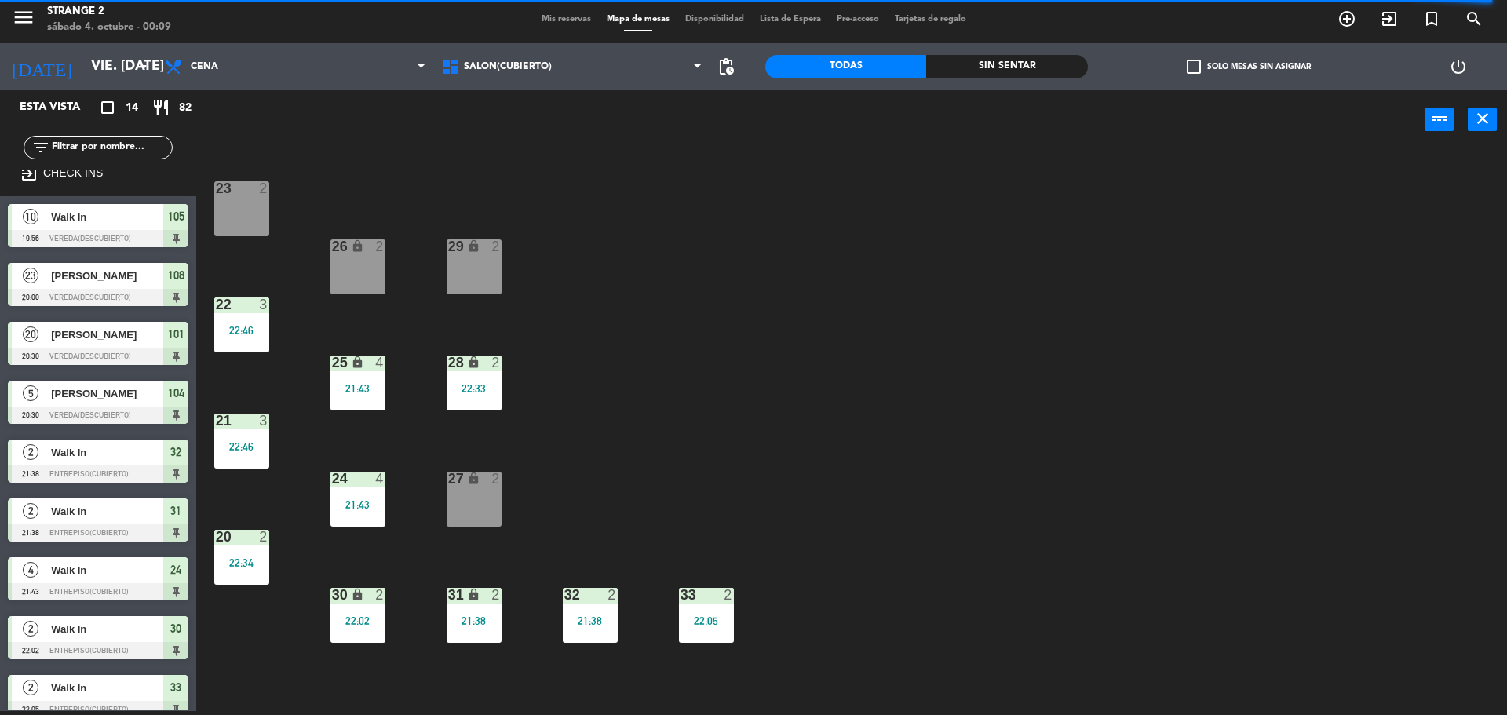
click at [476, 377] on div "28 lock 2 22:33" at bounding box center [474, 383] width 55 height 55
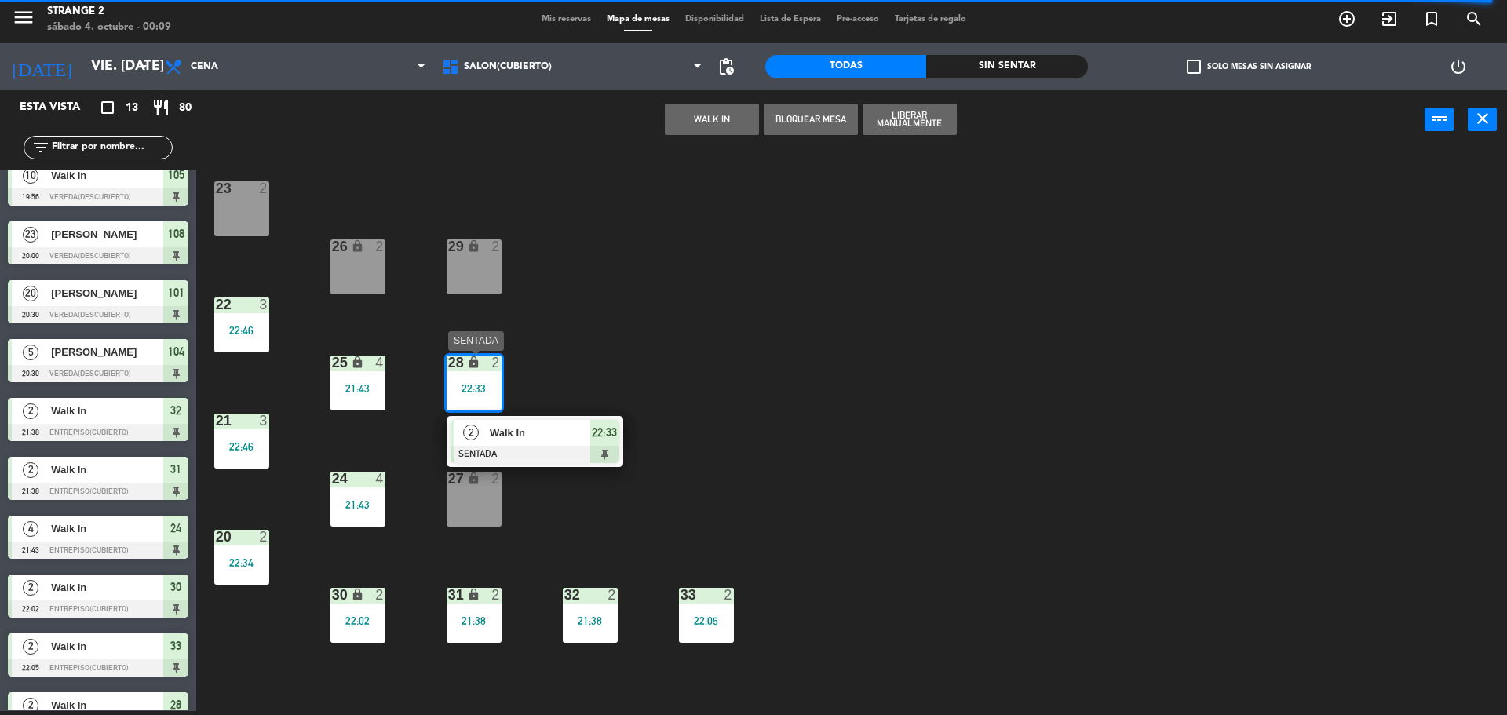
click at [511, 455] on div at bounding box center [535, 454] width 169 height 17
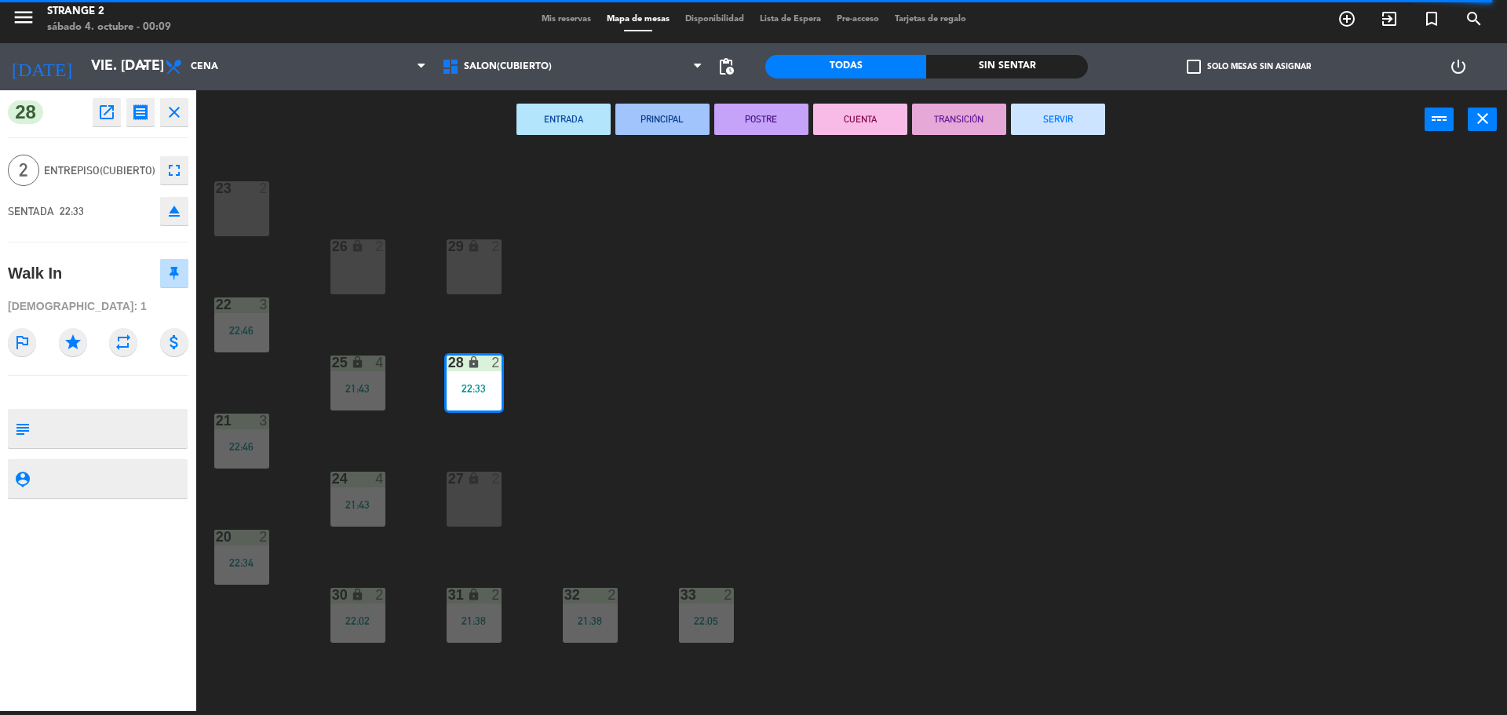
click at [1081, 132] on button "SERVIR" at bounding box center [1058, 119] width 94 height 31
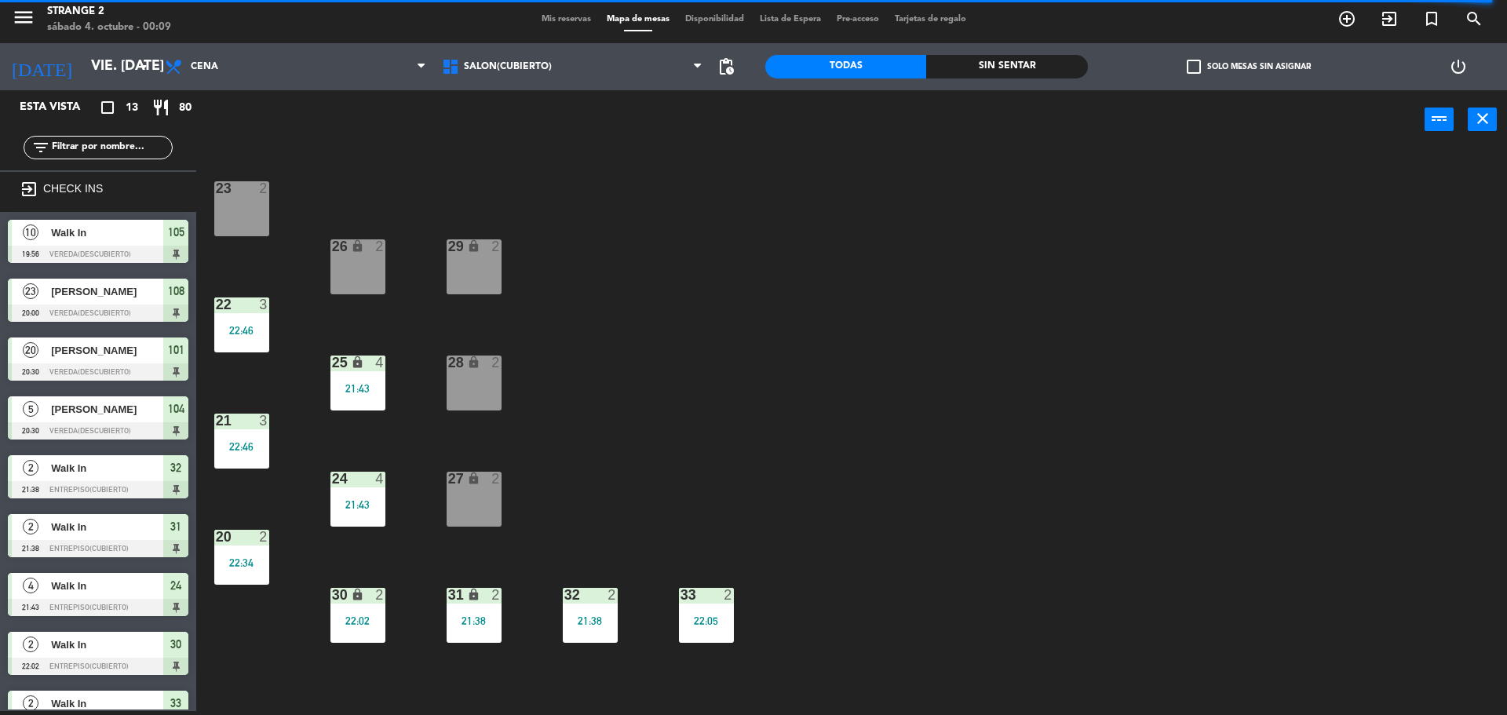
scroll to position [53, 0]
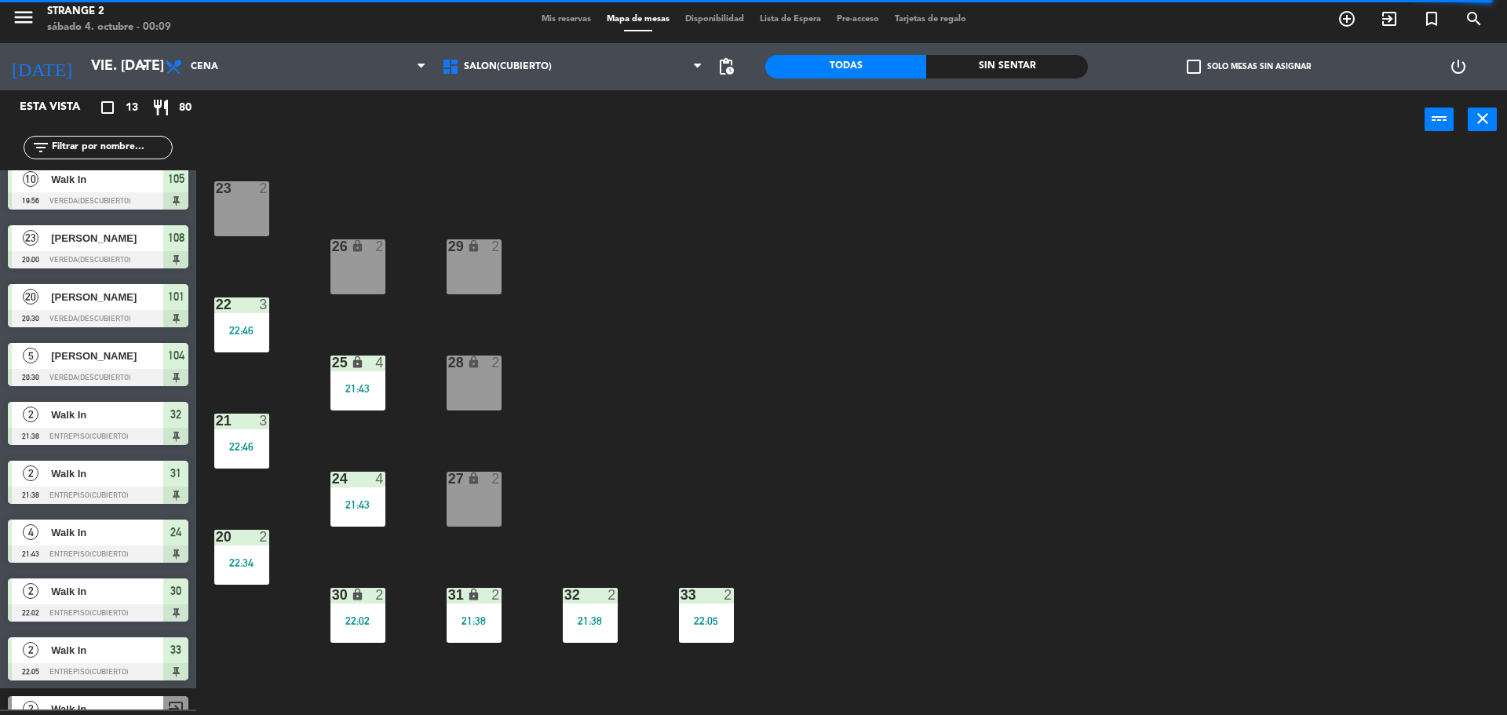
click at [710, 627] on div "22:05" at bounding box center [706, 621] width 55 height 11
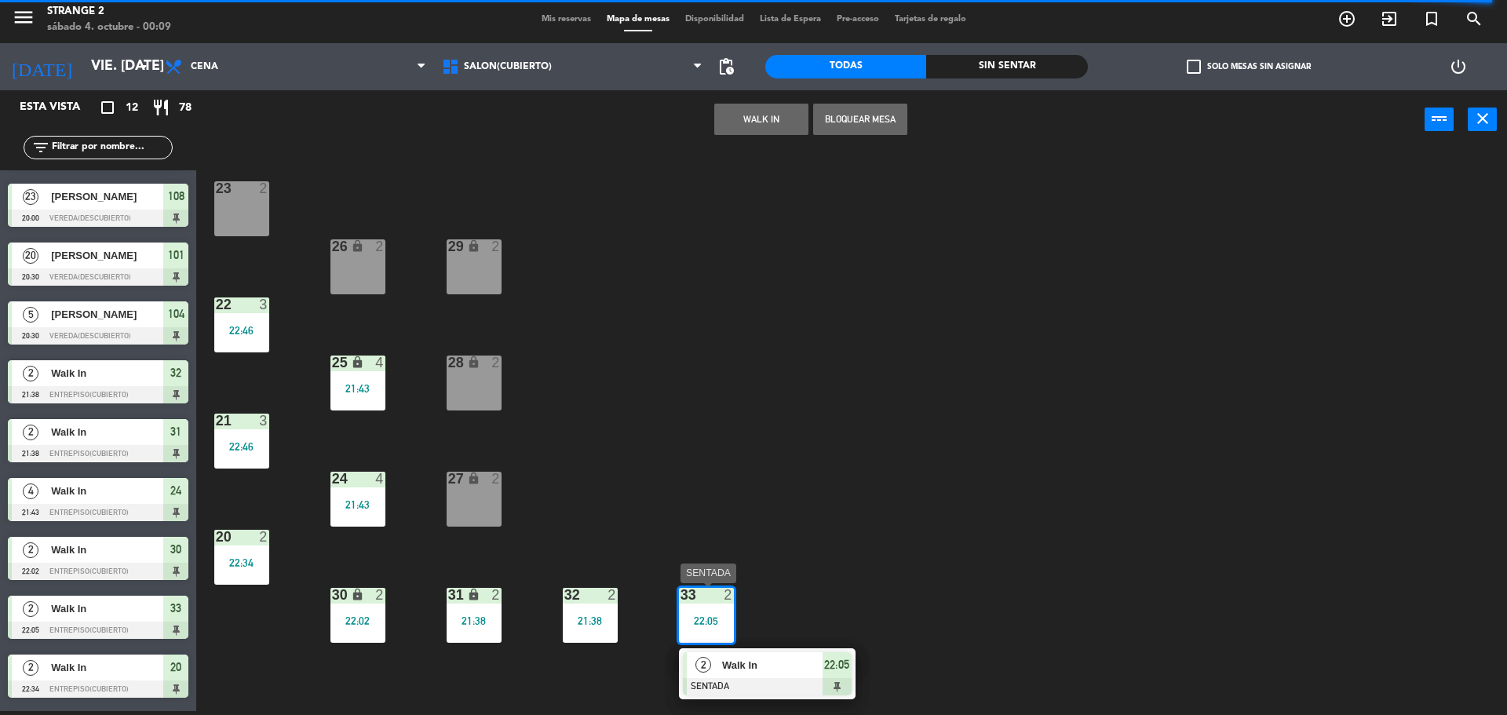
click at [736, 680] on div at bounding box center [767, 686] width 169 height 17
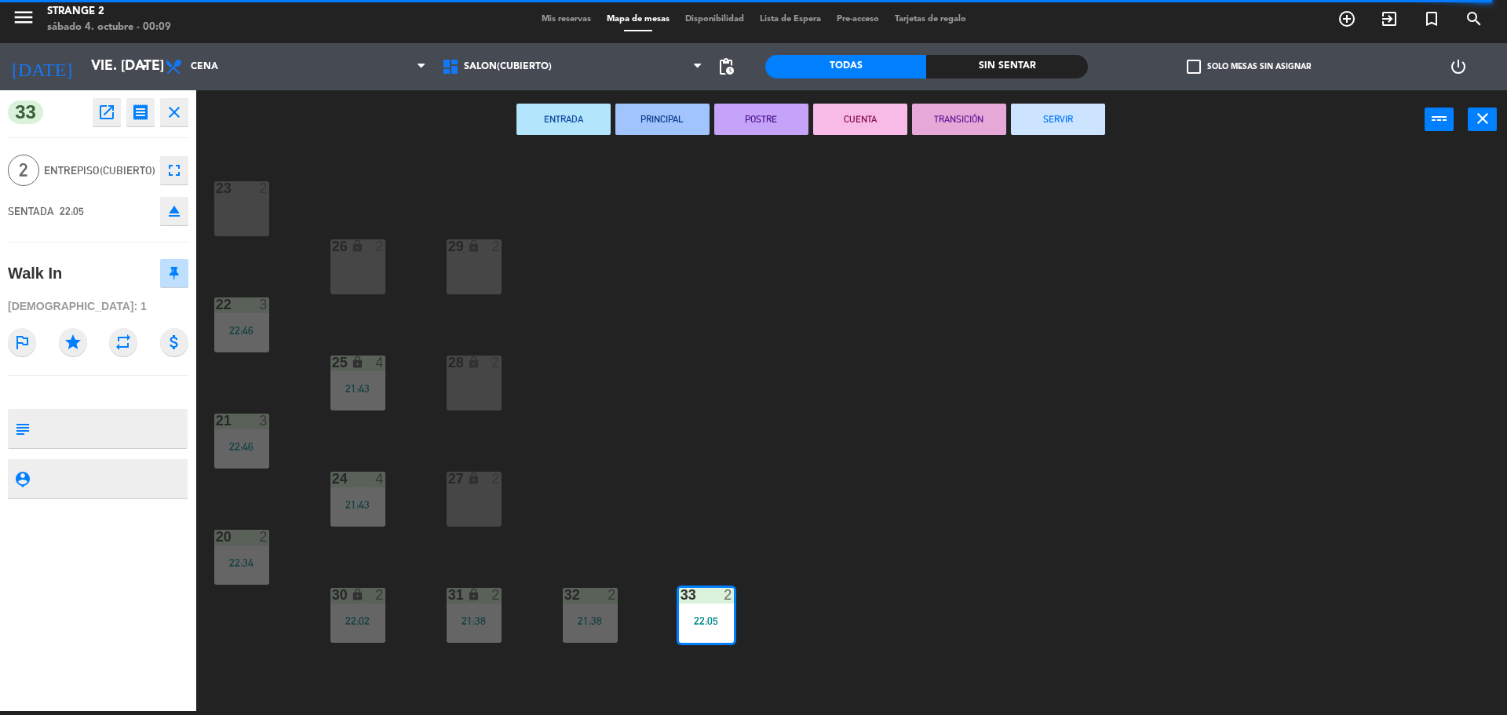
click at [1077, 113] on button "SERVIR" at bounding box center [1058, 119] width 94 height 31
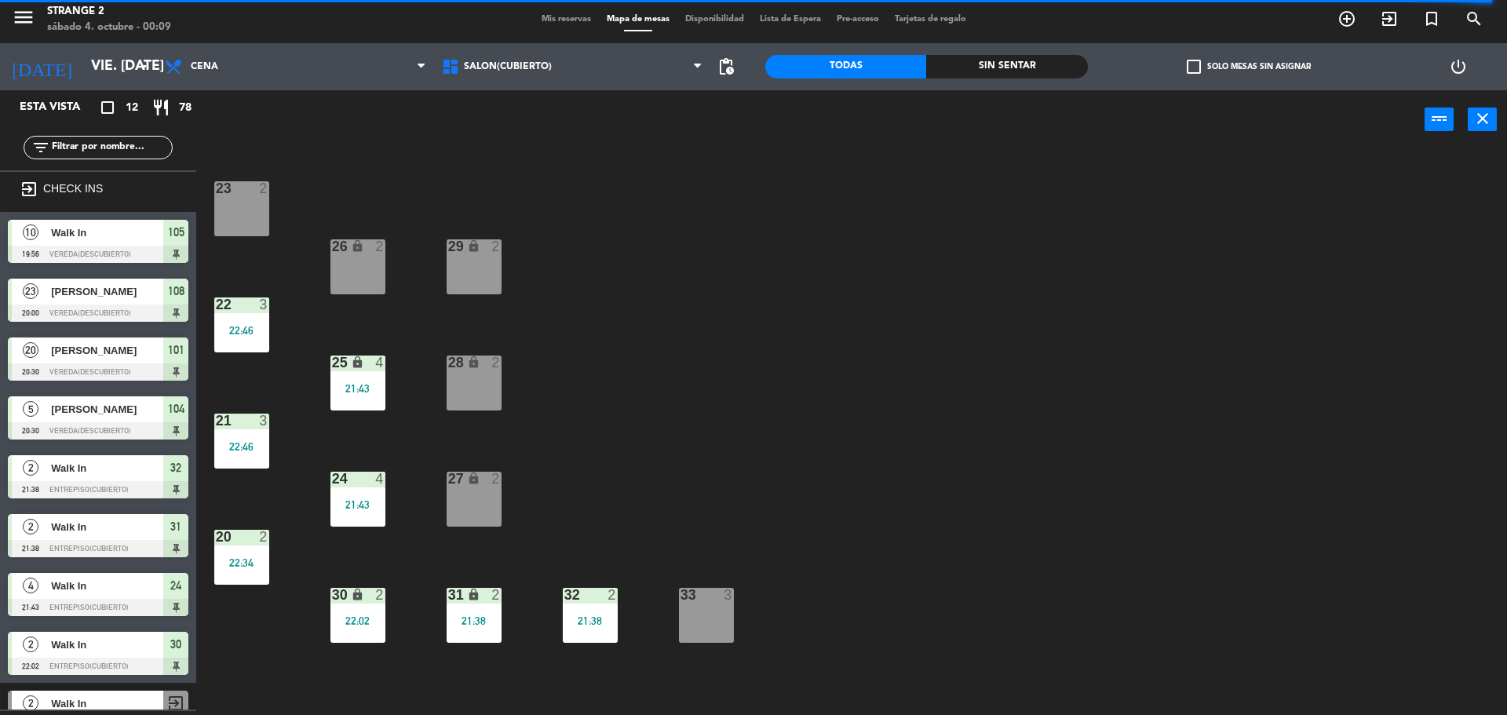
scroll to position [33, 0]
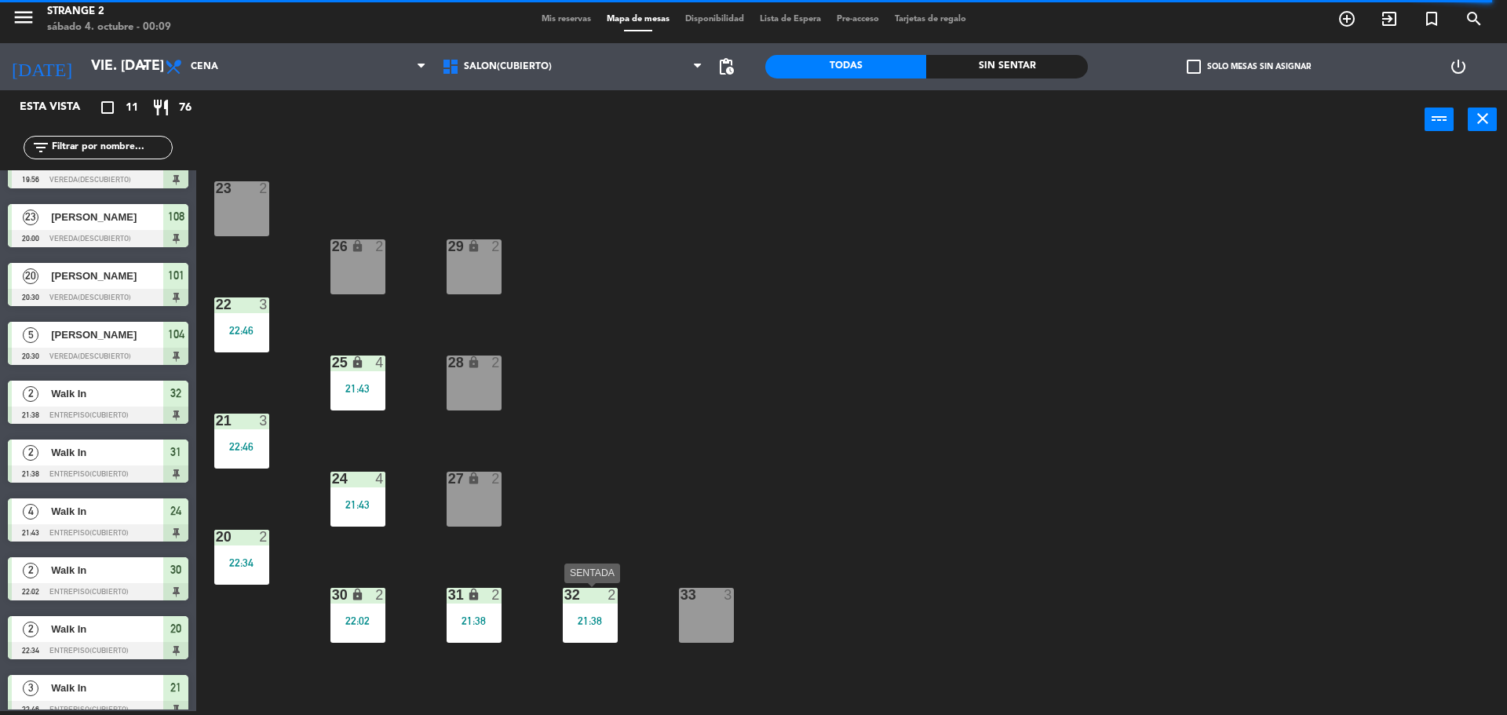
click at [600, 608] on div "32 2 21:38" at bounding box center [590, 615] width 55 height 55
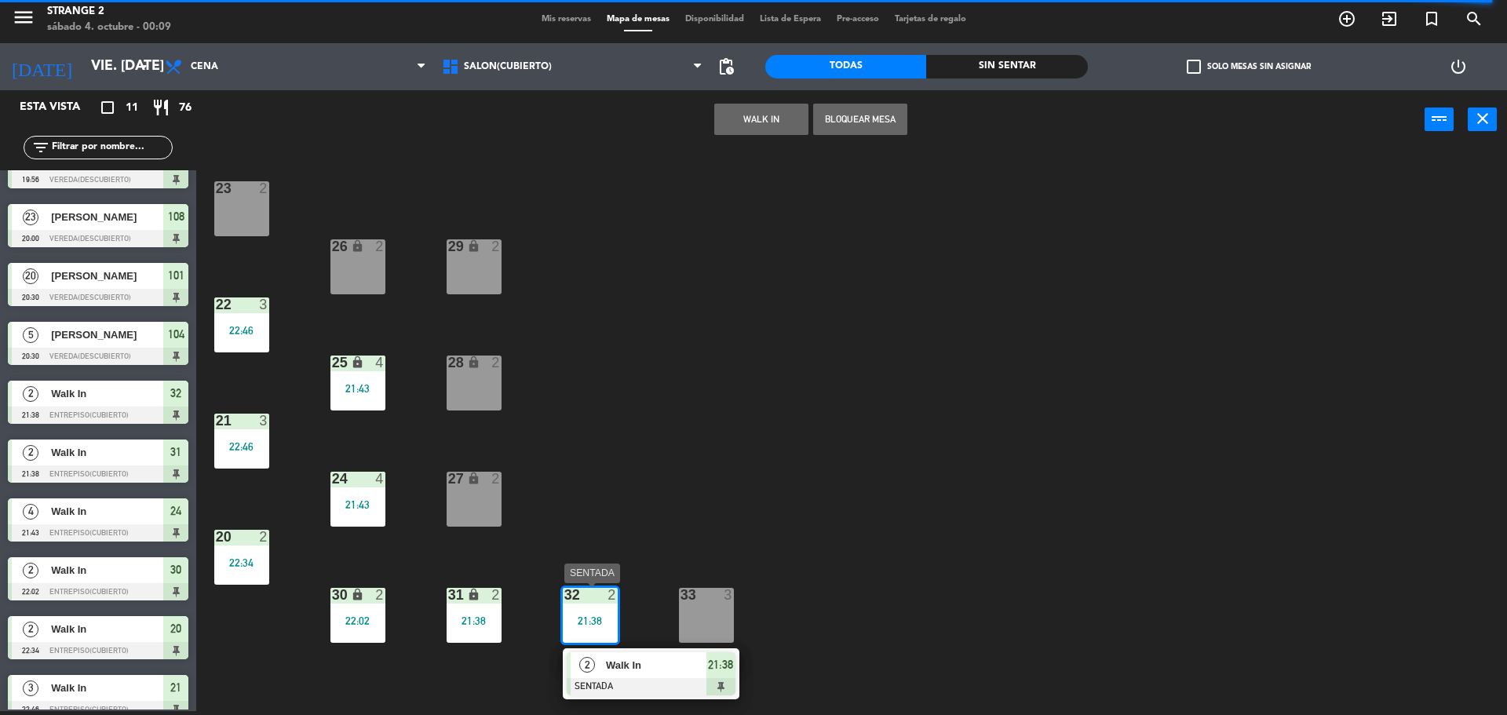
click at [627, 692] on div at bounding box center [651, 686] width 169 height 17
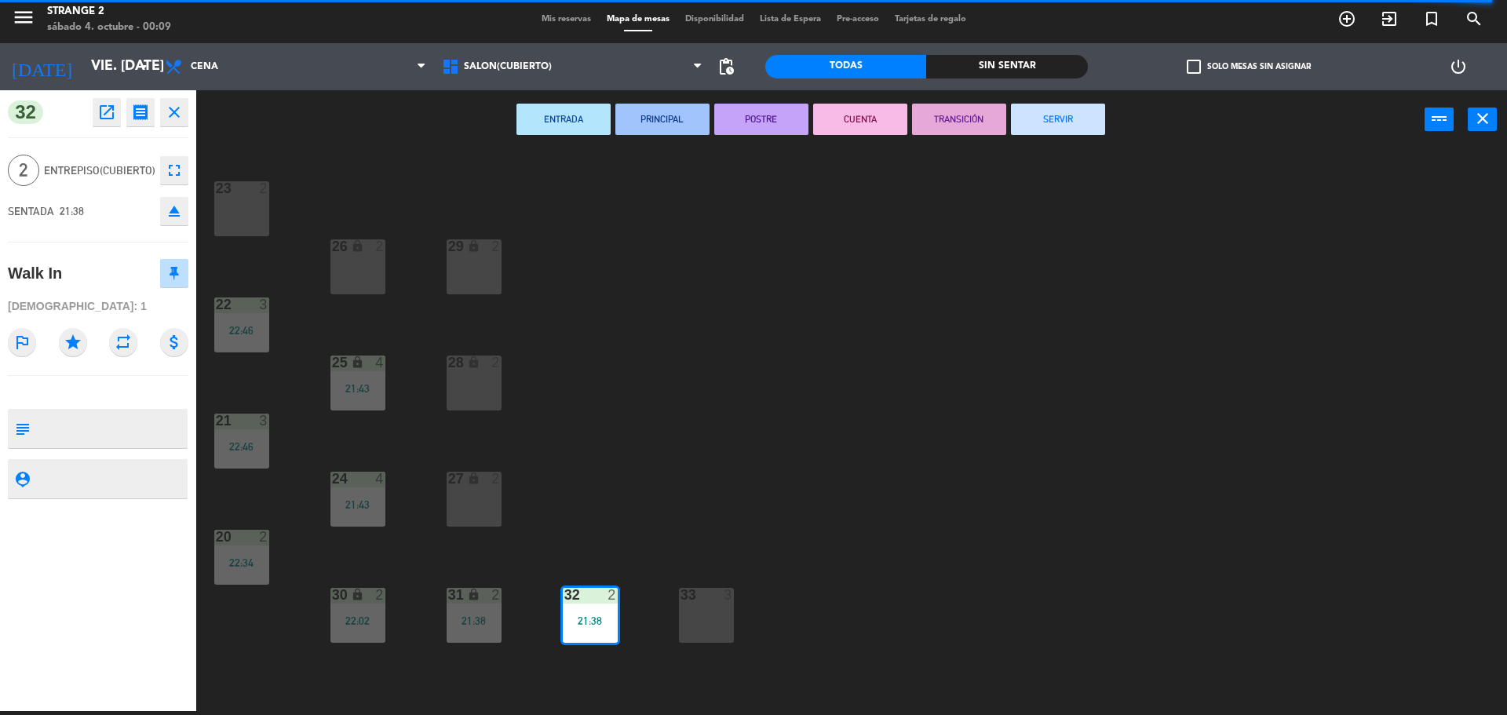
click at [1086, 123] on button "SERVIR" at bounding box center [1058, 119] width 94 height 31
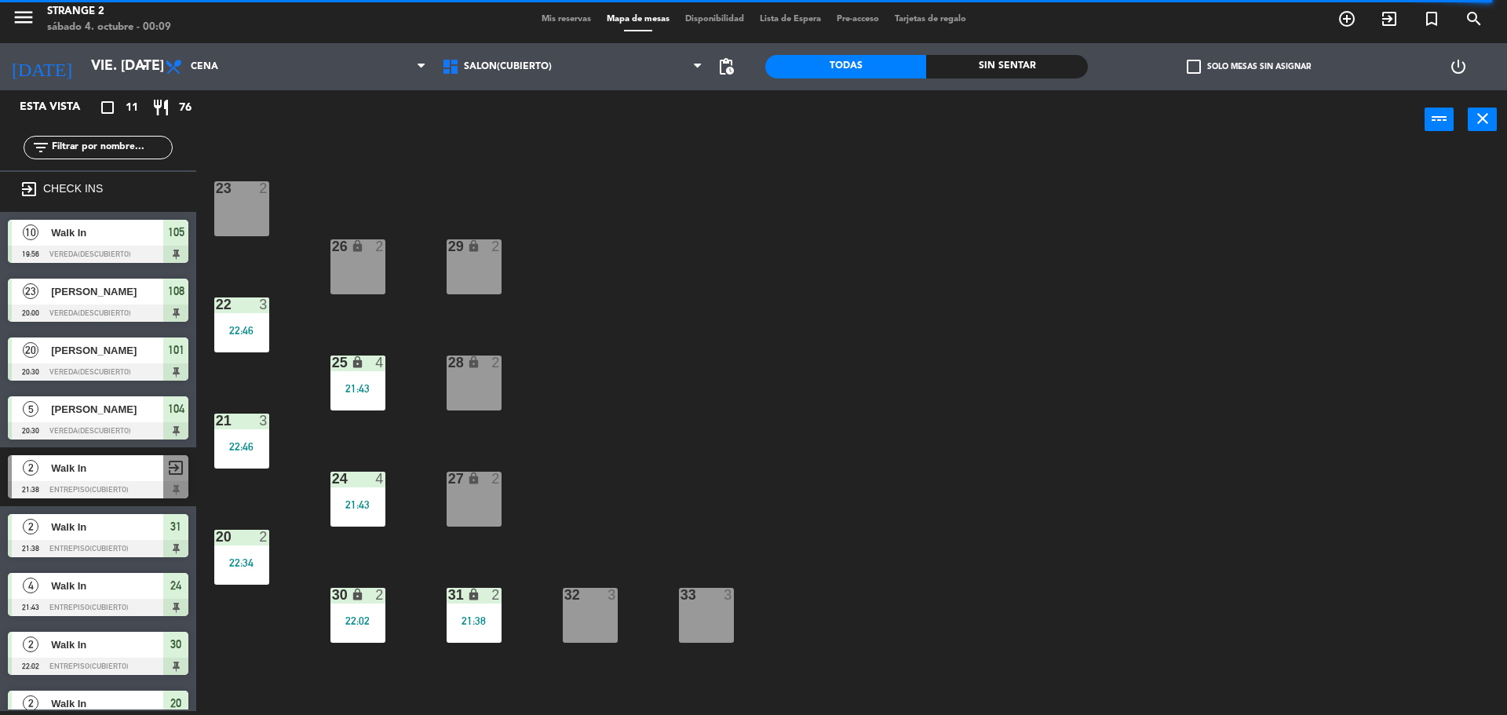
click at [437, 623] on div "23 2 29 lock 2 26 lock 2 22 3 22:46 25 lock 4 21:43 28 lock 2 21 3 22:46 24 4 2…" at bounding box center [859, 434] width 1296 height 562
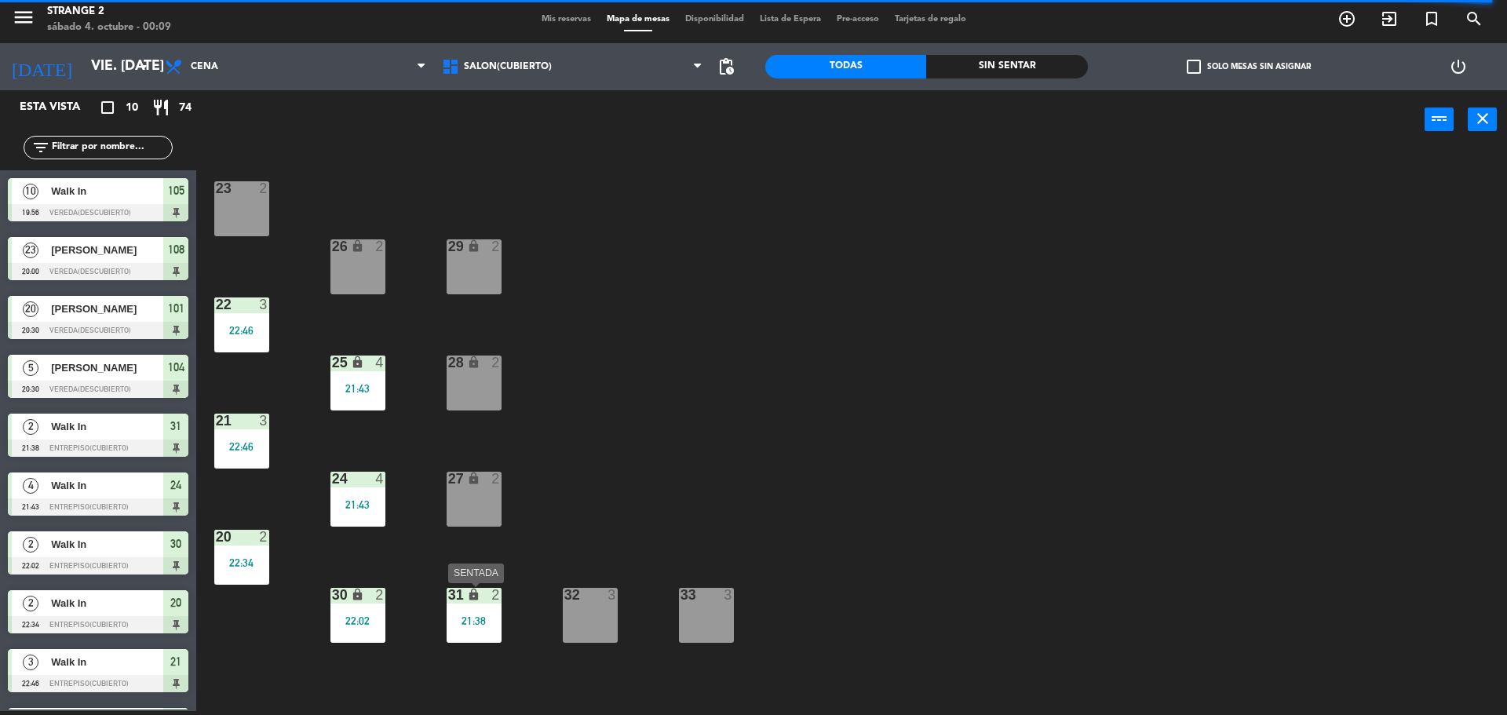
click at [461, 626] on div "21:38" at bounding box center [474, 621] width 55 height 11
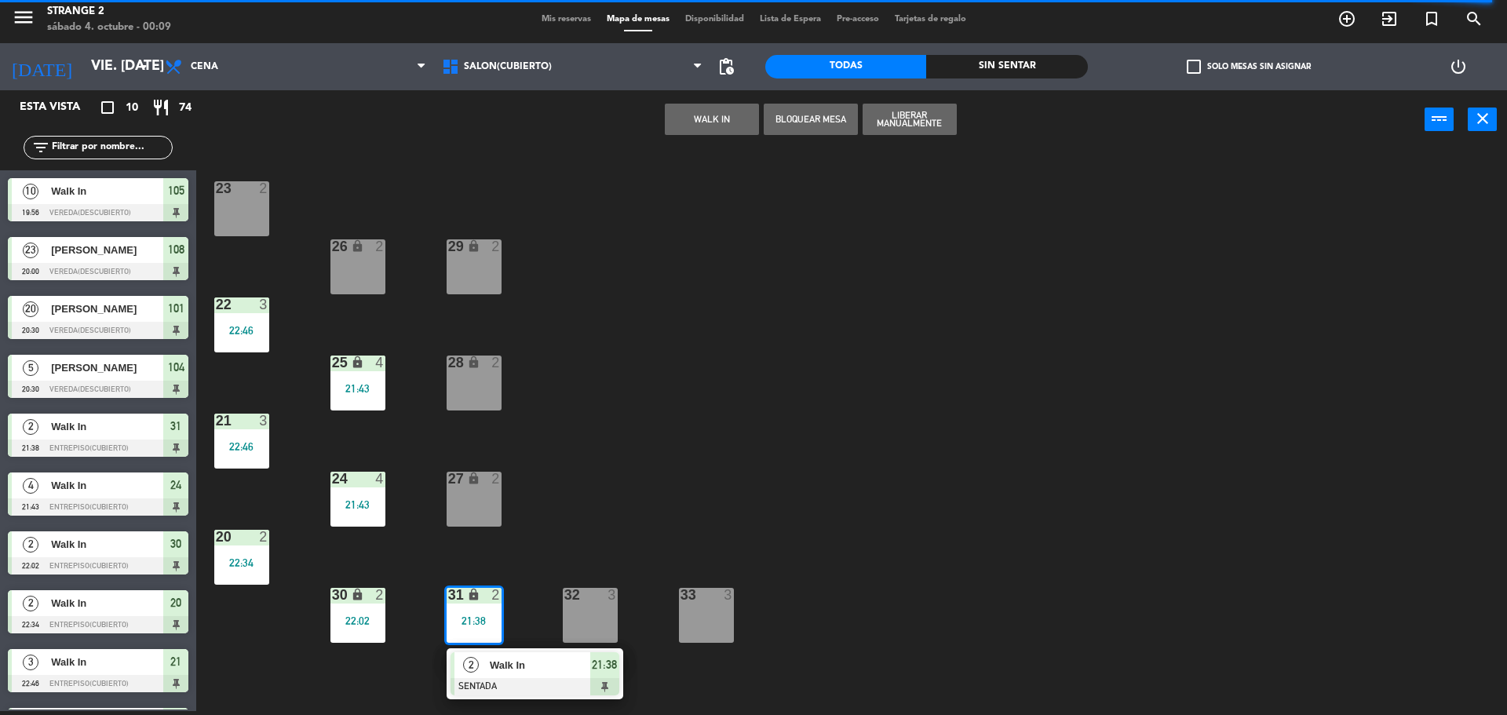
click at [491, 688] on div at bounding box center [535, 686] width 169 height 17
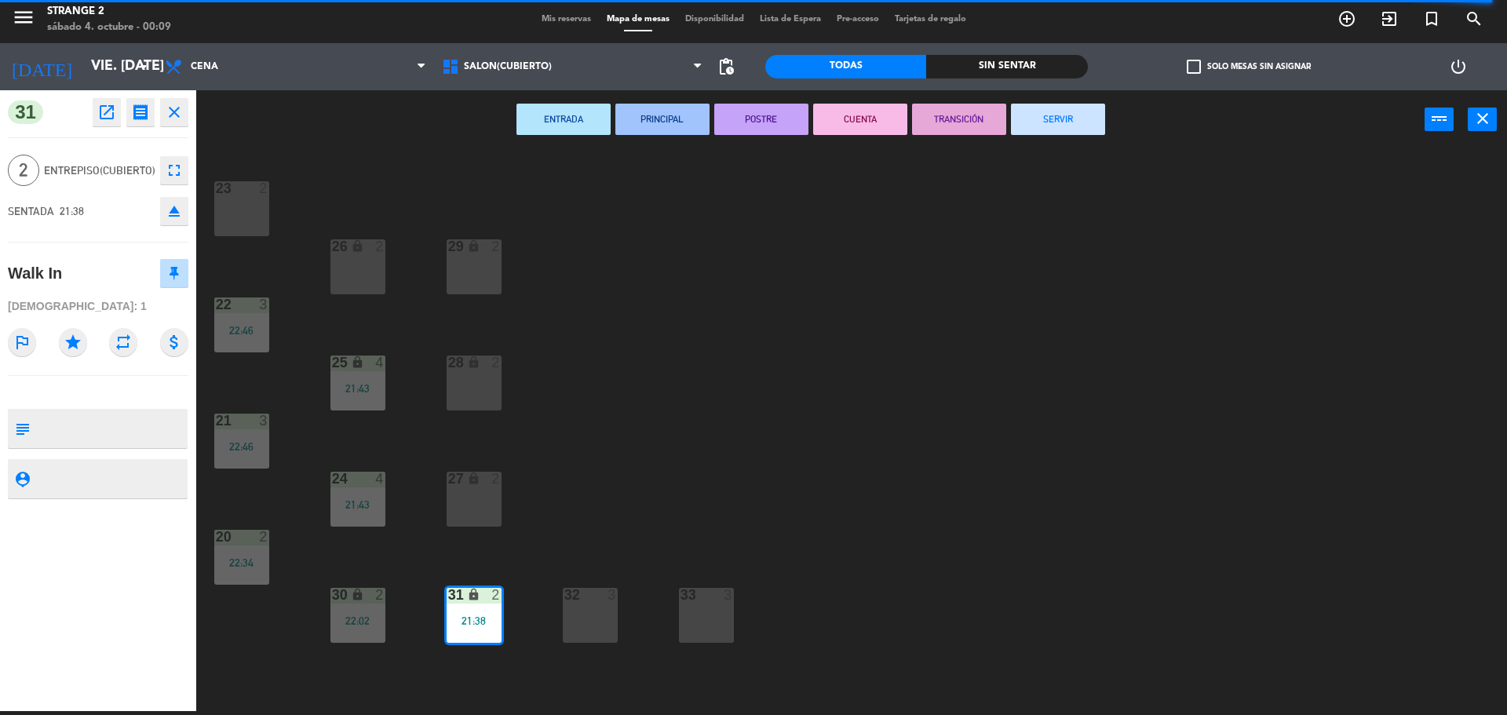
click at [1022, 116] on button "SERVIR" at bounding box center [1058, 119] width 94 height 31
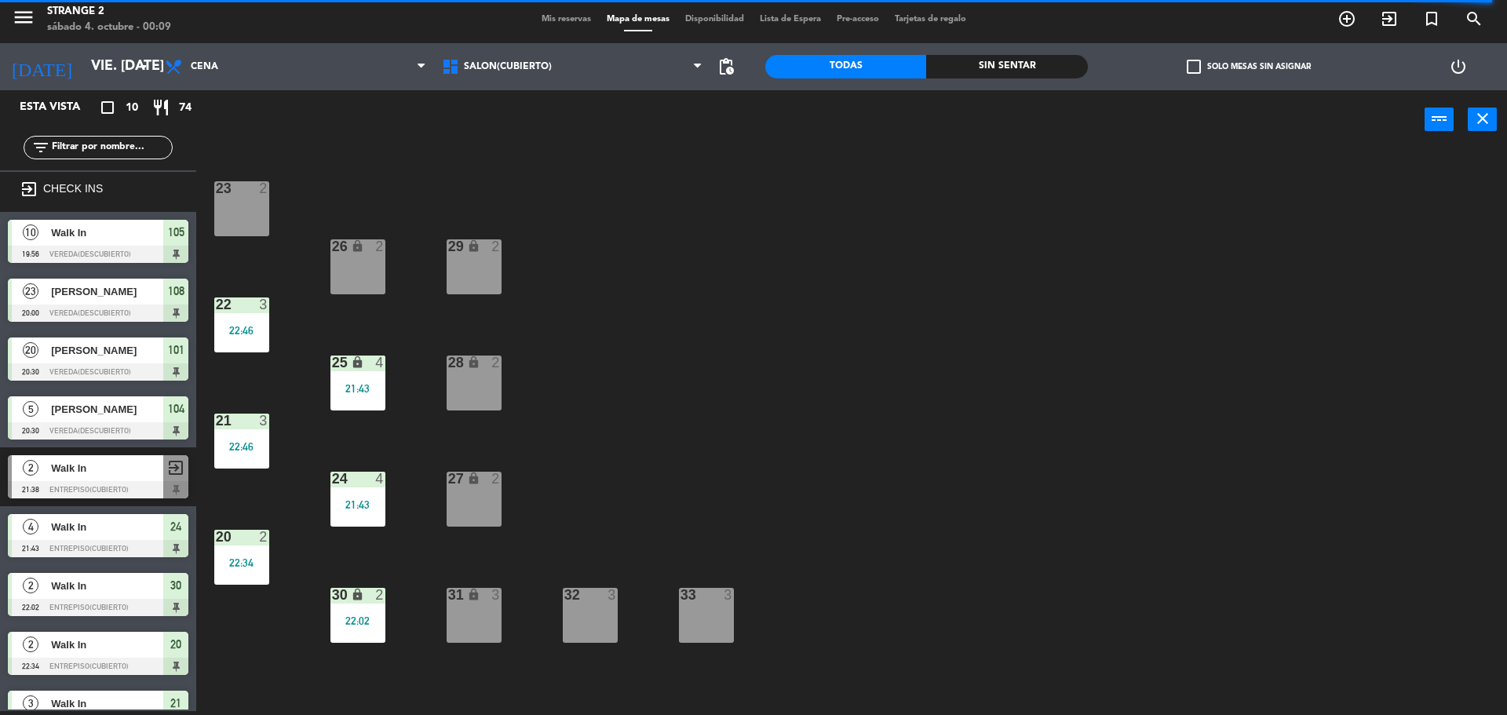
click at [351, 367] on div "lock" at bounding box center [358, 363] width 26 height 15
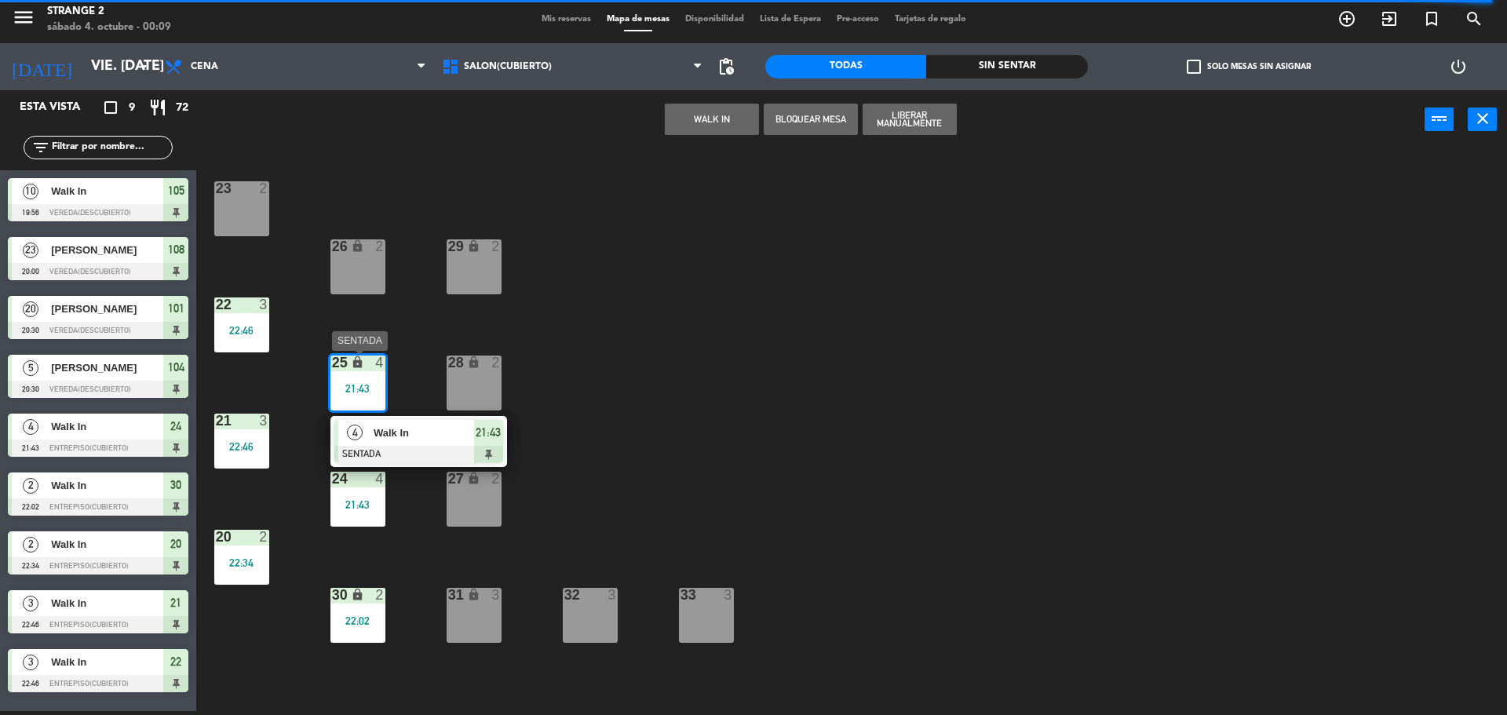
click at [429, 440] on span "Walk In" at bounding box center [424, 433] width 100 height 16
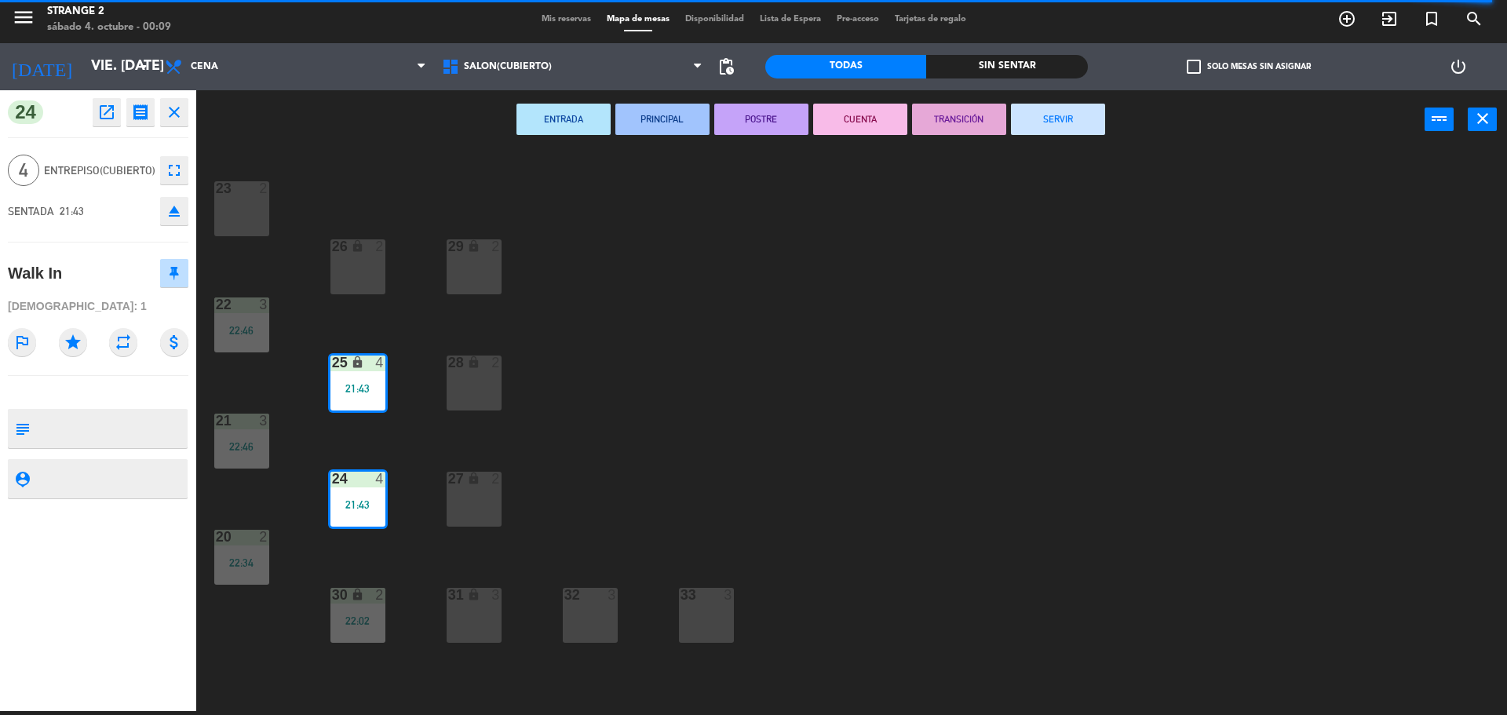
click at [1054, 137] on div "ENTRADA PRINCIPAL POSTRE CUENTA TRANSICIÓN SERVIR power_input close" at bounding box center [810, 120] width 1229 height 60
click at [1060, 124] on button "SERVIR" at bounding box center [1058, 119] width 94 height 31
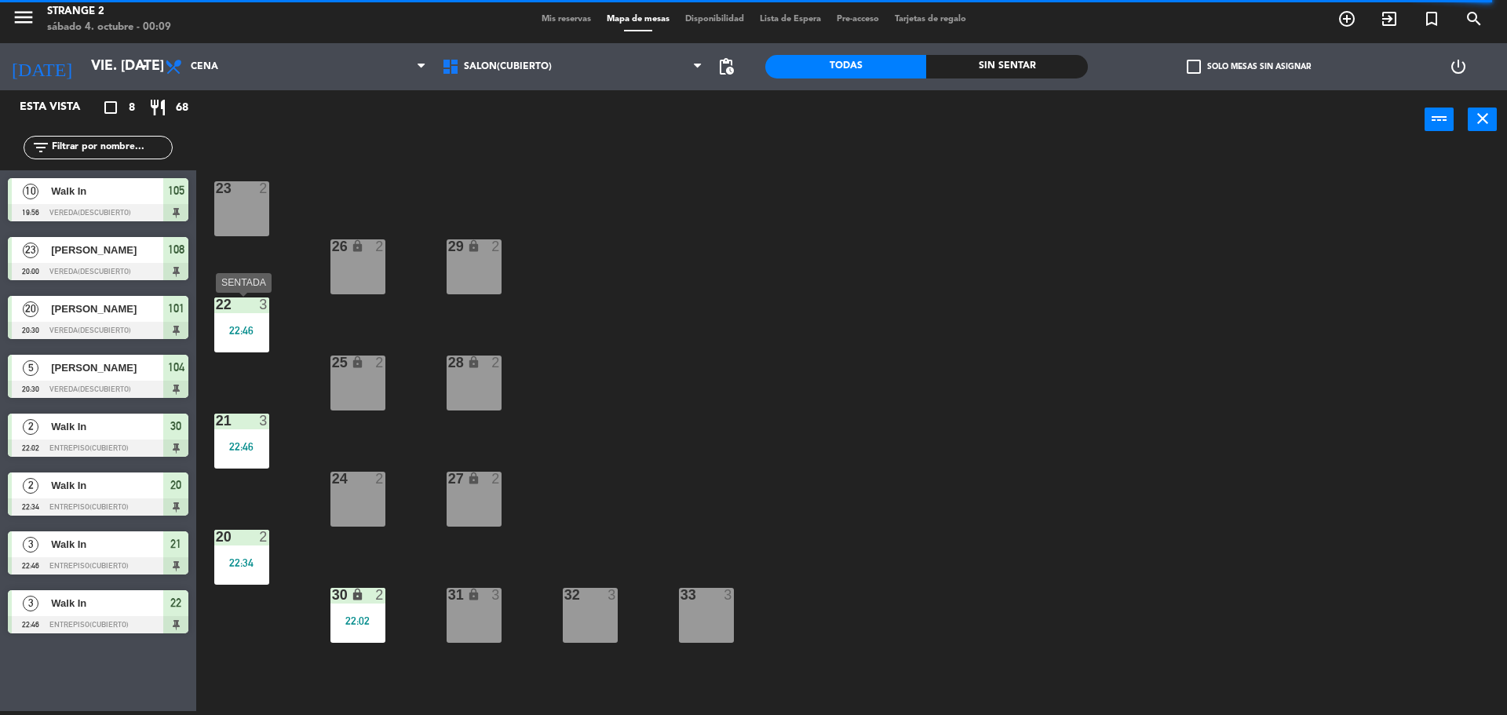
click at [247, 312] on div "22 3" at bounding box center [241, 306] width 55 height 16
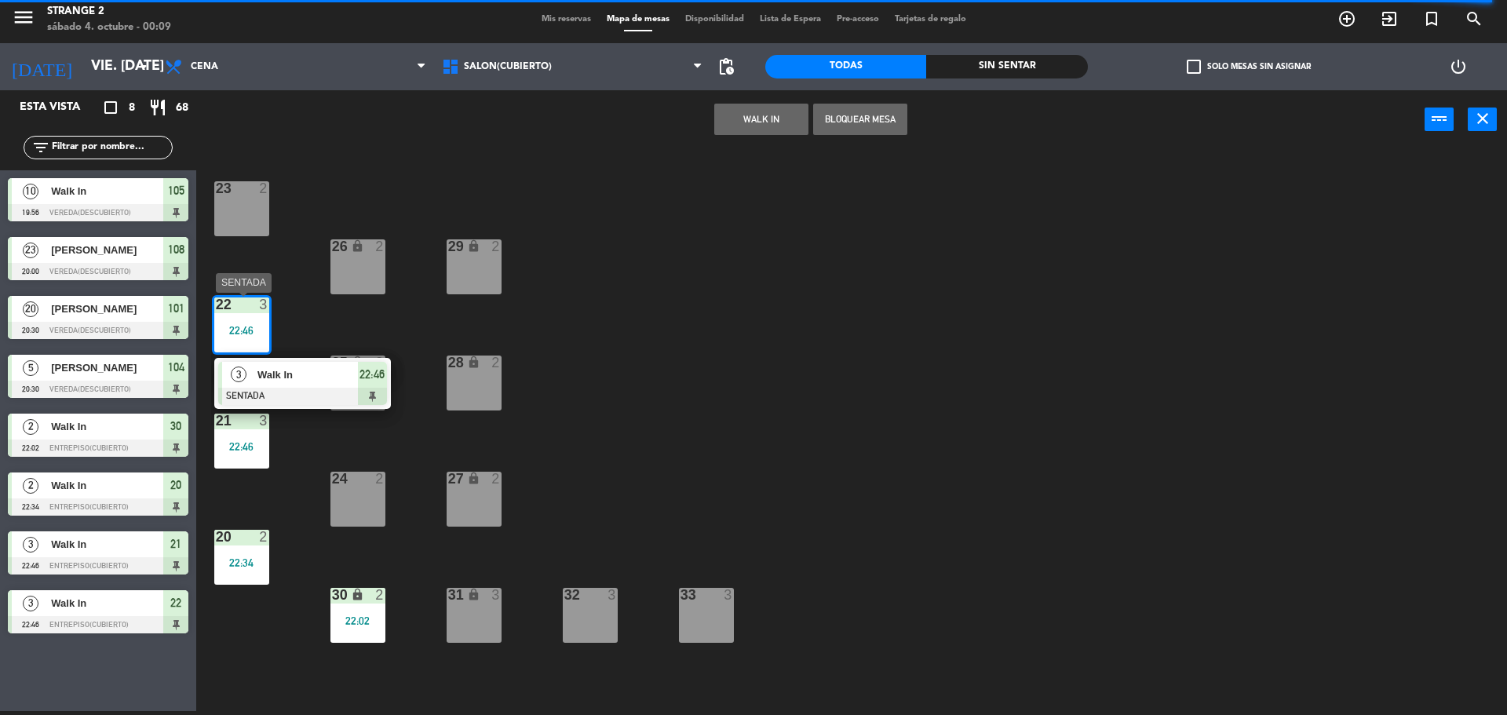
click at [283, 373] on span "Walk In" at bounding box center [308, 375] width 100 height 16
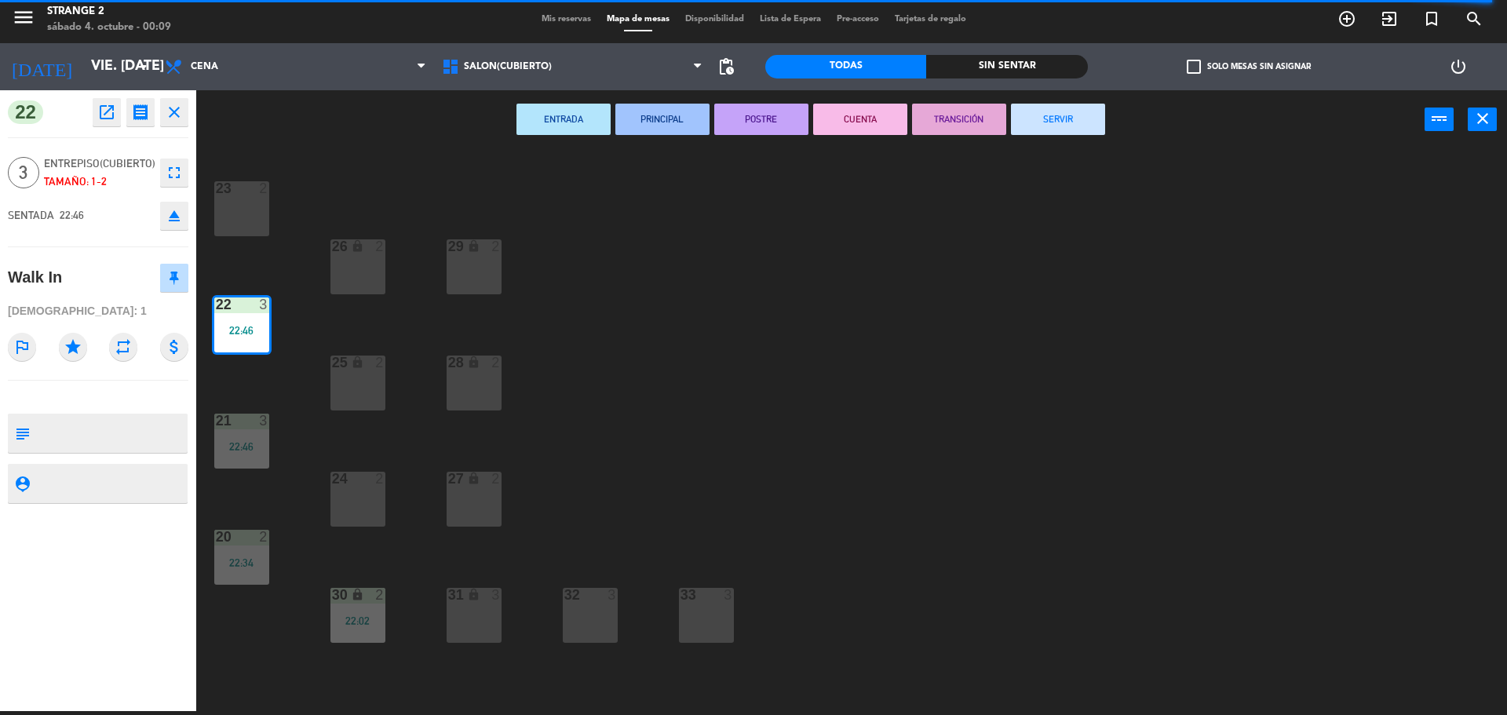
click at [1043, 111] on button "SERVIR" at bounding box center [1058, 119] width 94 height 31
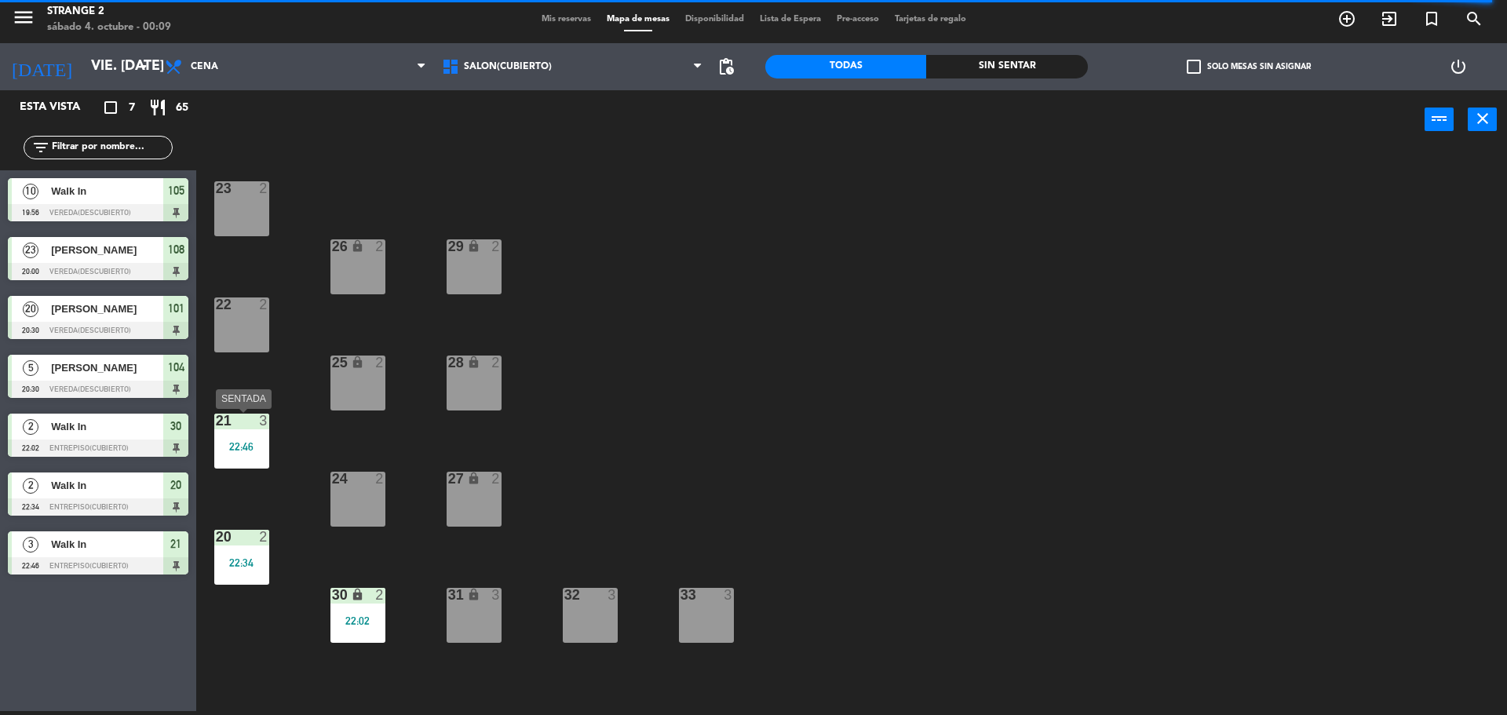
click at [231, 429] on div "21 3" at bounding box center [241, 422] width 55 height 16
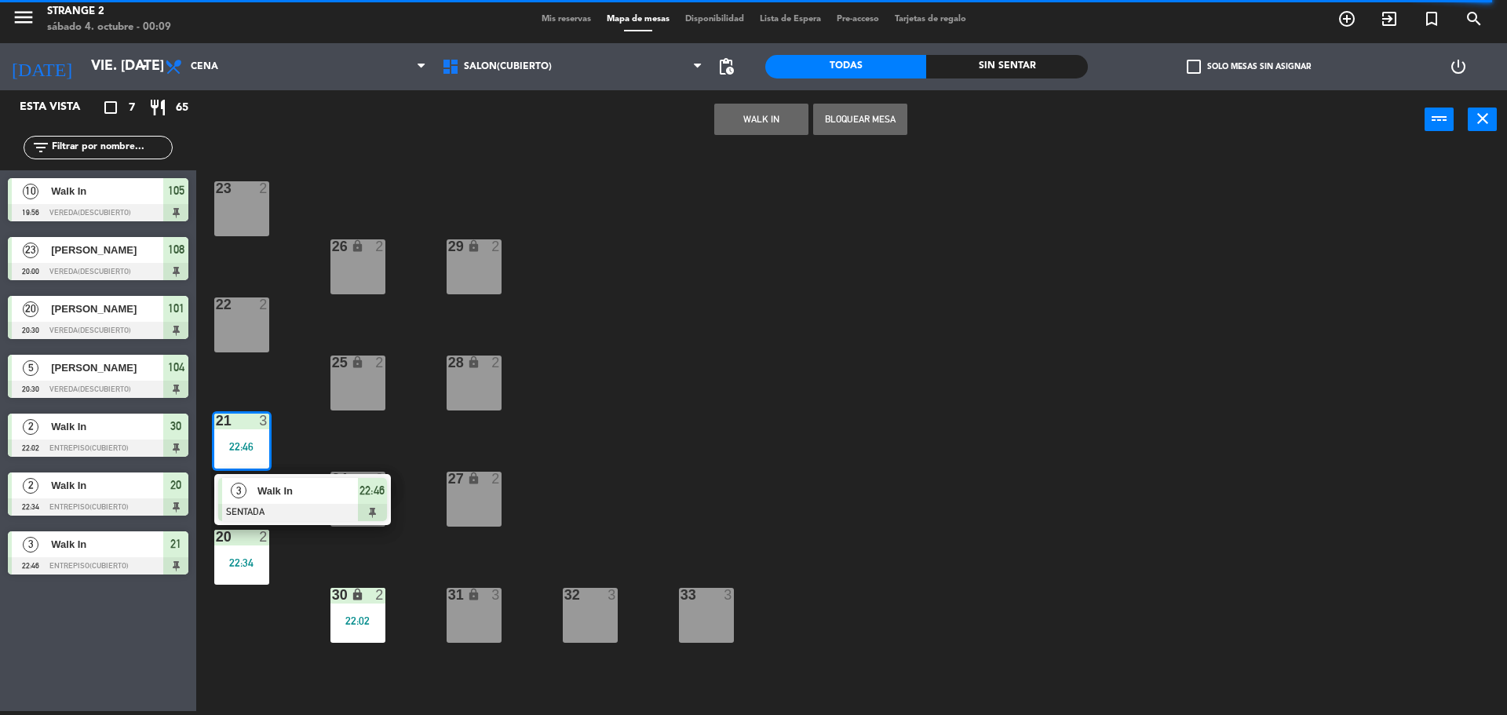
drag, startPoint x: 283, startPoint y: 512, endPoint x: 1030, endPoint y: 320, distance: 771.6
click at [288, 513] on div "3 Walk In SENTADA 22:46" at bounding box center [303, 499] width 200 height 51
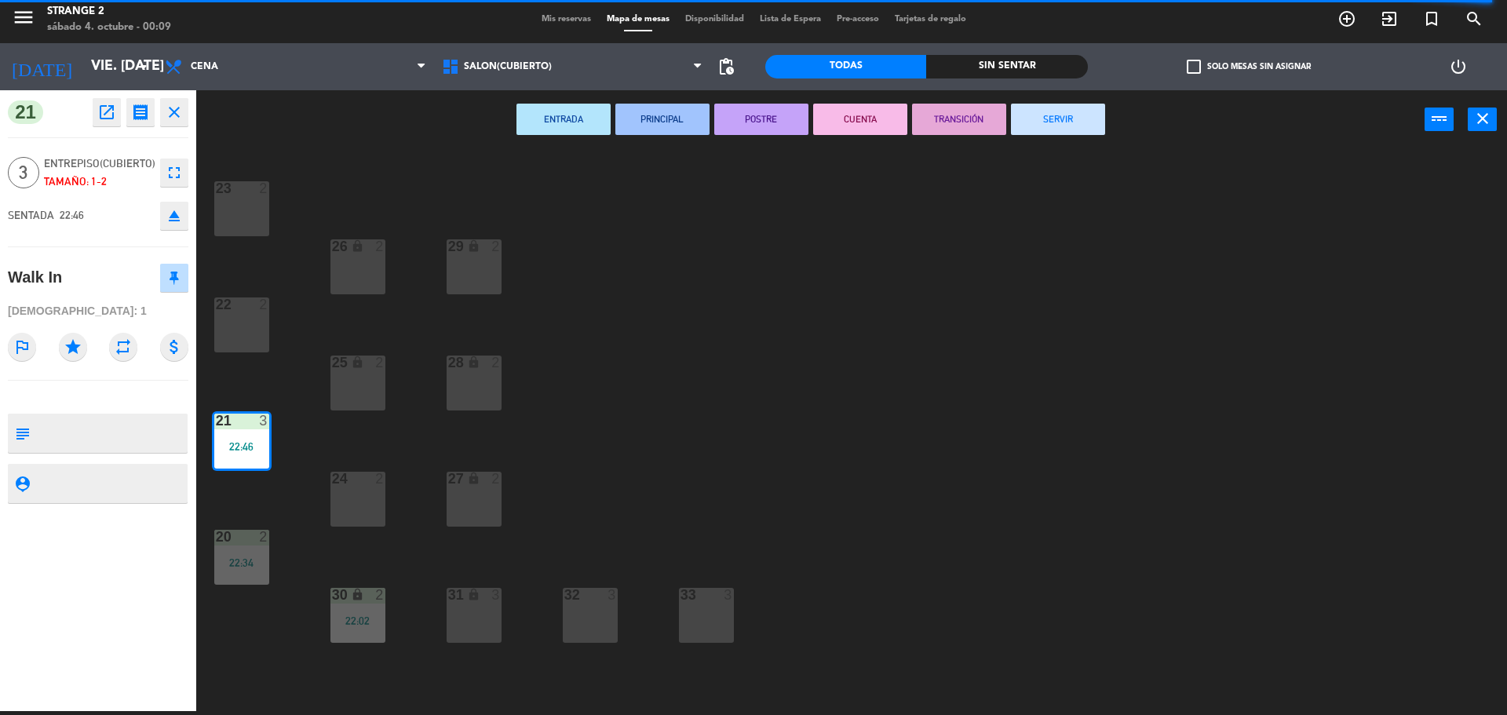
click at [1032, 113] on button "SERVIR" at bounding box center [1058, 119] width 94 height 31
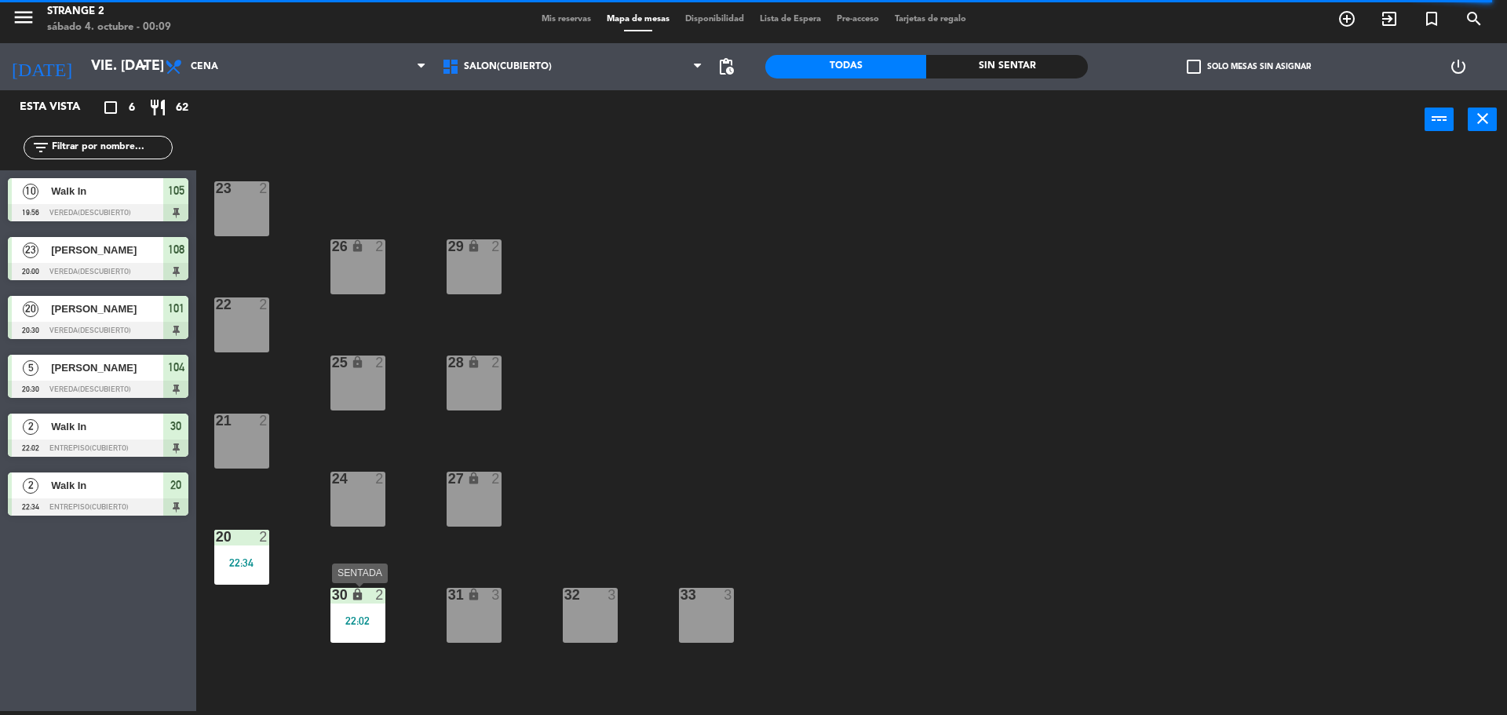
click at [338, 616] on div "22:02" at bounding box center [358, 621] width 55 height 11
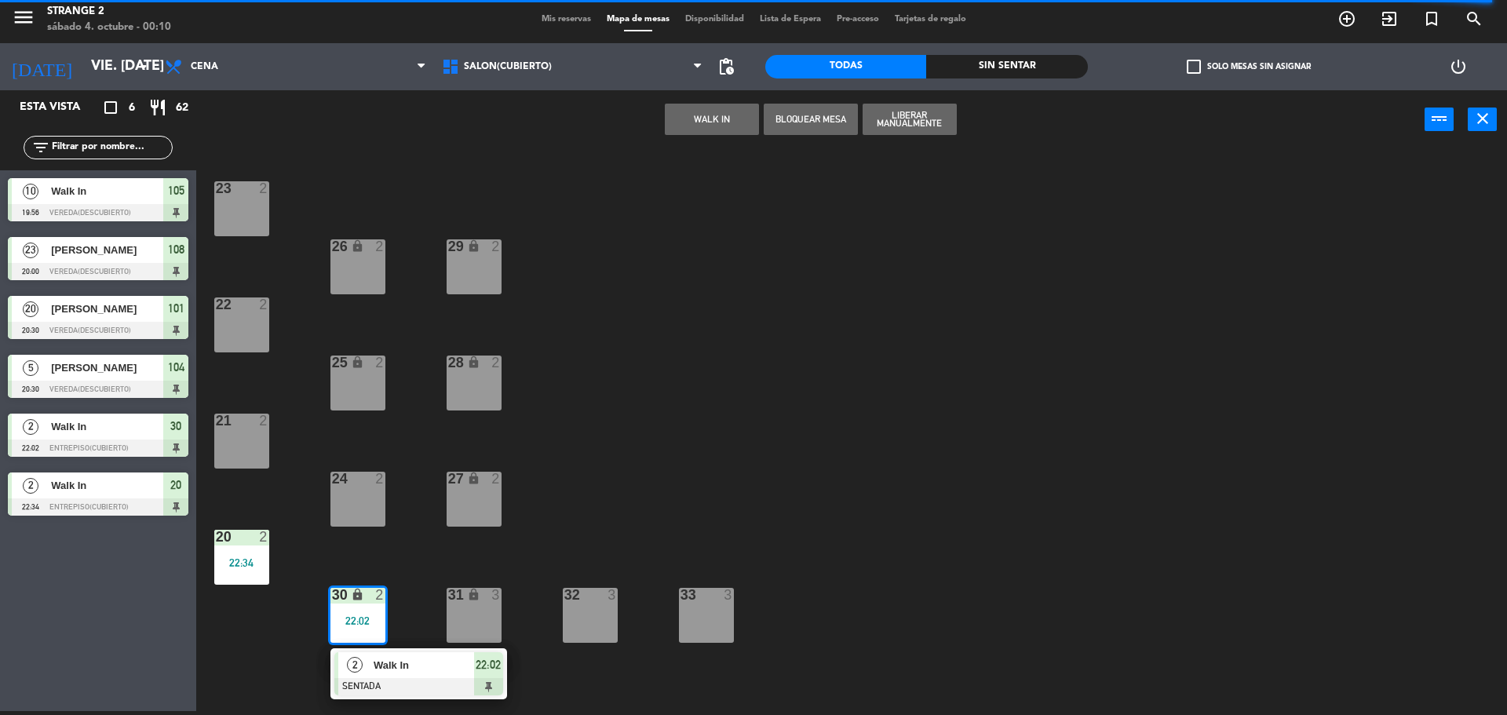
click at [409, 672] on span "Walk In" at bounding box center [424, 665] width 100 height 16
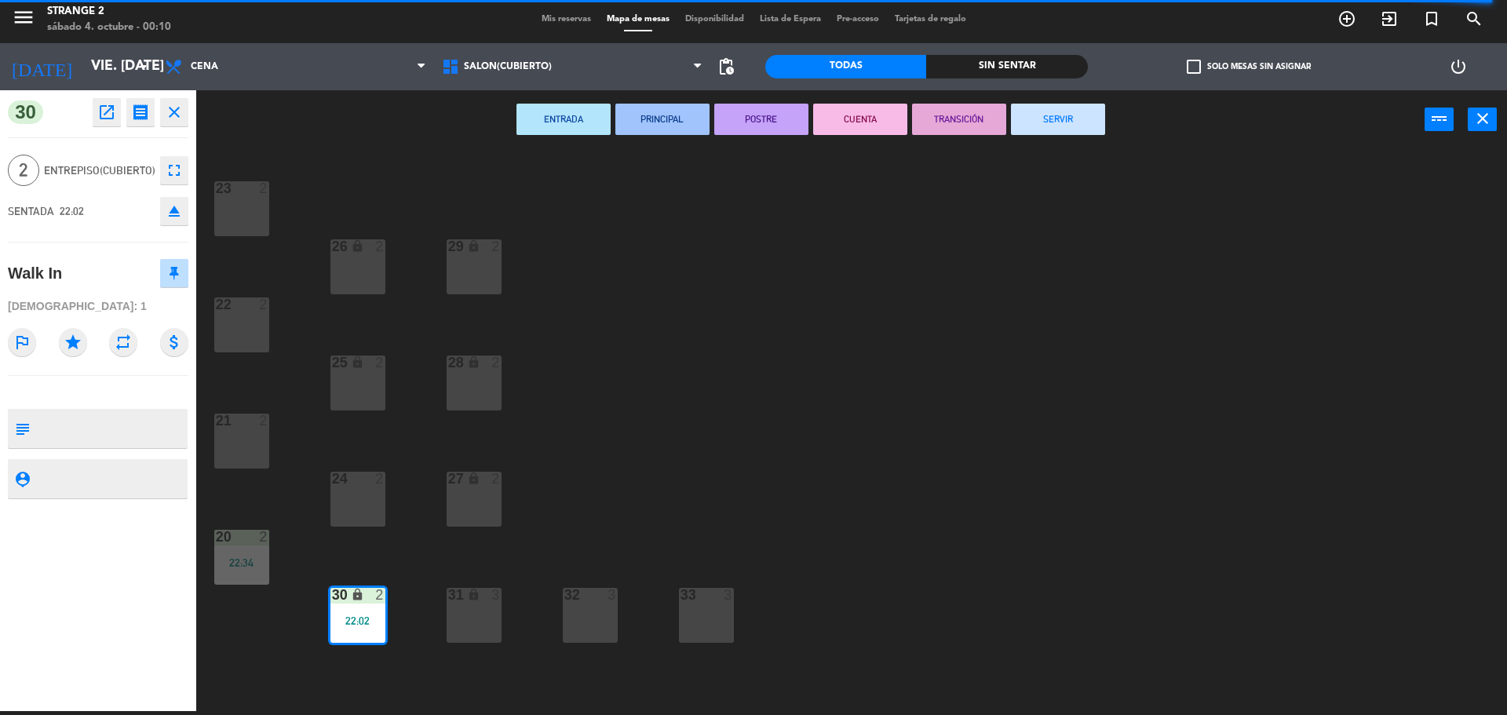
drag, startPoint x: 1080, startPoint y: 111, endPoint x: 400, endPoint y: 5, distance: 688.1
click at [1080, 111] on button "SERVIR" at bounding box center [1058, 119] width 94 height 31
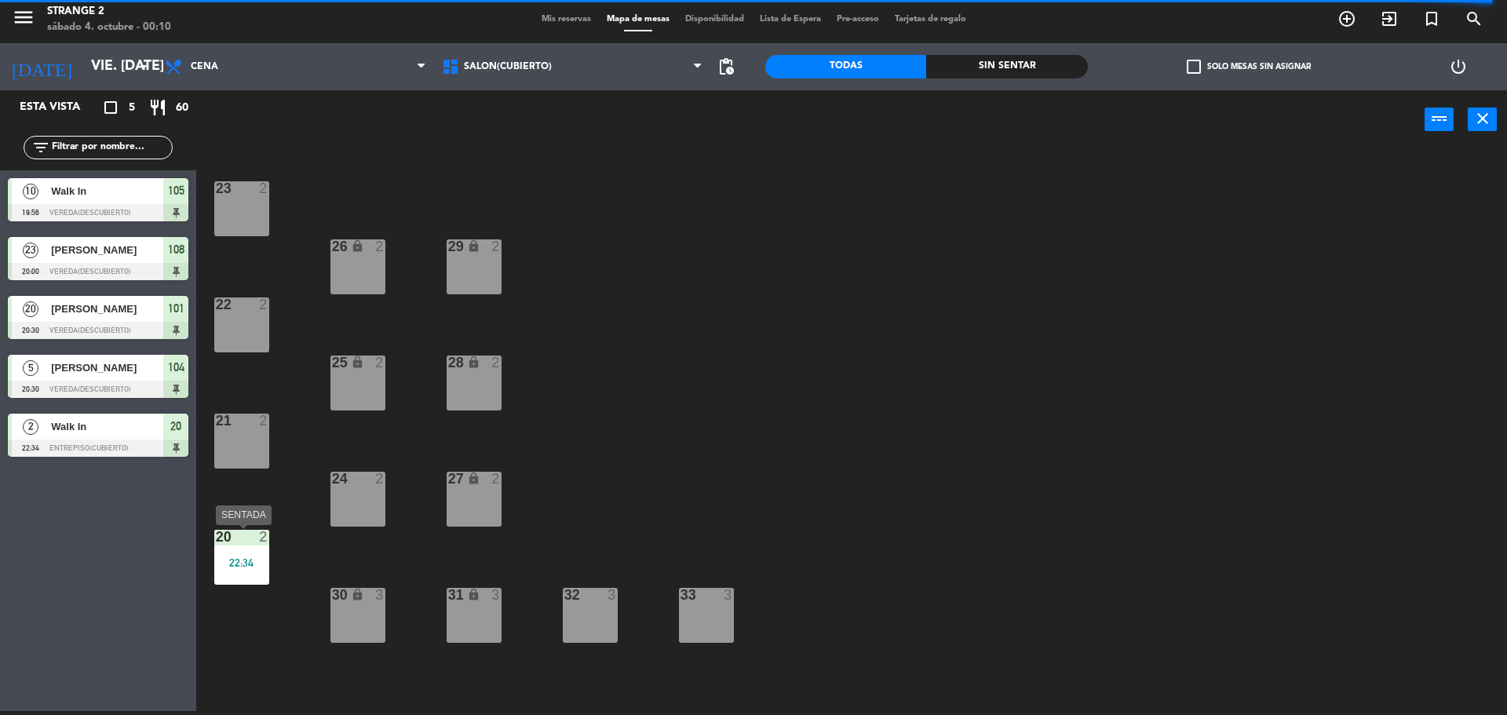
click at [217, 540] on div "20" at bounding box center [216, 537] width 1 height 14
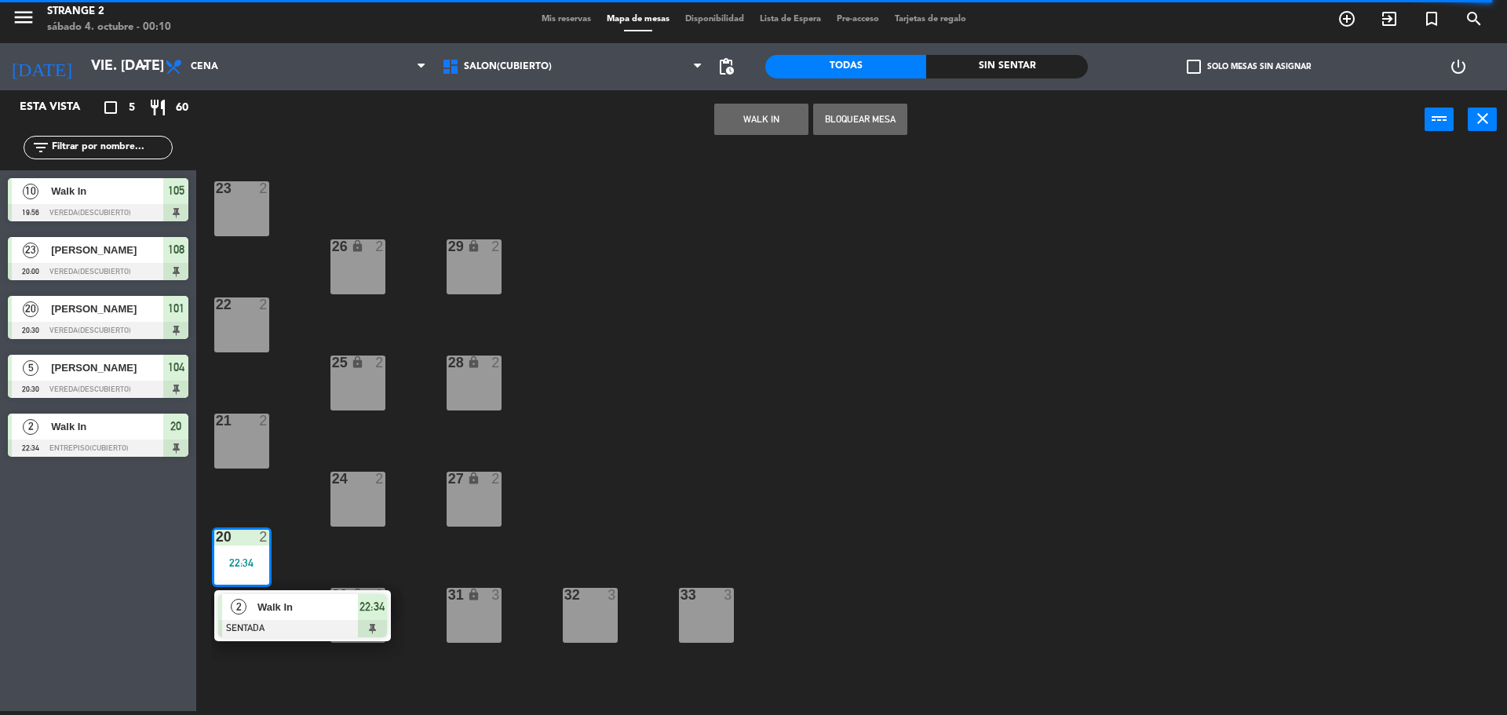
drag, startPoint x: 266, startPoint y: 588, endPoint x: 812, endPoint y: 399, distance: 577.5
click at [274, 592] on div "2 Walk In SENTADA 22:34" at bounding box center [303, 615] width 200 height 51
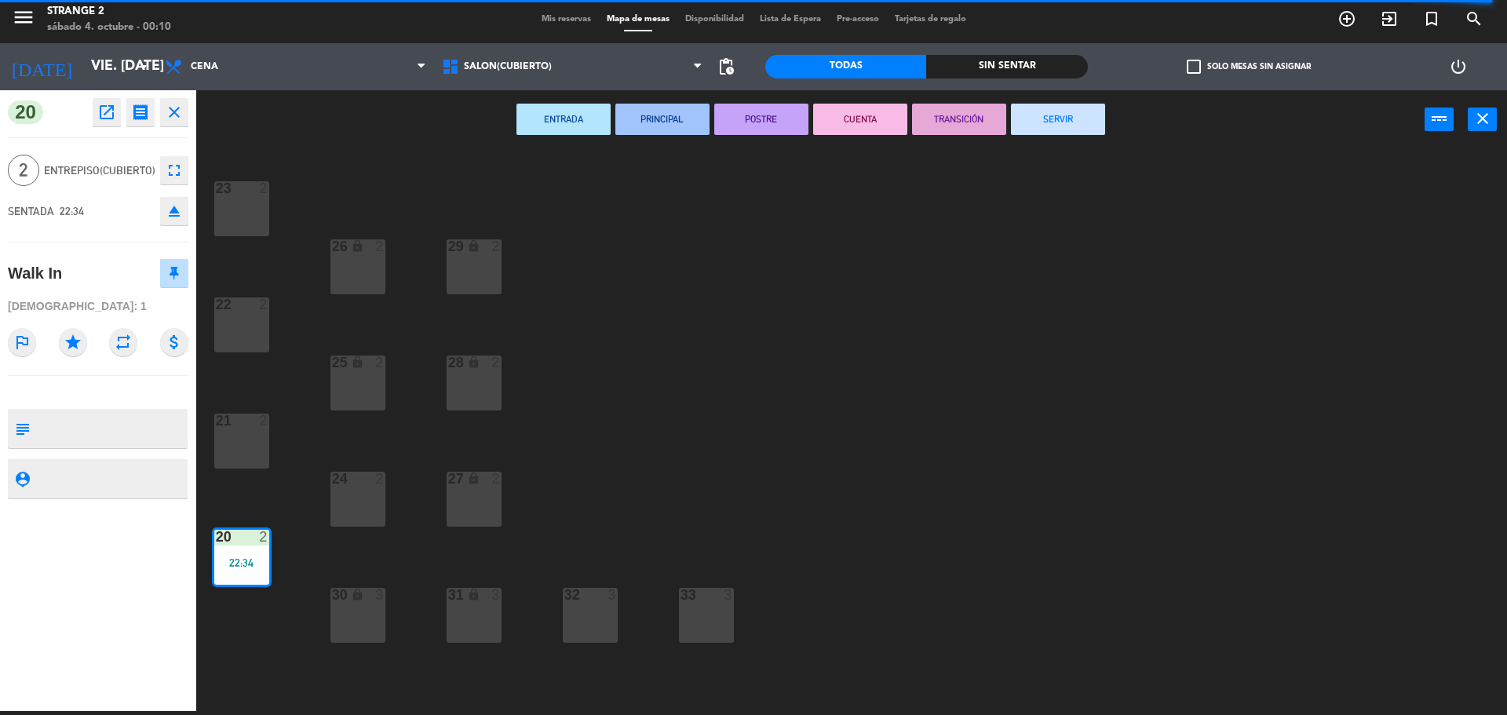
drag, startPoint x: 1040, startPoint y: 113, endPoint x: 555, endPoint y: 128, distance: 485.4
click at [1039, 114] on button "SERVIR" at bounding box center [1058, 119] width 94 height 31
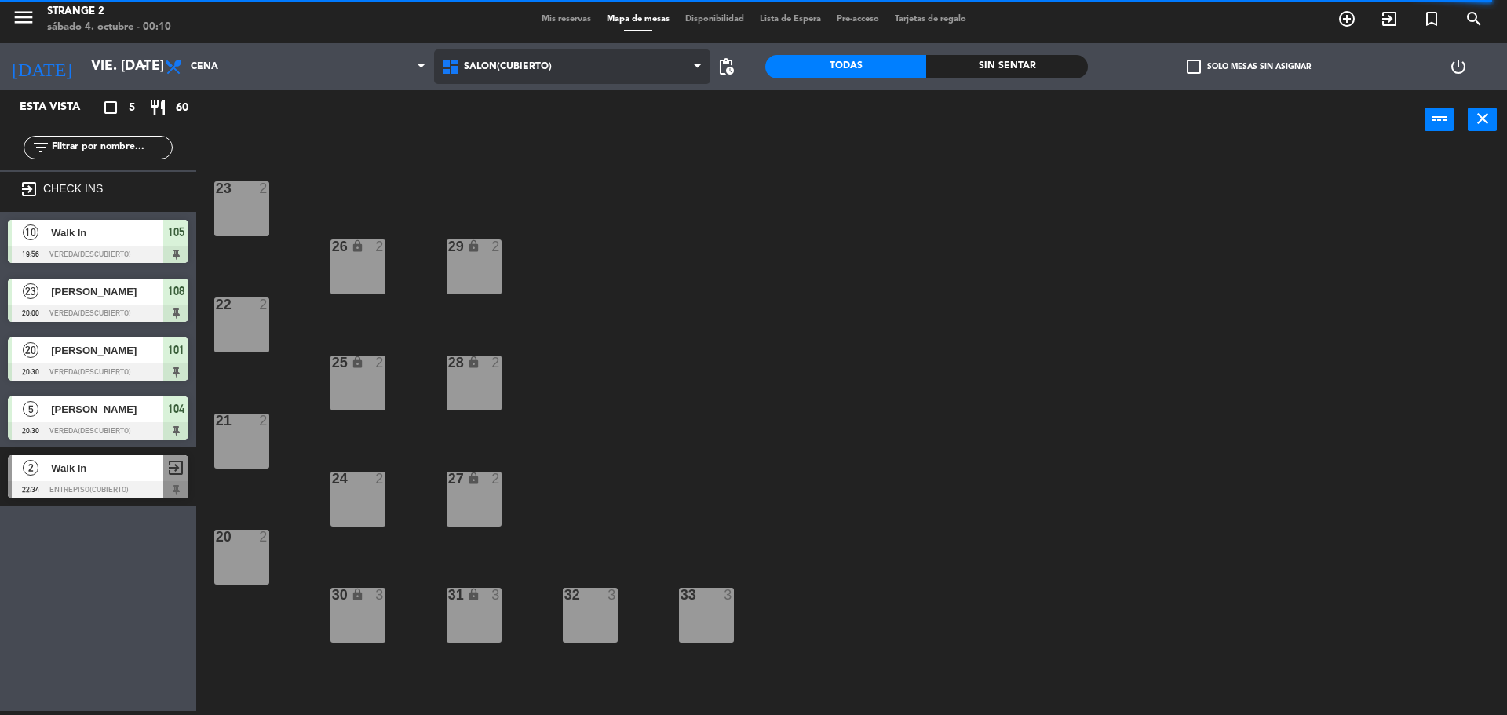
click at [513, 57] on span "Salón(Cubierto)" at bounding box center [572, 66] width 277 height 35
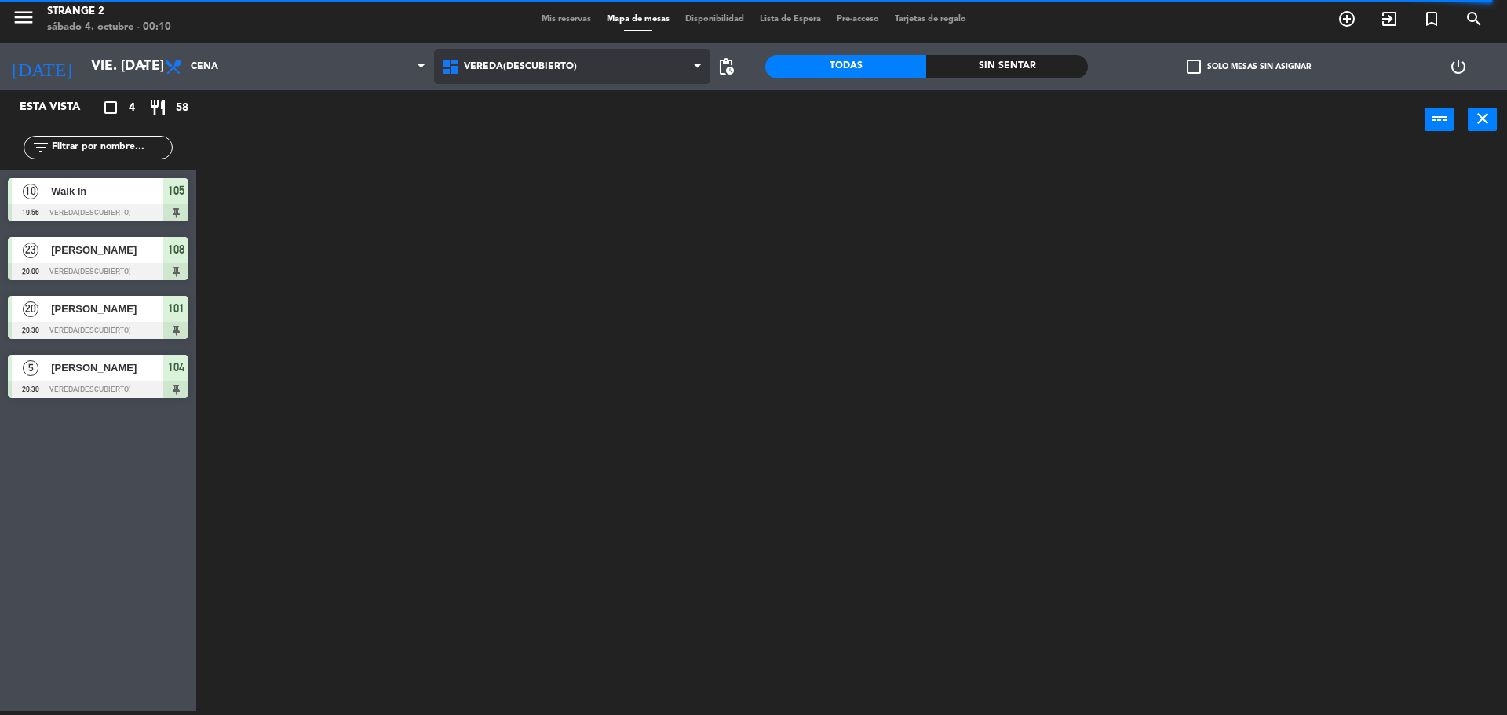
click at [522, 166] on ng-component "menu Strange 2 sábado 4. octubre - 00:10 Mis reservas Mapa de mesas Disponibili…" at bounding box center [753, 355] width 1507 height 719
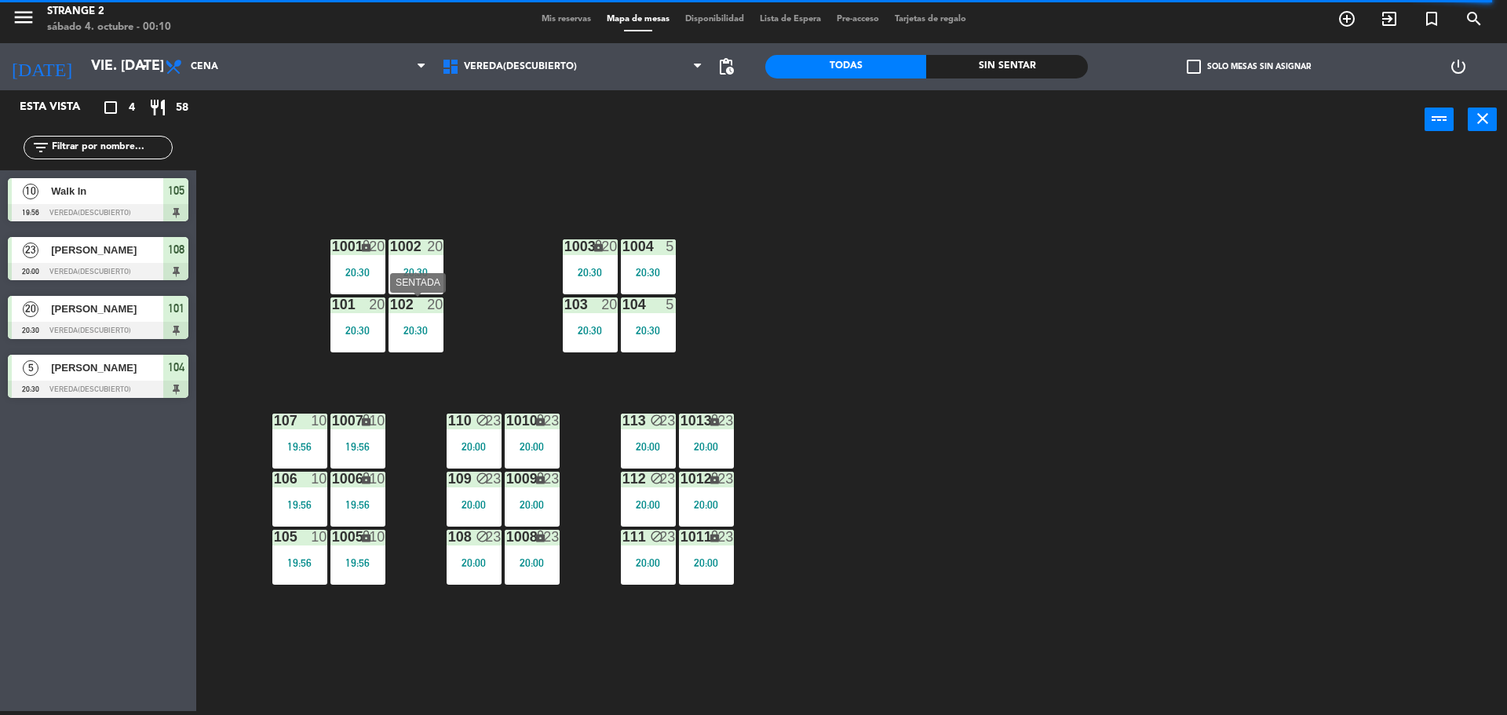
click at [411, 305] on div at bounding box center [416, 305] width 26 height 14
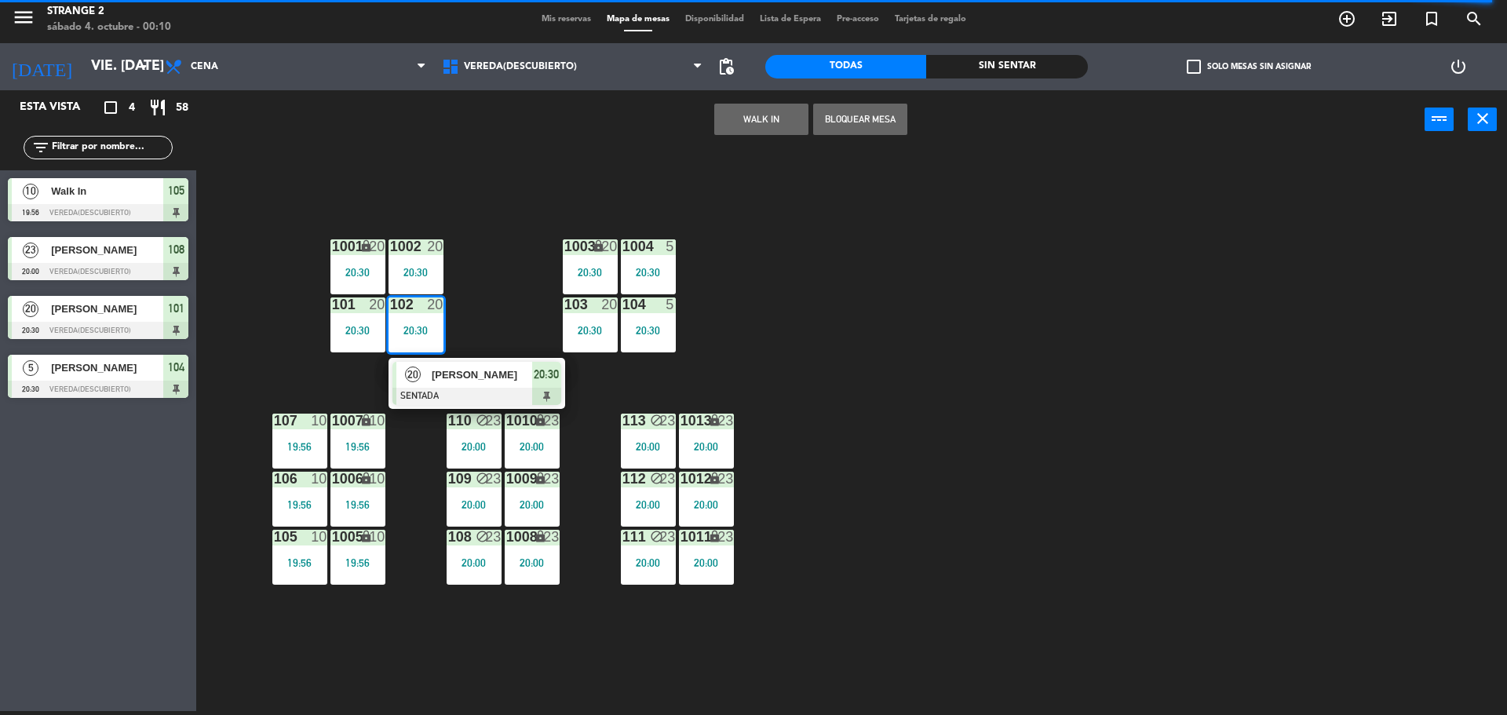
click at [452, 369] on span "[PERSON_NAME]" at bounding box center [482, 375] width 100 height 16
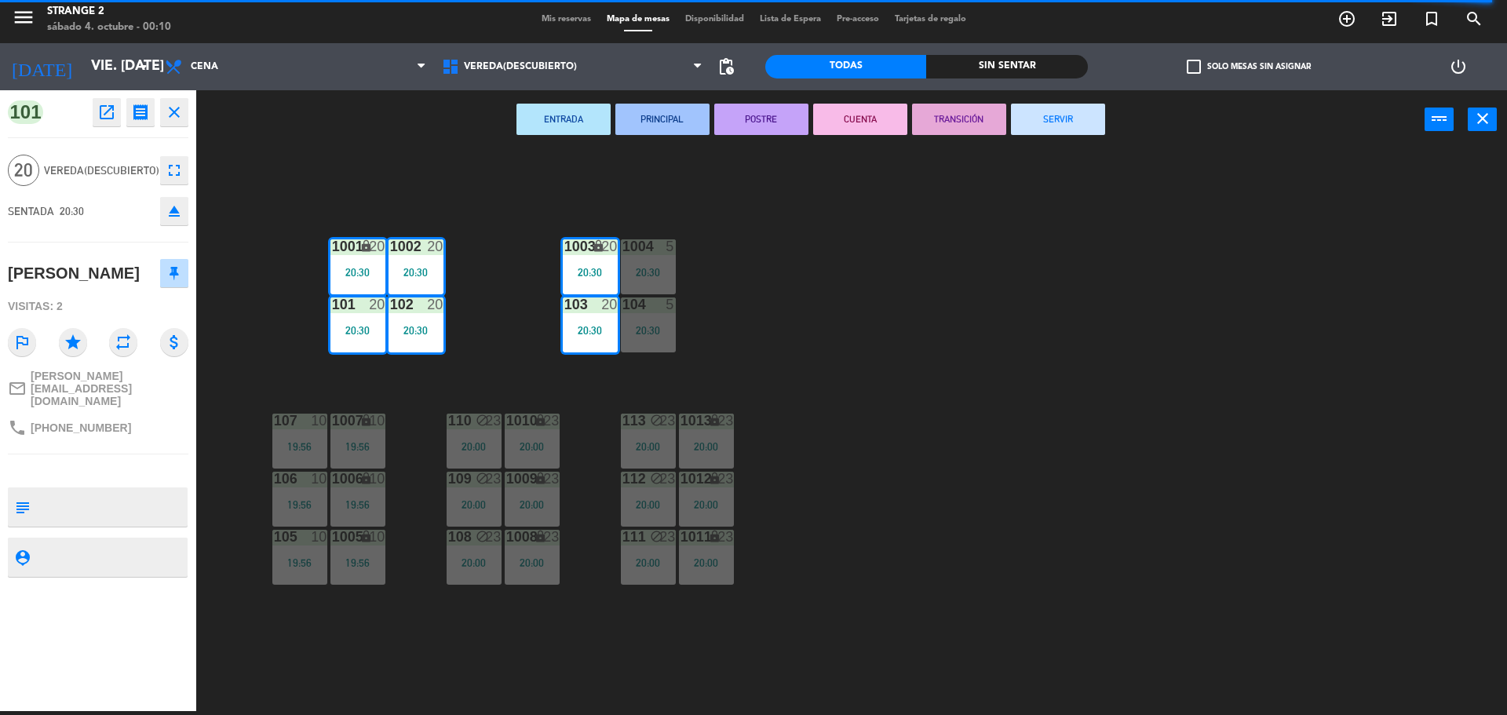
click at [1076, 129] on button "SERVIR" at bounding box center [1058, 119] width 94 height 31
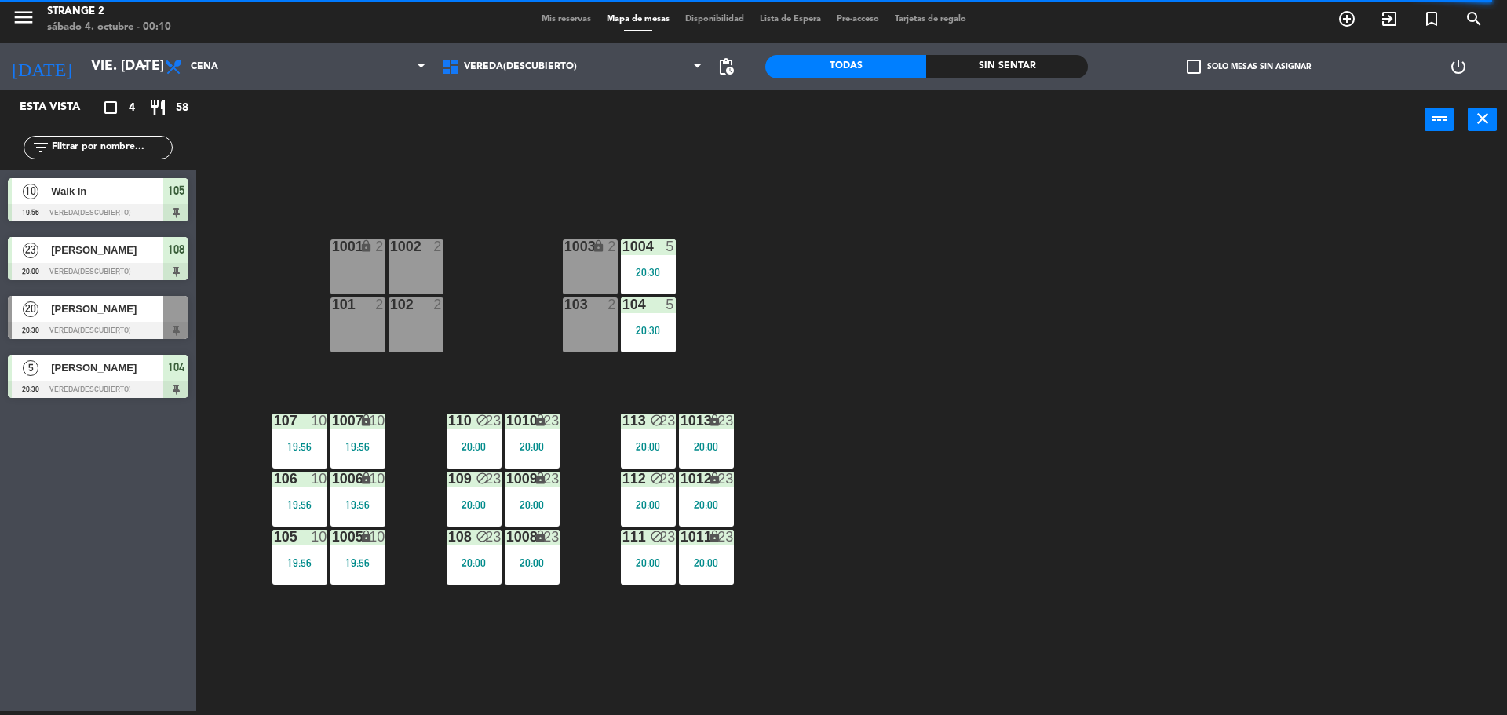
click at [655, 281] on div "1004 5 20:30" at bounding box center [648, 266] width 55 height 55
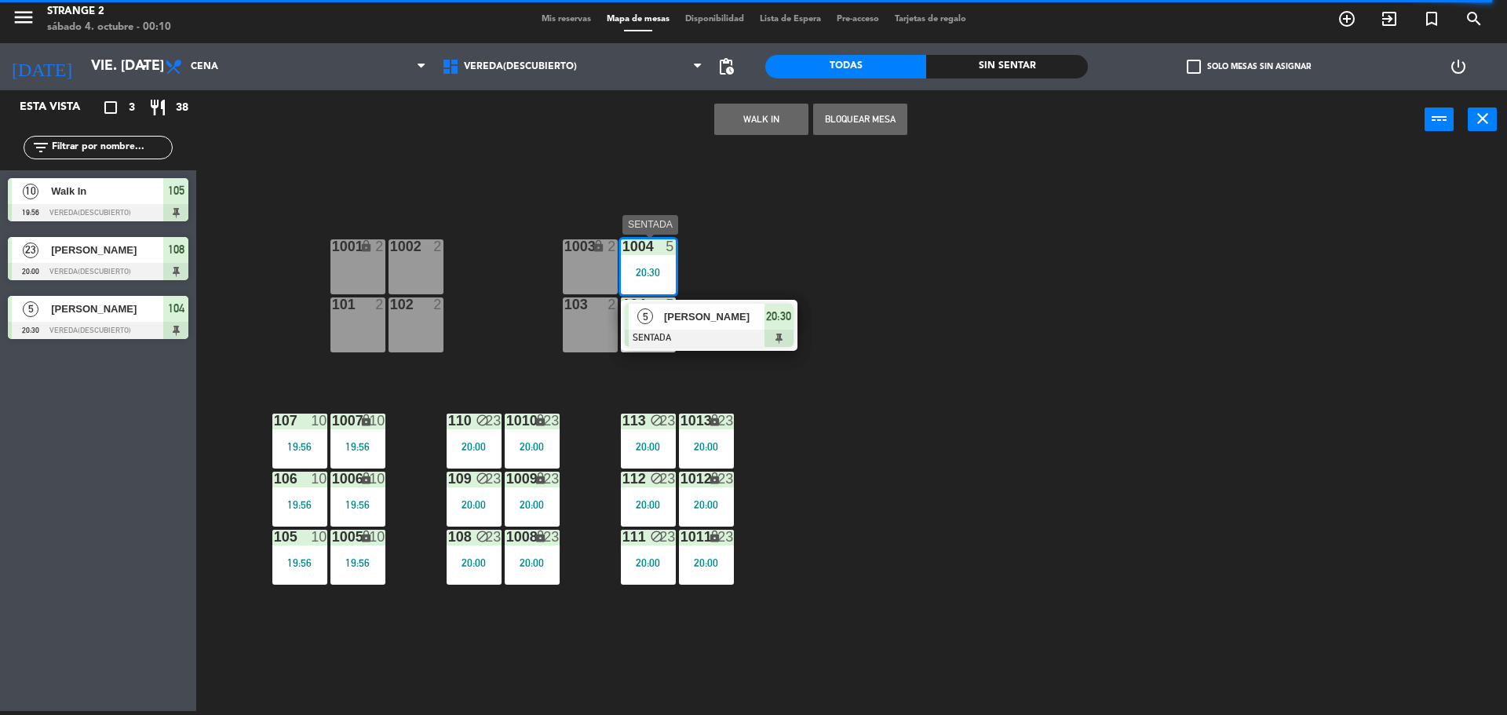
click at [673, 333] on div at bounding box center [709, 338] width 169 height 17
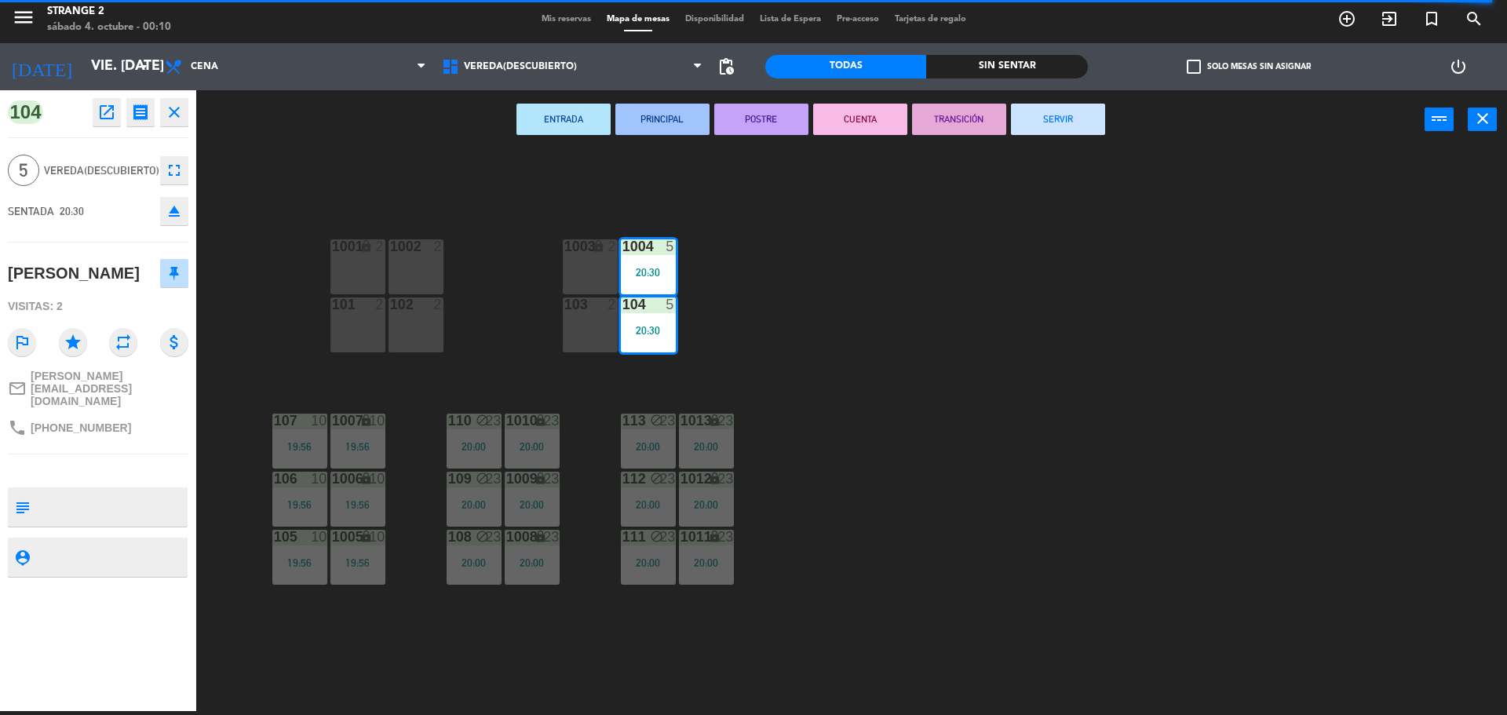
click at [1084, 111] on button "SERVIR" at bounding box center [1058, 119] width 94 height 31
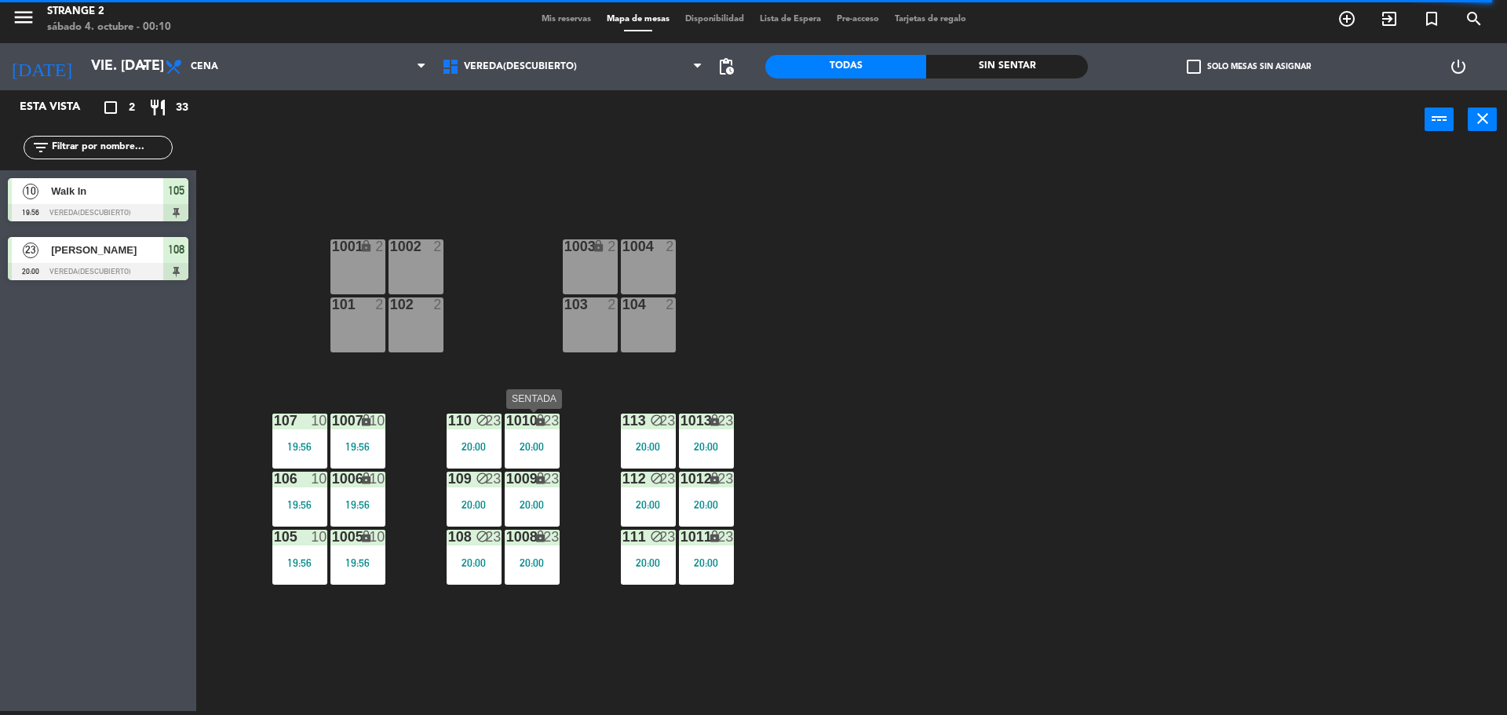
click at [514, 461] on div "1010 lock 23 20:00" at bounding box center [532, 441] width 55 height 55
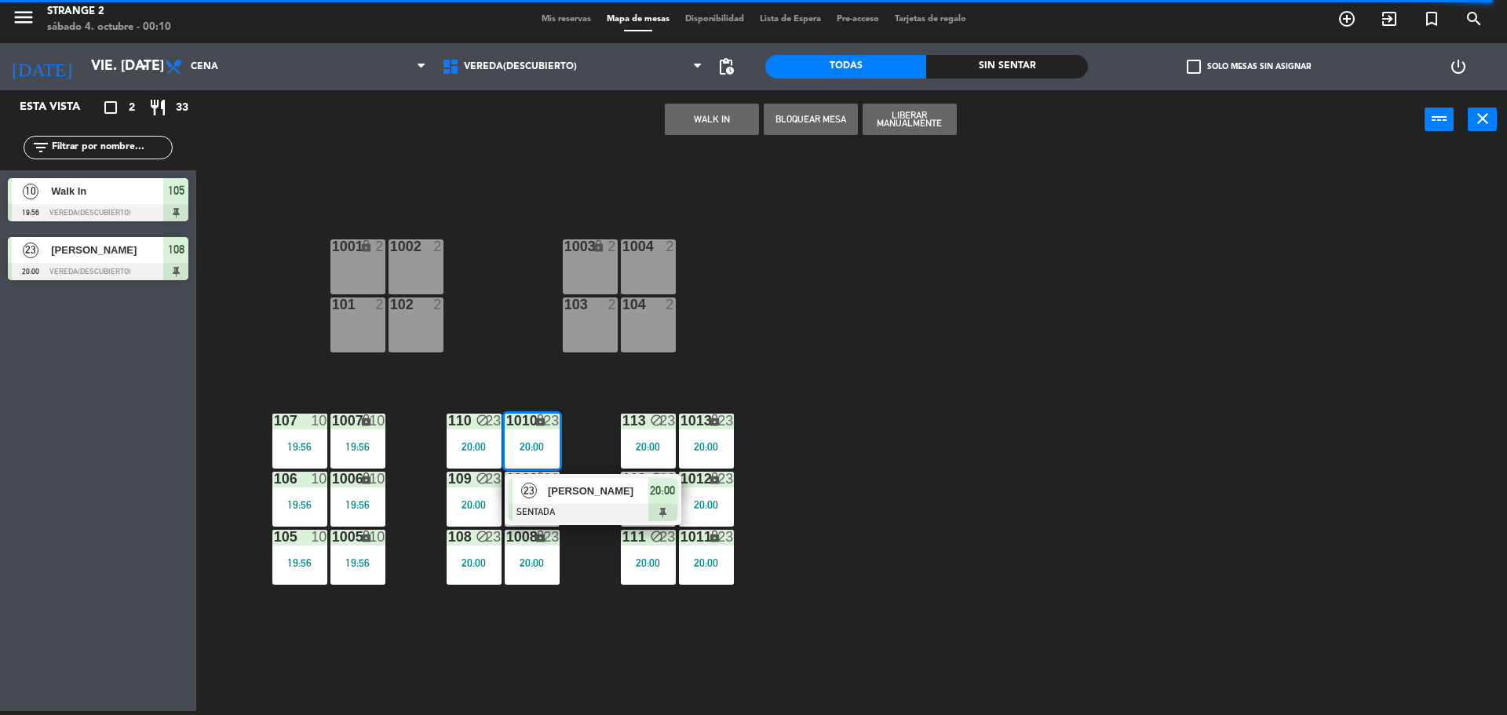
click at [544, 499] on div "23" at bounding box center [530, 491] width 34 height 26
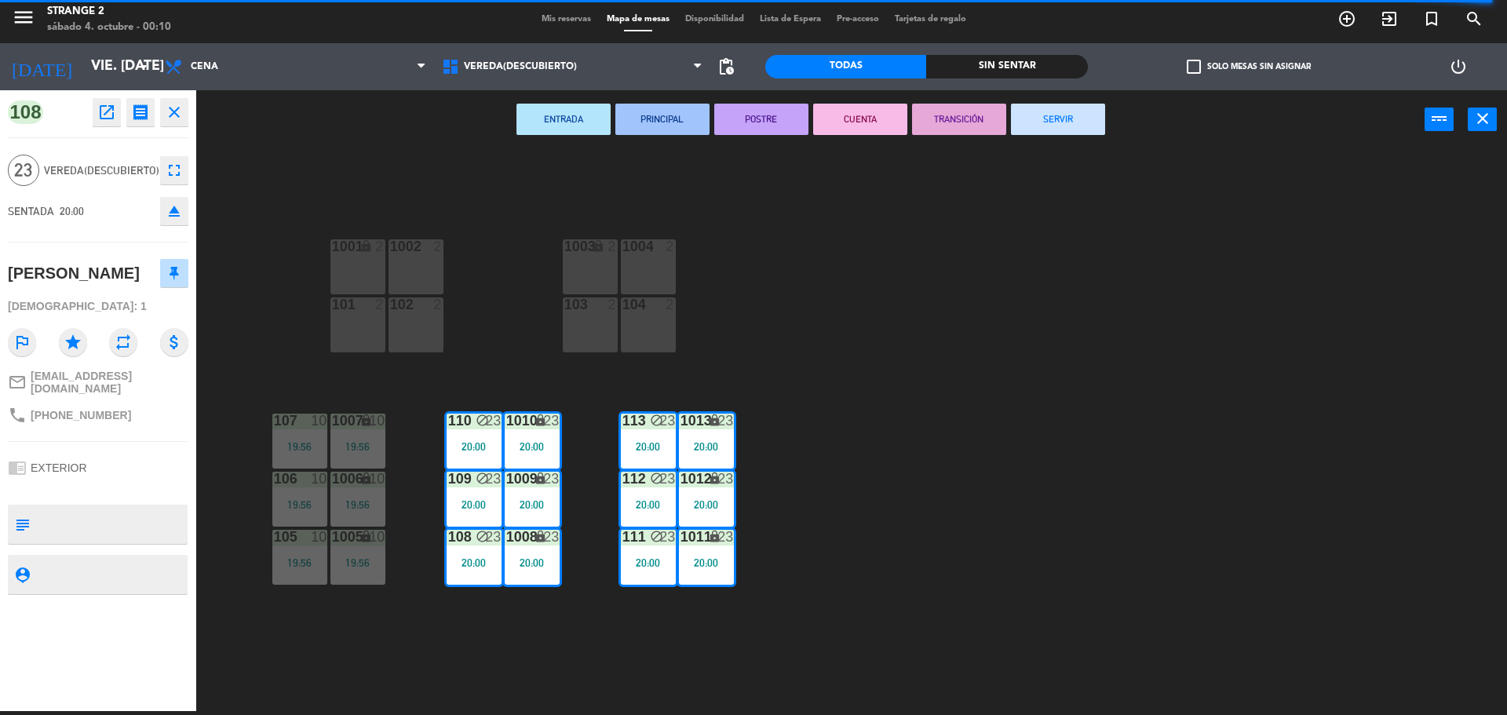
click at [1082, 127] on button "SERVIR" at bounding box center [1058, 119] width 94 height 31
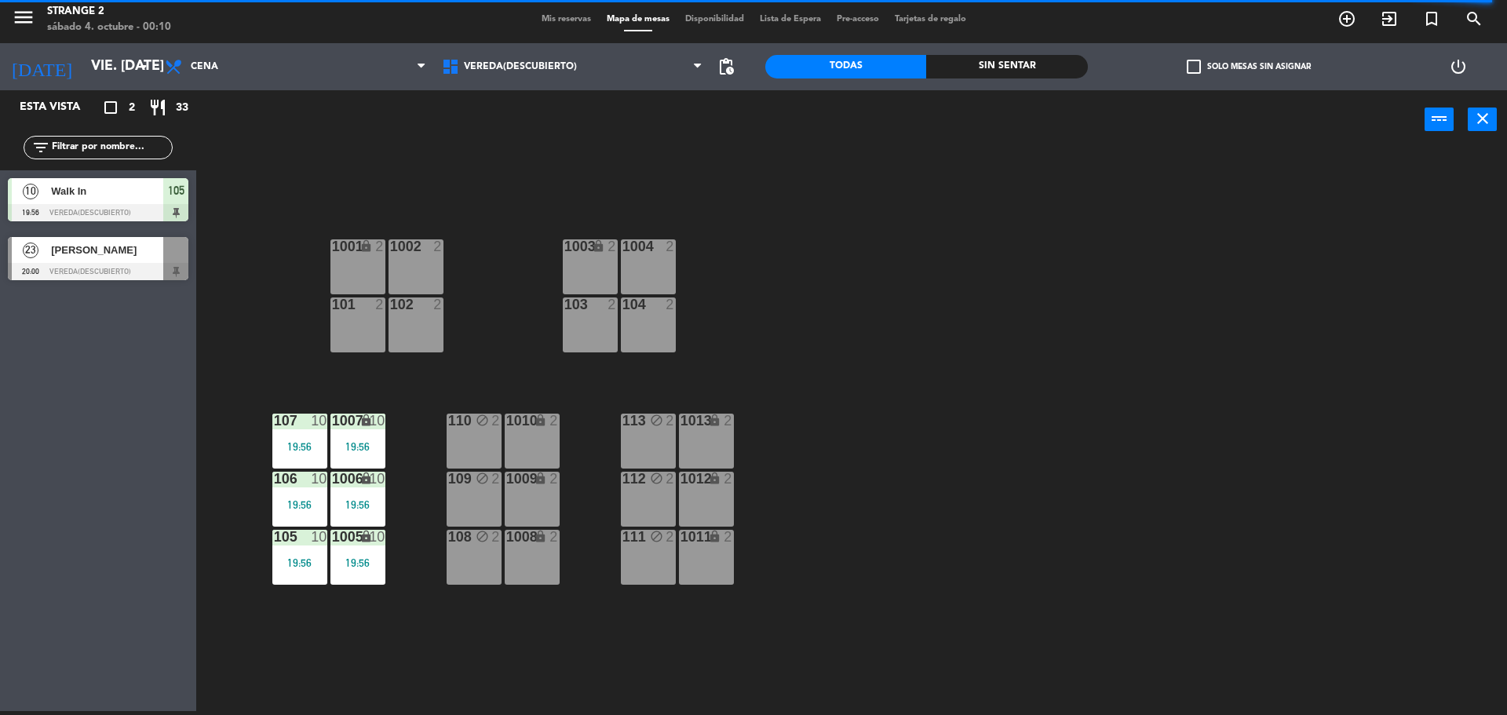
click at [364, 497] on div "1006 lock 10 19:56" at bounding box center [358, 499] width 55 height 55
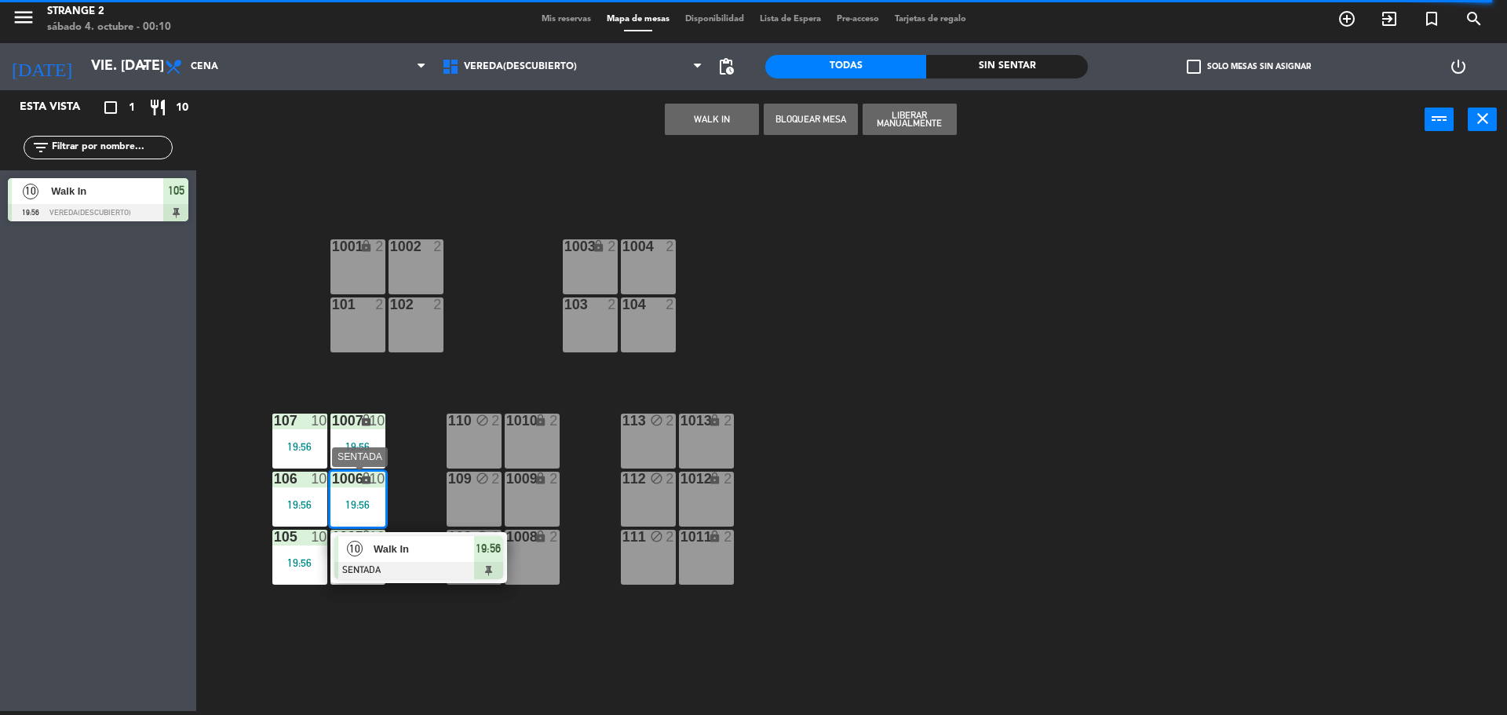
click at [395, 541] on span "Walk In" at bounding box center [424, 549] width 100 height 16
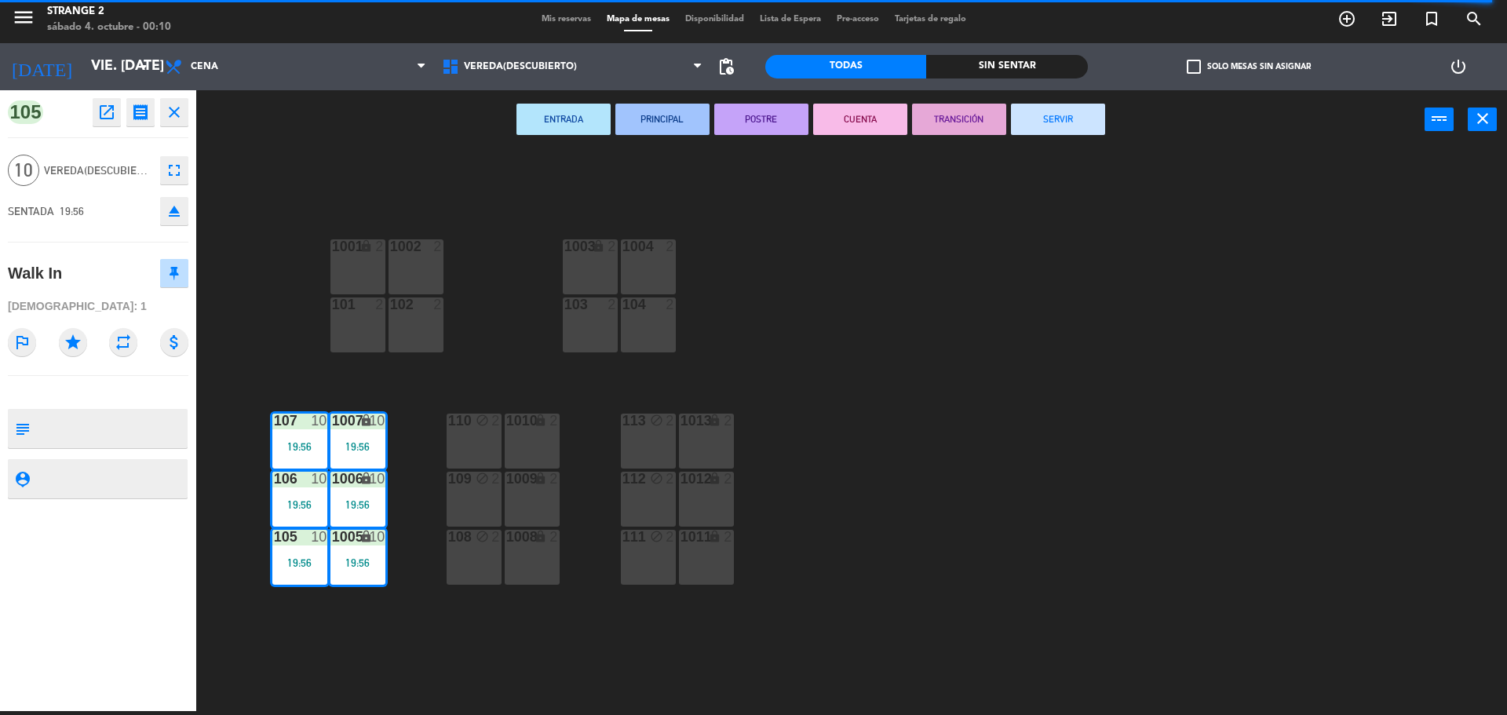
click at [1054, 119] on button "SERVIR" at bounding box center [1058, 119] width 94 height 31
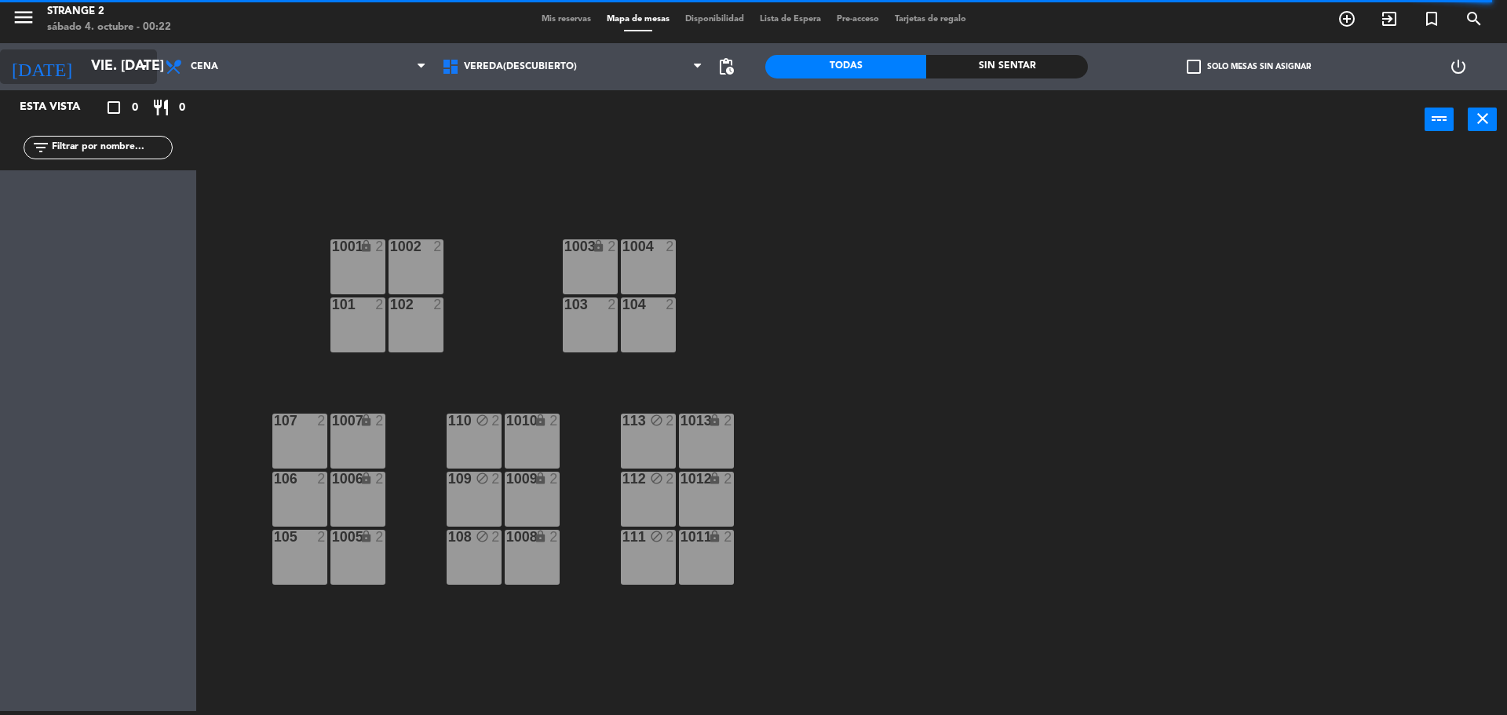
click at [83, 62] on input "vie. [DATE]" at bounding box center [174, 66] width 182 height 31
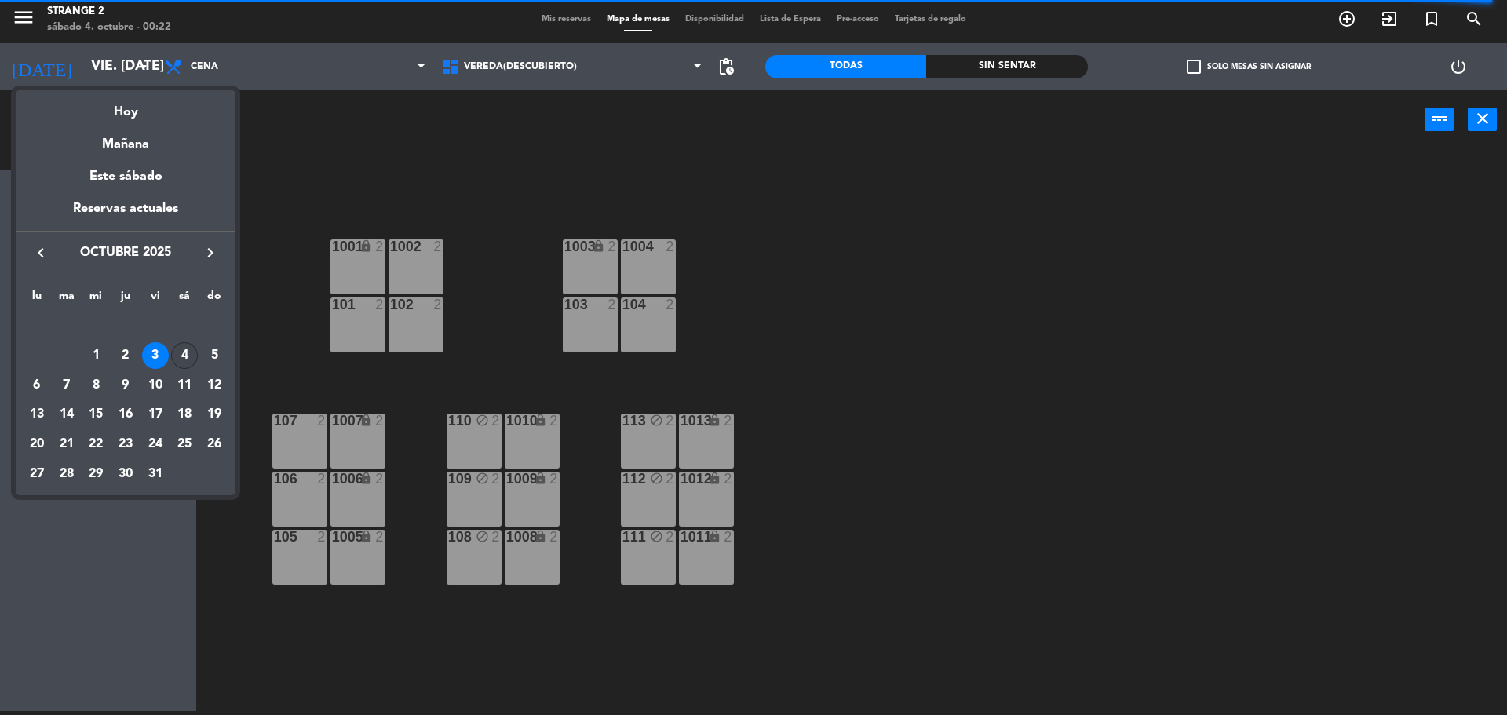
click at [184, 350] on div "4" at bounding box center [184, 355] width 27 height 27
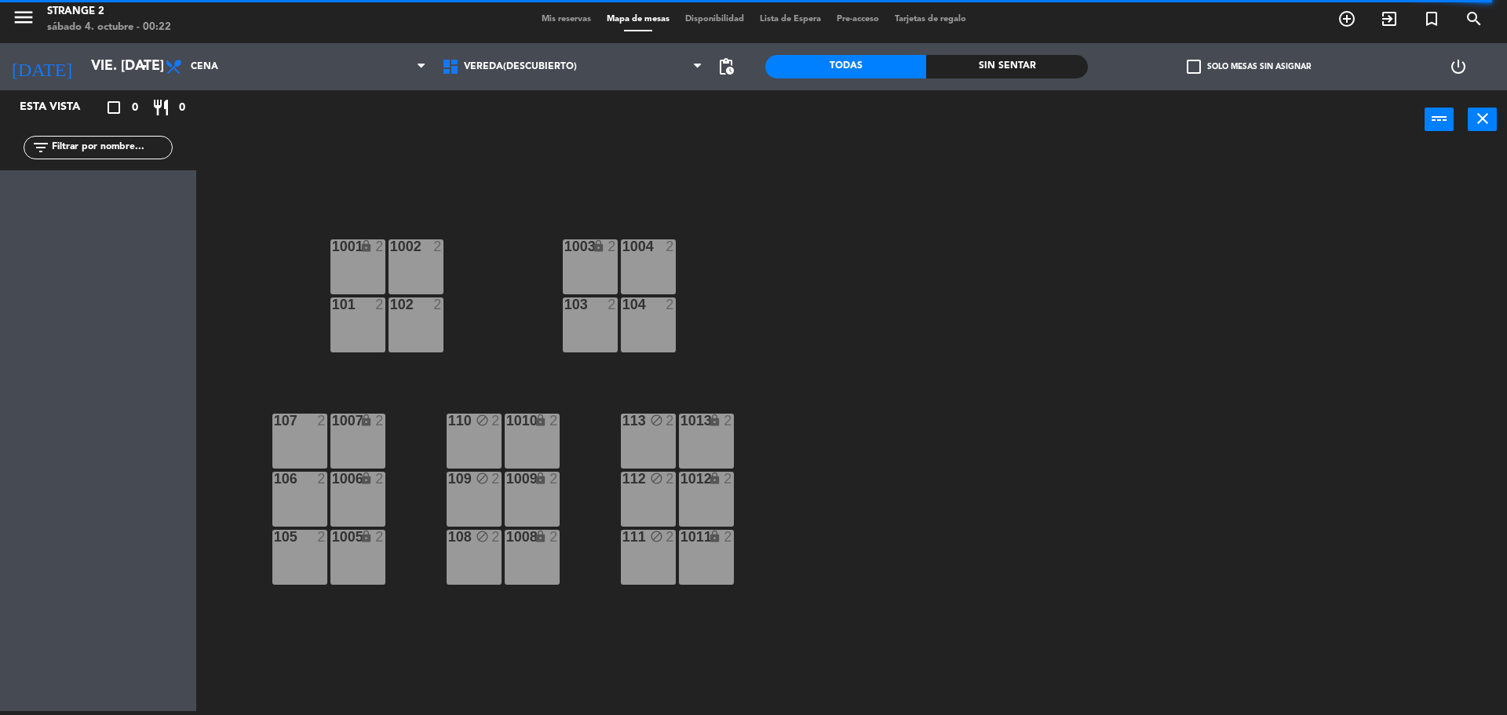
type input "sáb. [DATE]"
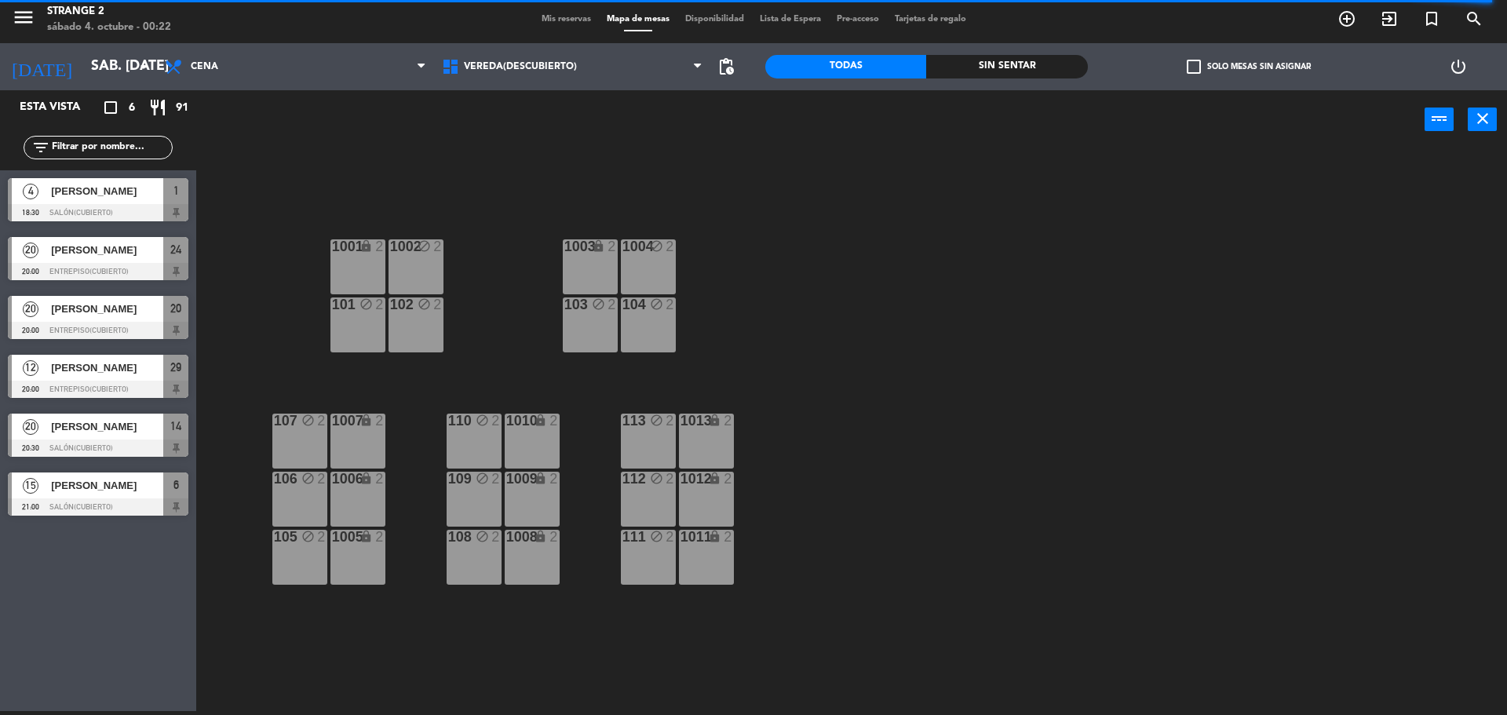
click at [782, 22] on span "Lista de Espera" at bounding box center [790, 19] width 77 height 9
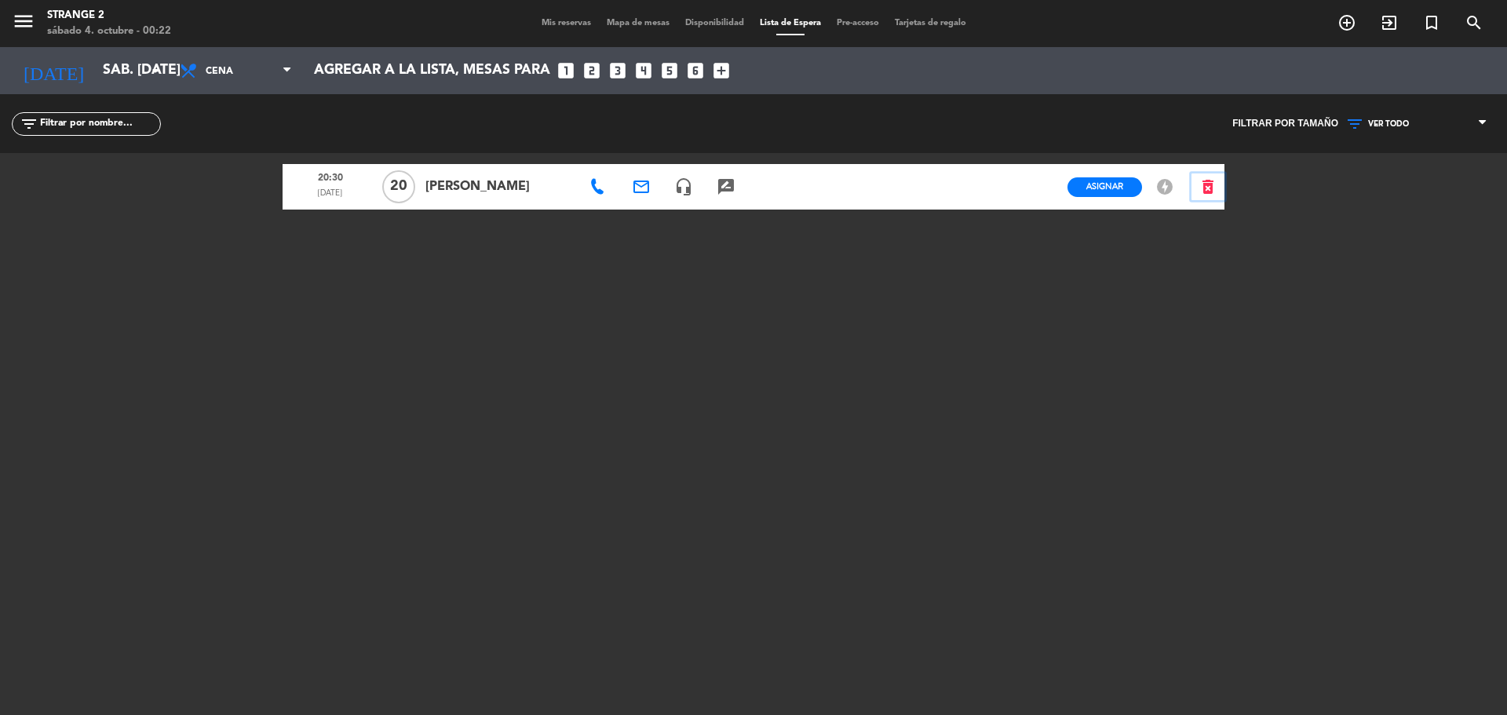
click at [1206, 186] on icon "delete_forever" at bounding box center [1208, 186] width 19 height 19
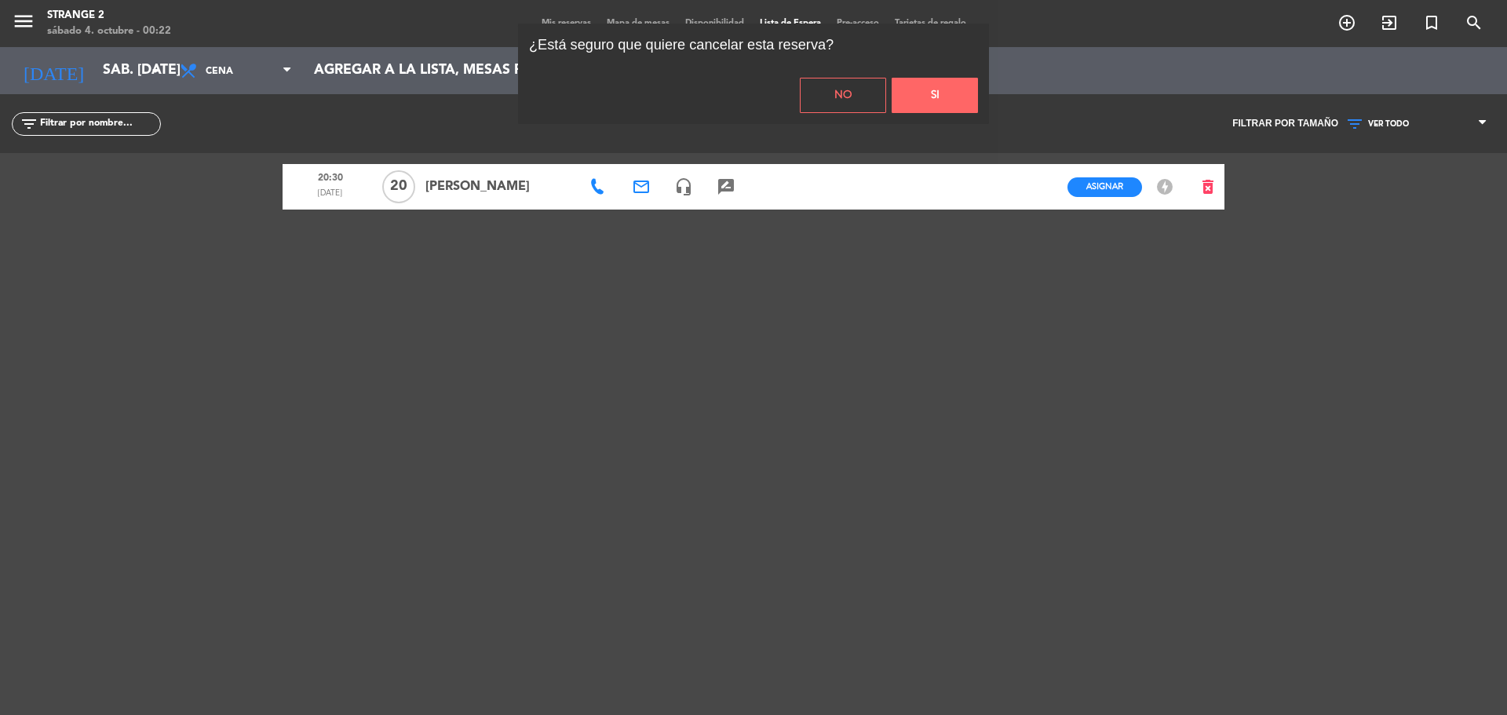
click at [932, 102] on button "Si" at bounding box center [935, 95] width 86 height 35
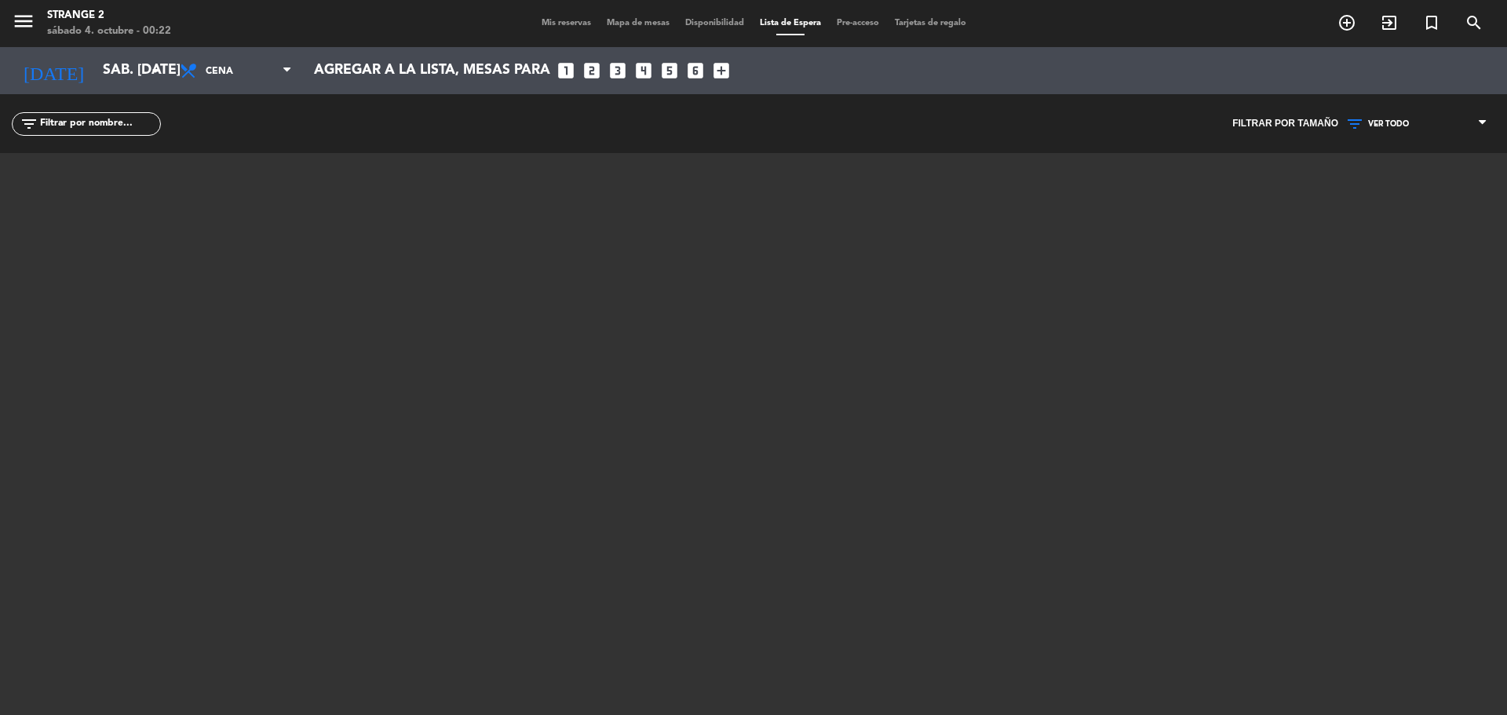
click at [633, 24] on span "Mapa de mesas" at bounding box center [638, 23] width 79 height 9
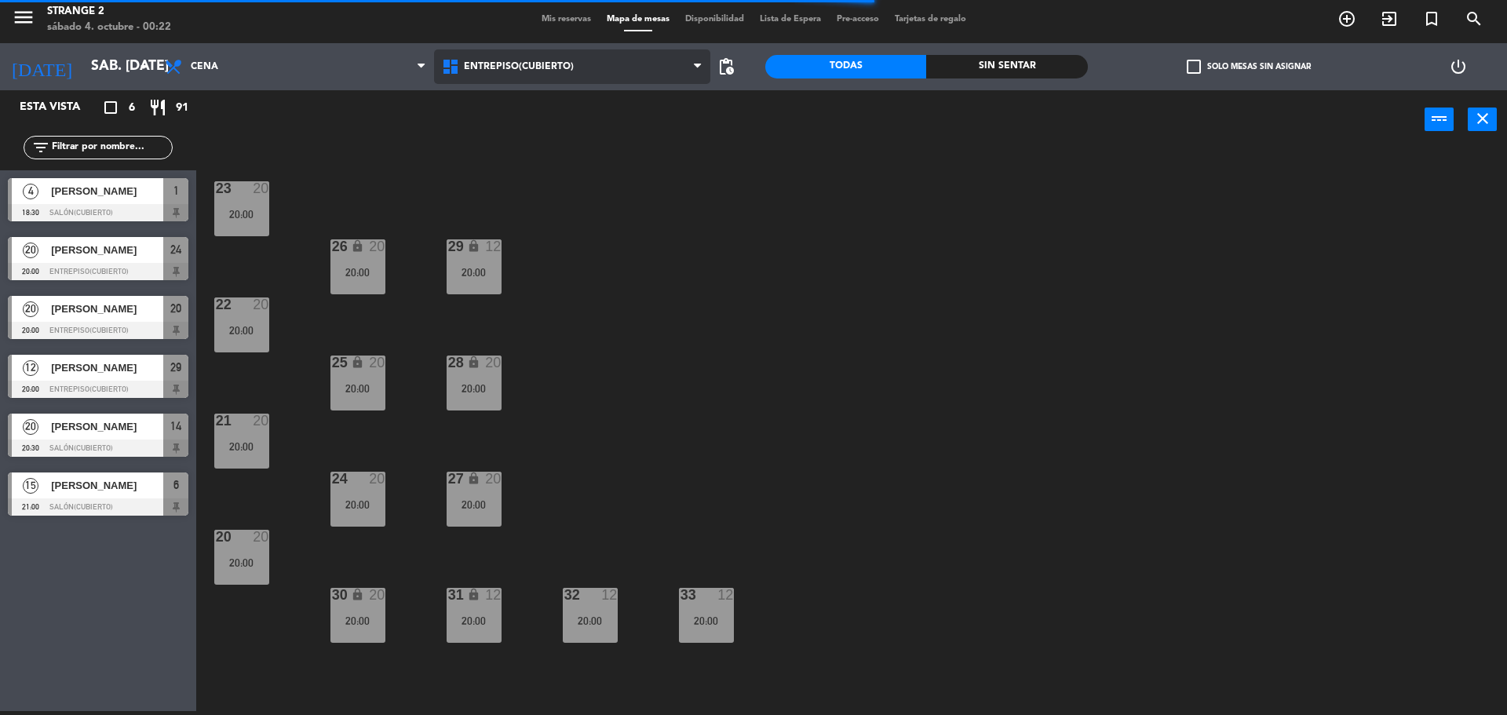
click at [510, 73] on span "Entrepiso(Cubierto)" at bounding box center [572, 66] width 277 height 35
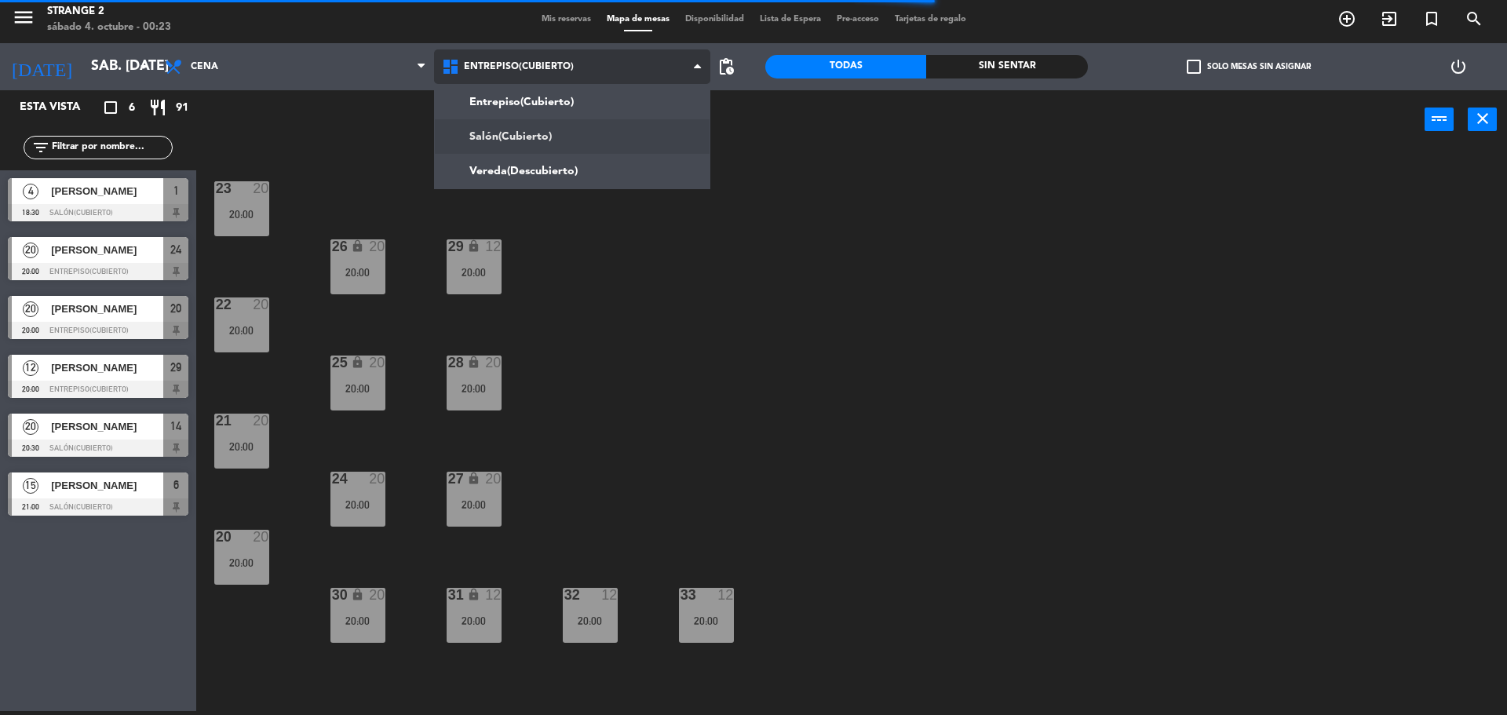
click at [504, 148] on ng-component "menu Strange 2 sábado 4. octubre - 00:23 Mis reservas Mapa de mesas Disponibili…" at bounding box center [753, 355] width 1507 height 719
